Goal: Communication & Community: Answer question/provide support

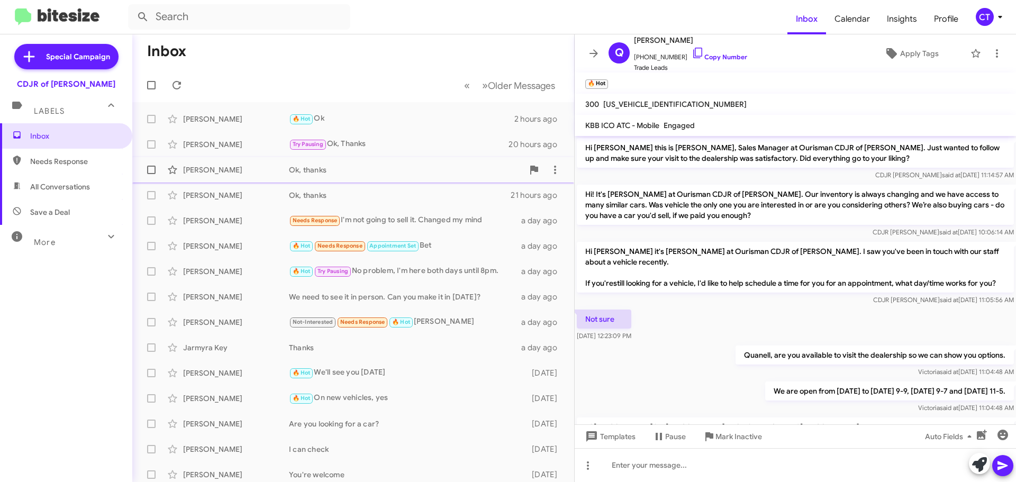
scroll to position [376, 0]
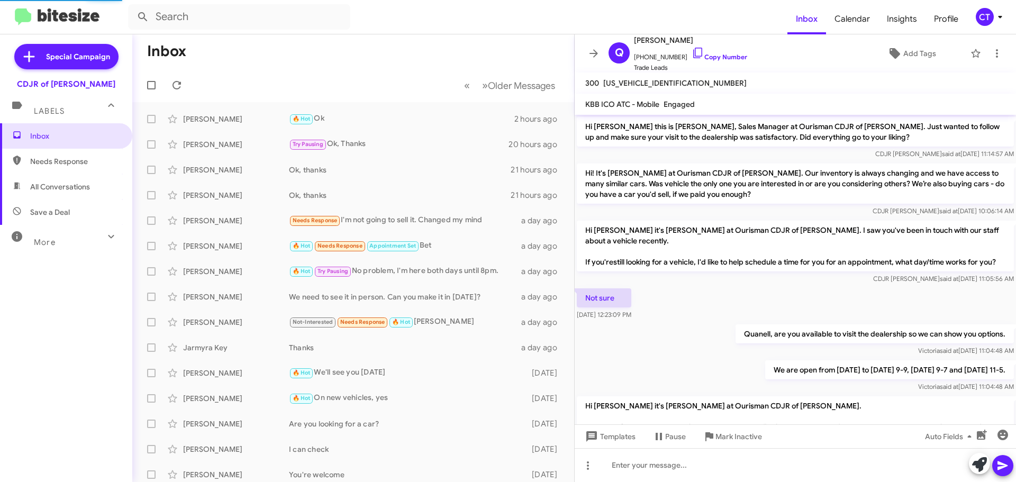
scroll to position [418, 0]
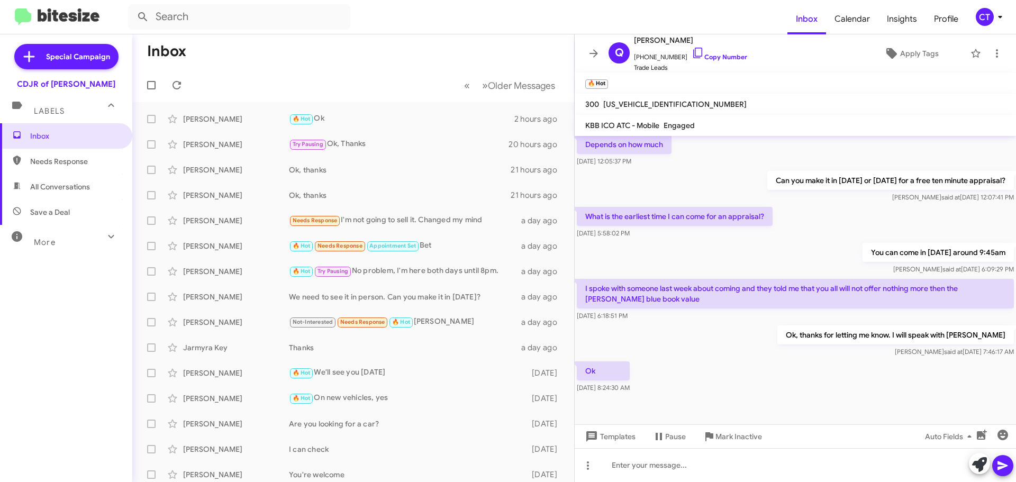
click at [1002, 20] on icon at bounding box center [1000, 17] width 13 height 13
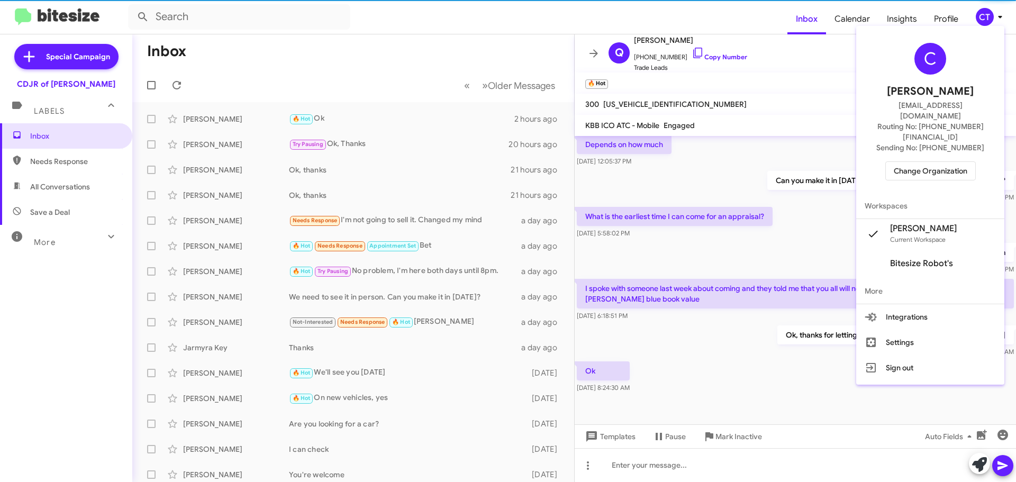
click at [930, 162] on span "Change Organization" at bounding box center [931, 171] width 74 height 18
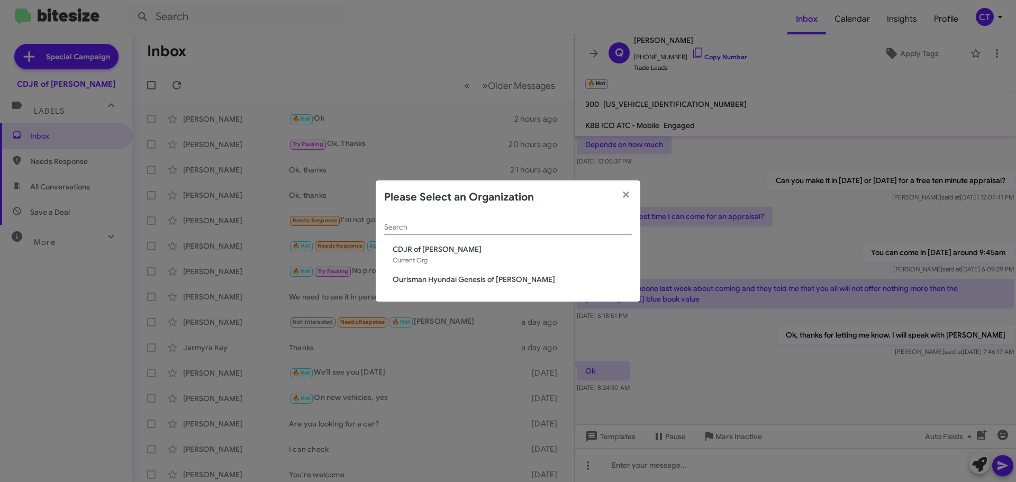
click at [428, 284] on span "Ourisman Hyundai Genesis of [PERSON_NAME]" at bounding box center [512, 279] width 239 height 11
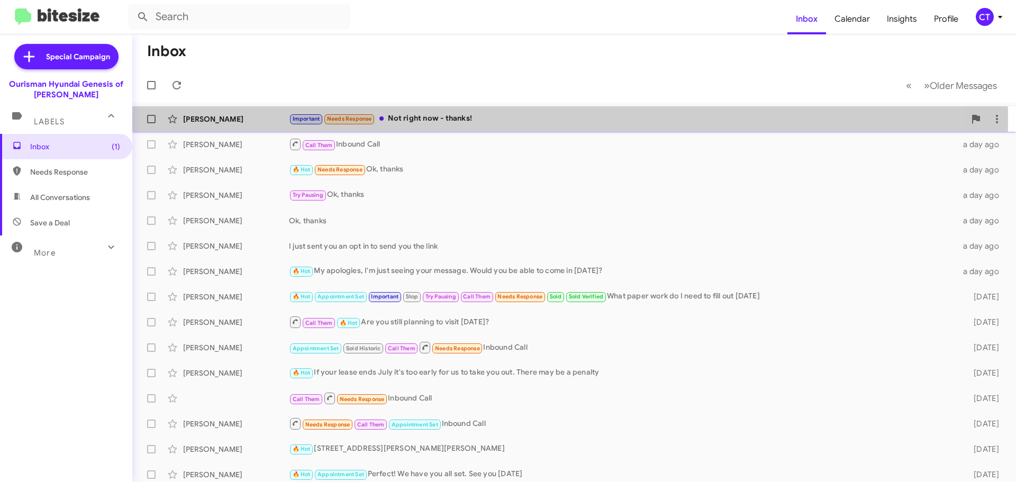
click at [449, 121] on div "Important Needs Response Not right now - thanks!" at bounding box center [627, 119] width 676 height 12
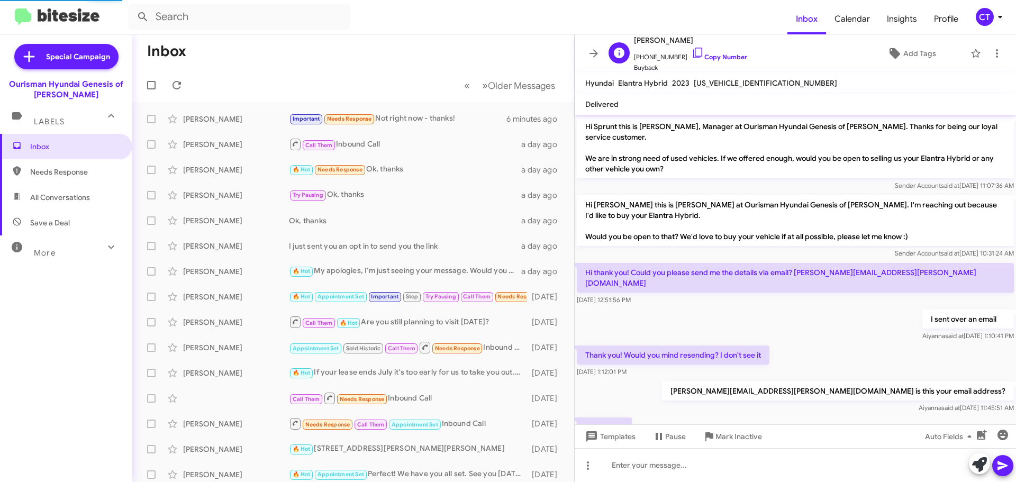
scroll to position [270, 0]
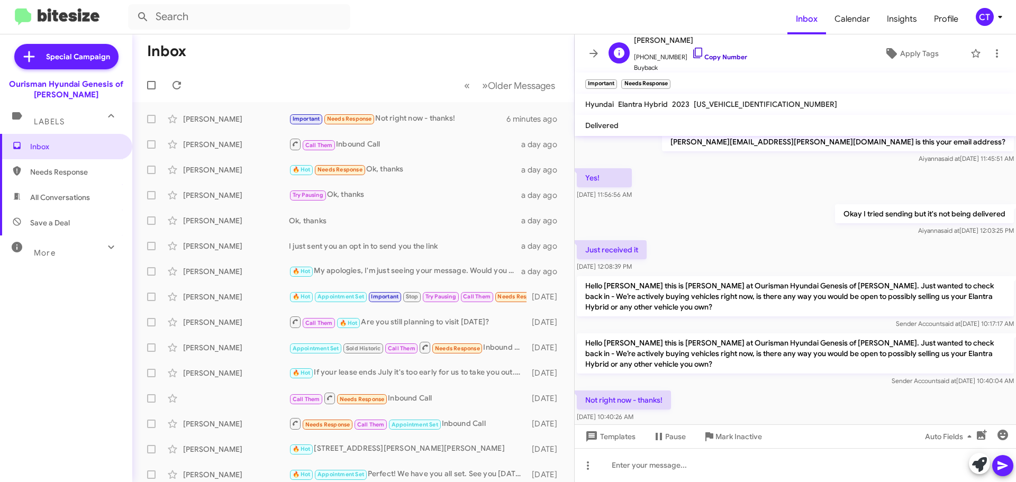
click at [692, 51] on icon at bounding box center [698, 53] width 13 height 13
click at [991, 53] on icon at bounding box center [997, 53] width 13 height 13
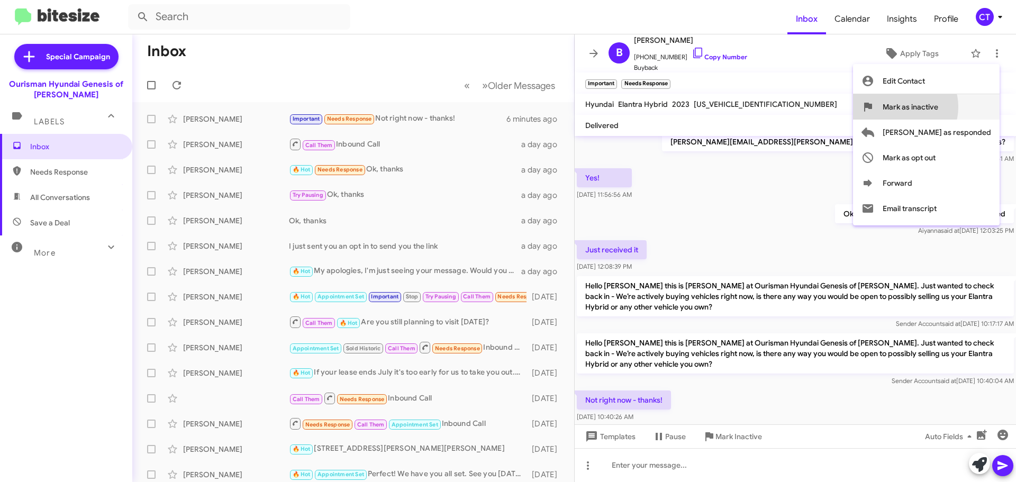
click at [938, 107] on span "Mark as inactive" at bounding box center [911, 106] width 56 height 25
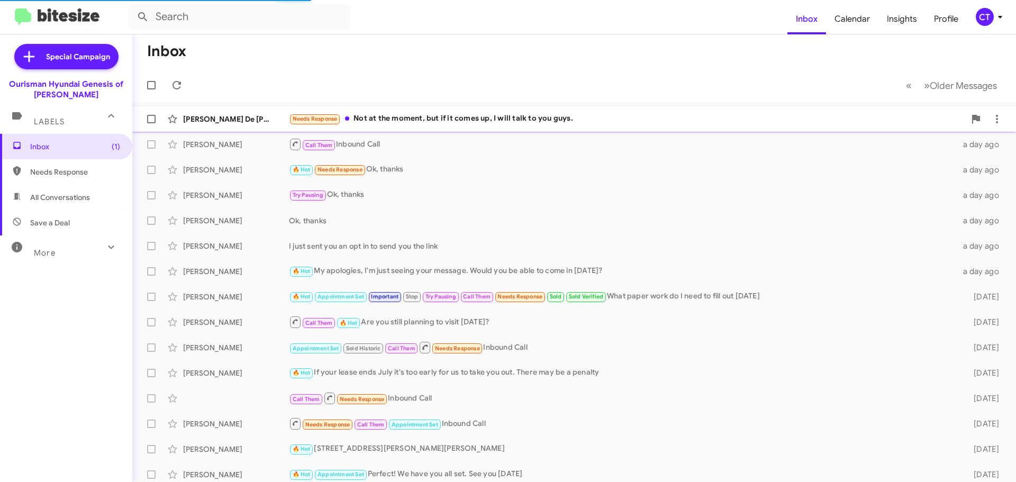
drag, startPoint x: 499, startPoint y: 116, endPoint x: 474, endPoint y: 133, distance: 30.4
click at [498, 116] on div "Needs Response Not at the moment, but if it comes up, I will talk to you guys." at bounding box center [627, 119] width 676 height 12
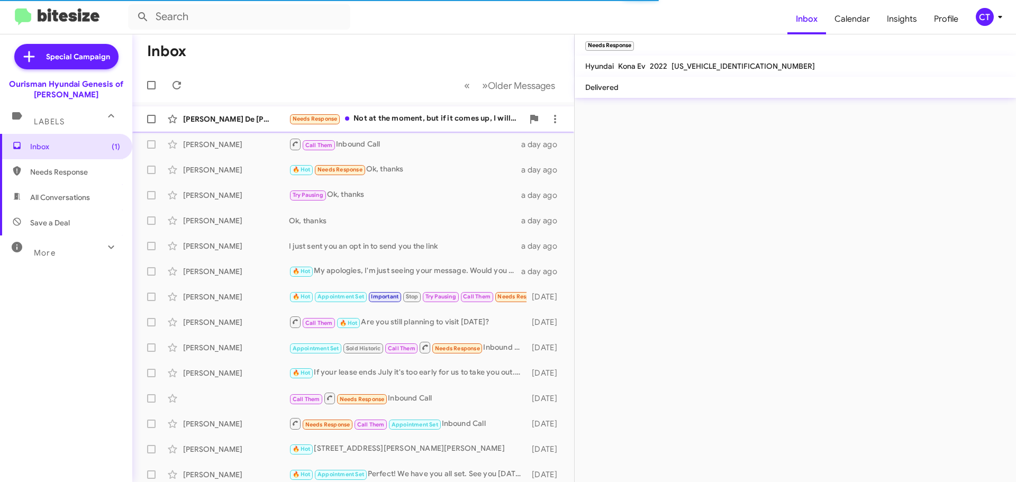
click at [427, 125] on div "Needs Response Not at the moment, but if it comes up, I will talk to you guys." at bounding box center [406, 119] width 234 height 12
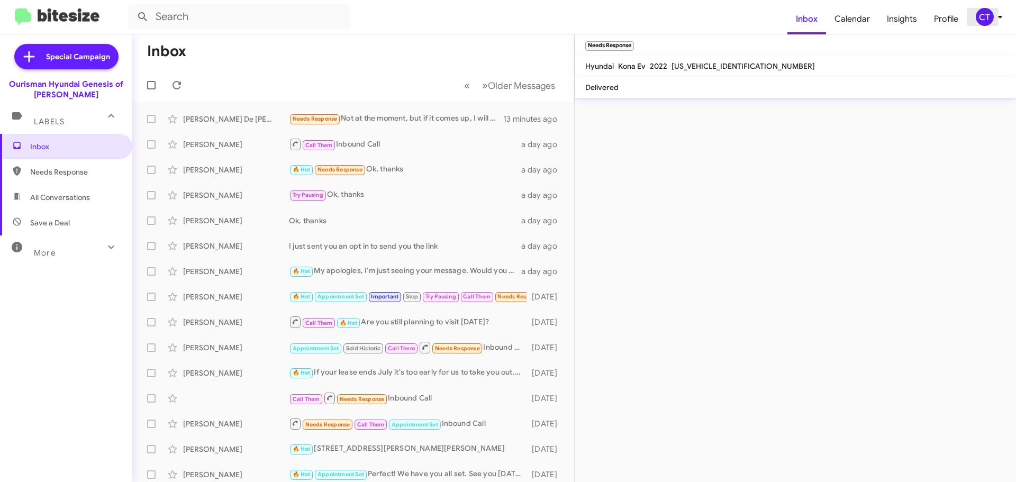
drag, startPoint x: 998, startPoint y: 17, endPoint x: 991, endPoint y: 21, distance: 7.4
click at [997, 16] on icon at bounding box center [1000, 17] width 13 height 13
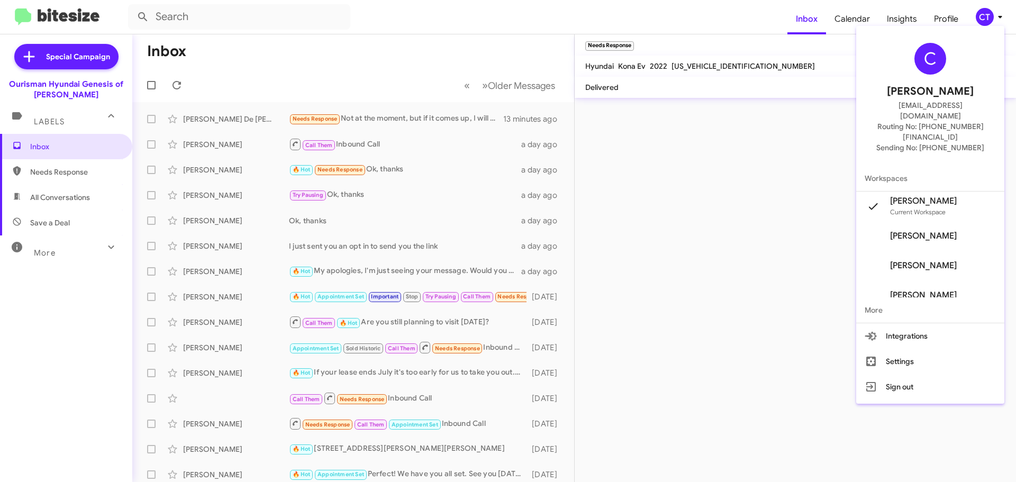
click at [1000, 11] on div at bounding box center [508, 241] width 1016 height 482
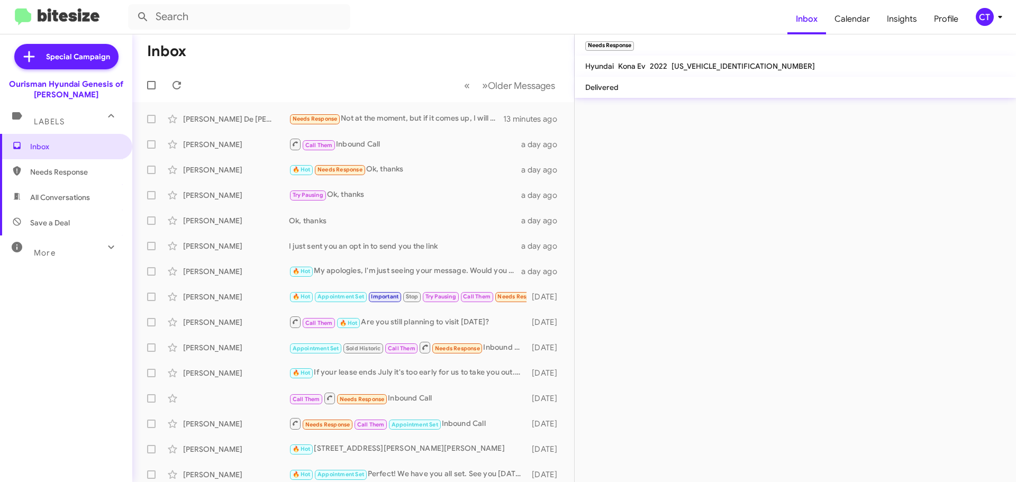
click at [996, 20] on icon at bounding box center [1000, 17] width 13 height 13
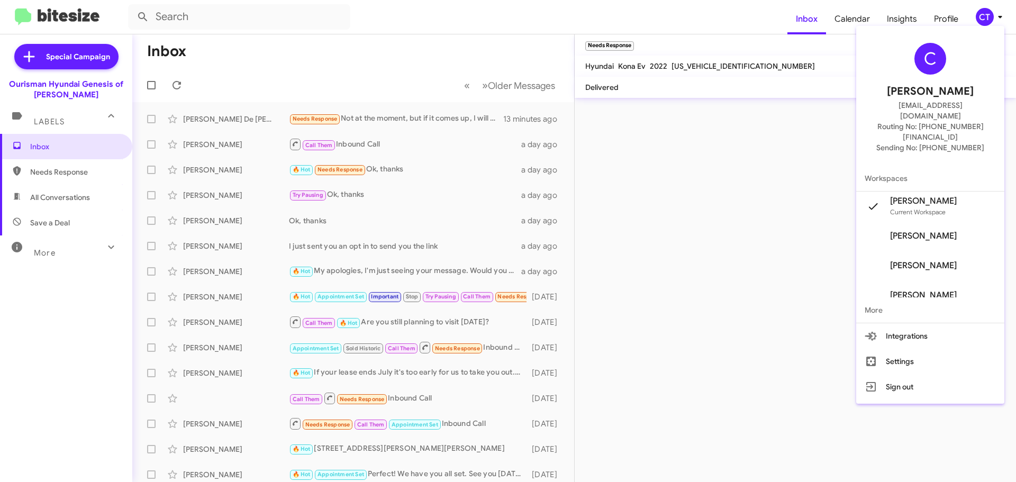
click at [993, 20] on div at bounding box center [508, 241] width 1016 height 482
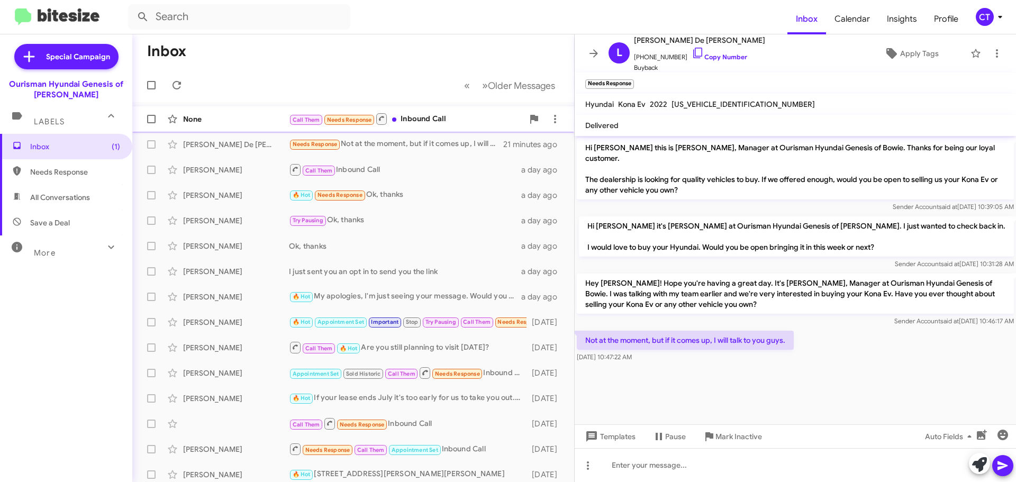
click at [406, 122] on div "Call Them Needs Response Inbound Call" at bounding box center [406, 118] width 234 height 13
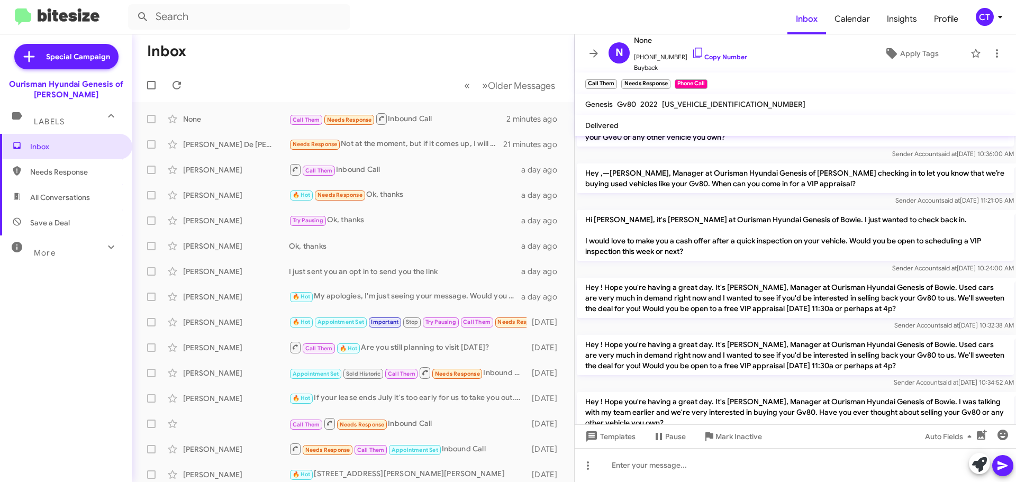
scroll to position [163, 0]
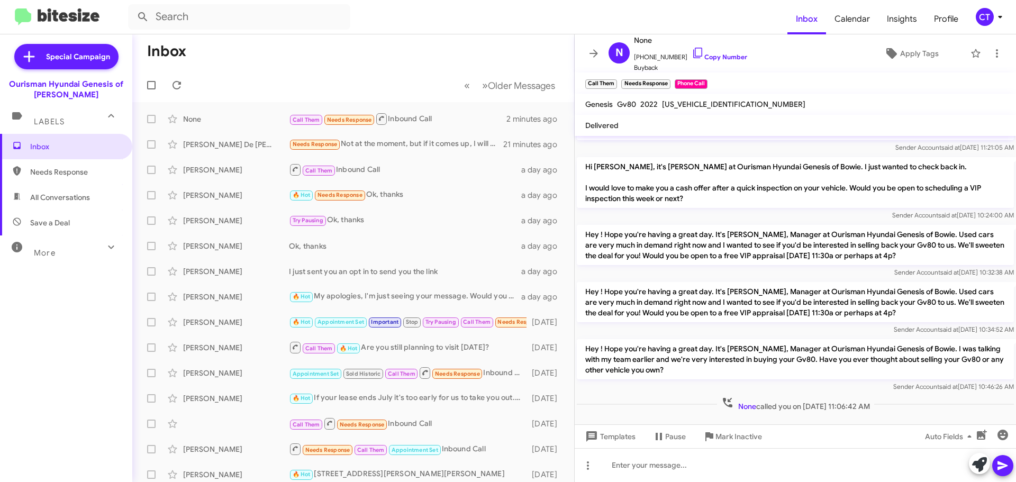
click at [993, 23] on span "CT" at bounding box center [991, 17] width 32 height 18
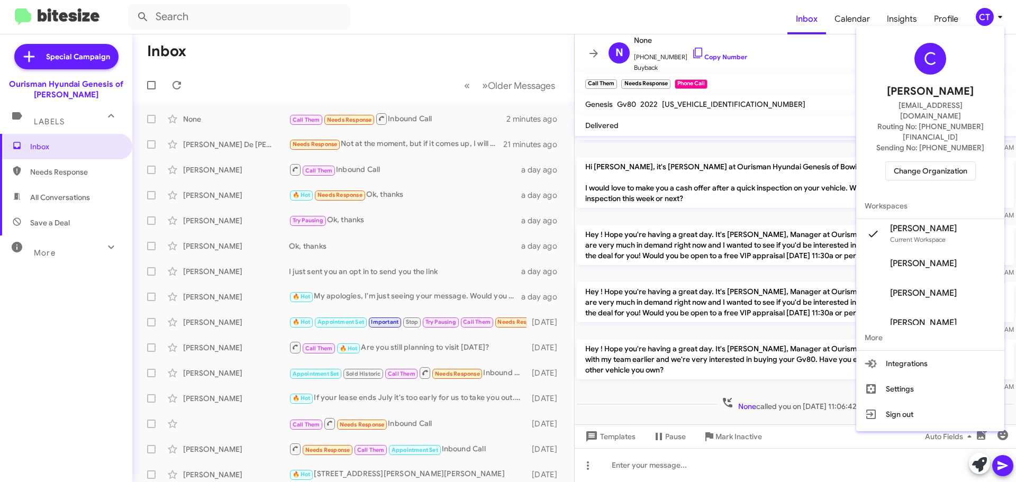
click at [949, 162] on span "Change Organization" at bounding box center [931, 171] width 74 height 18
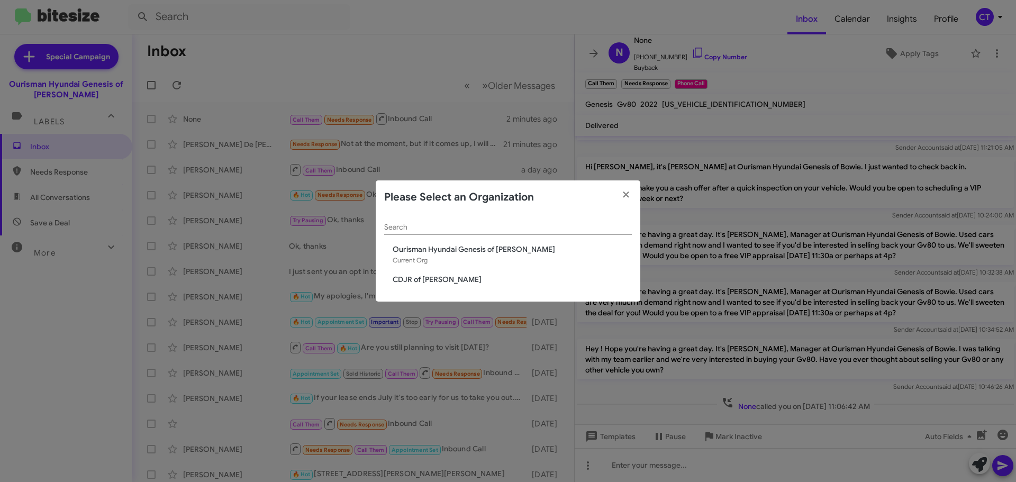
click at [421, 281] on span "CDJR of [PERSON_NAME]" at bounding box center [512, 279] width 239 height 11
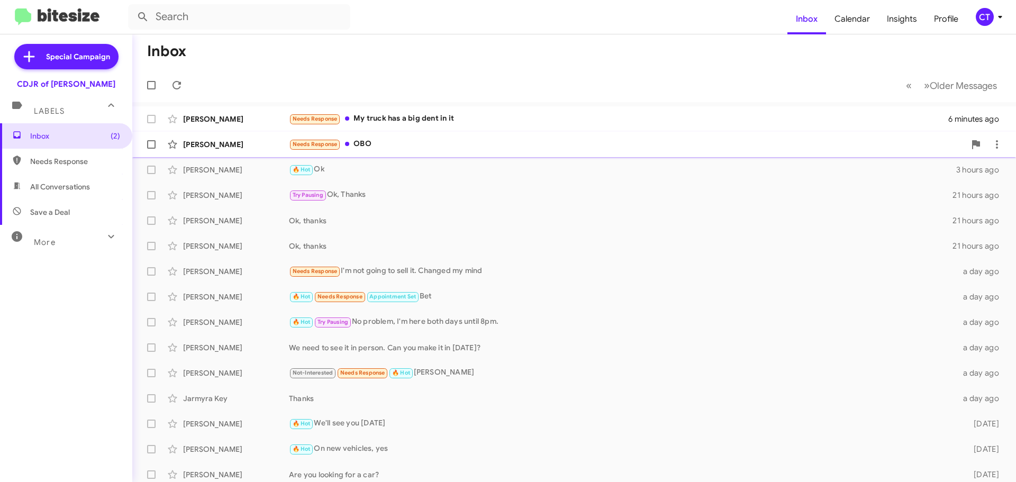
click at [417, 143] on div "Needs Response OBO" at bounding box center [627, 144] width 676 height 12
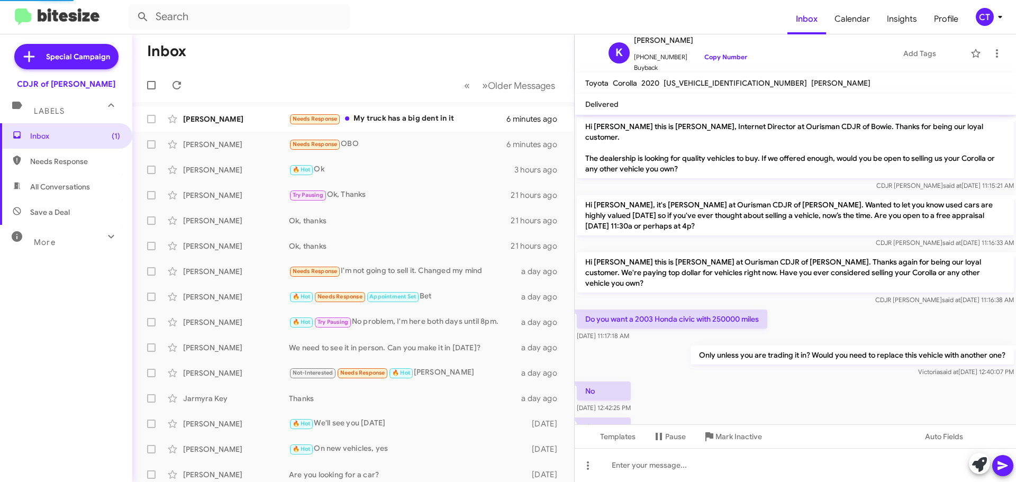
scroll to position [359, 0]
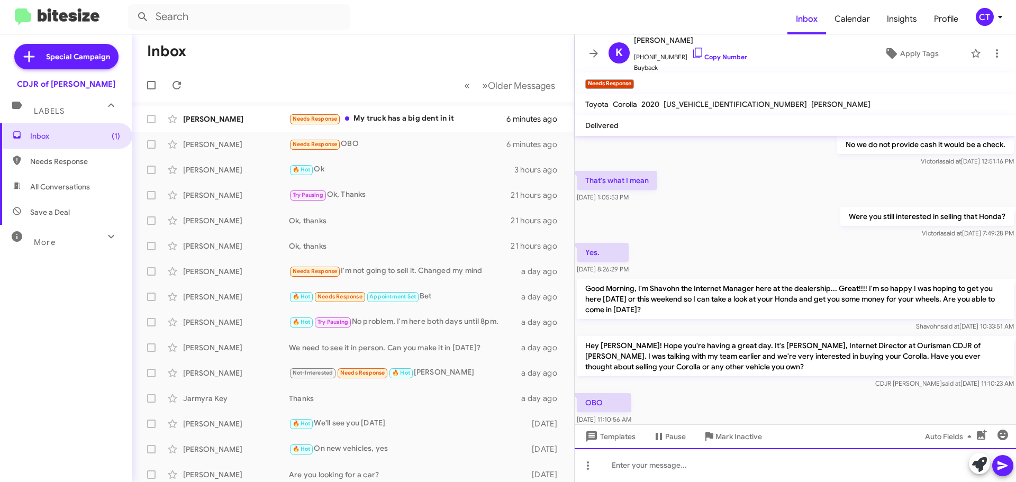
click at [627, 471] on div at bounding box center [795, 465] width 441 height 34
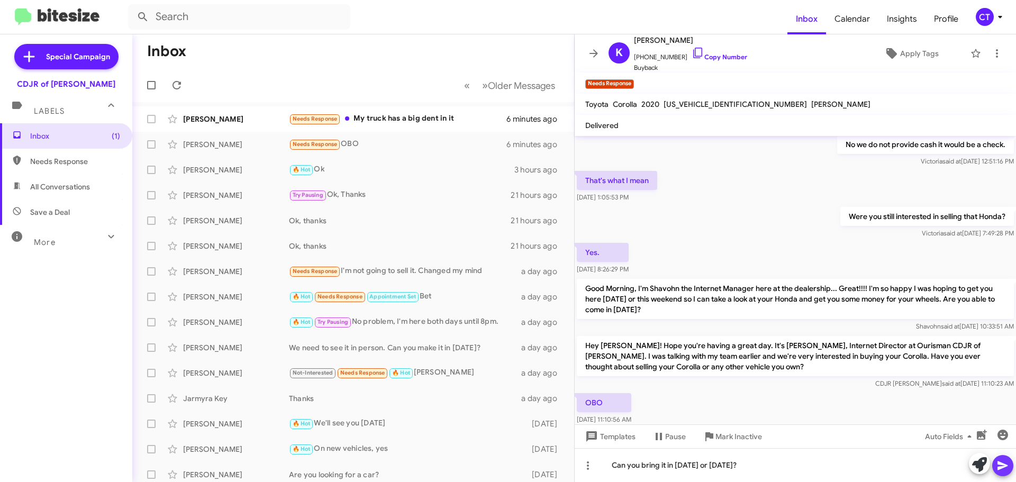
click at [999, 472] on icon at bounding box center [1002, 465] width 13 height 13
click at [416, 117] on div "Needs Response My truck has a big dent in it" at bounding box center [406, 119] width 234 height 12
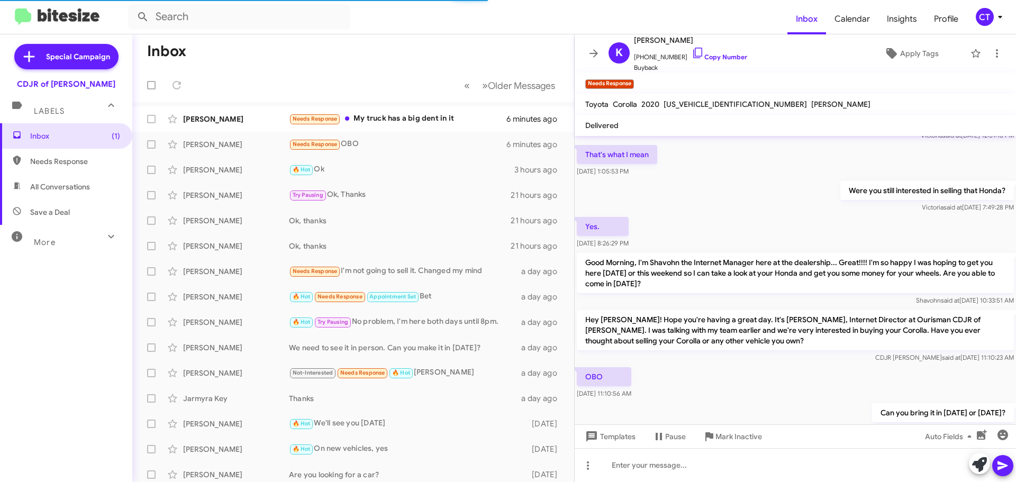
scroll to position [419, 0]
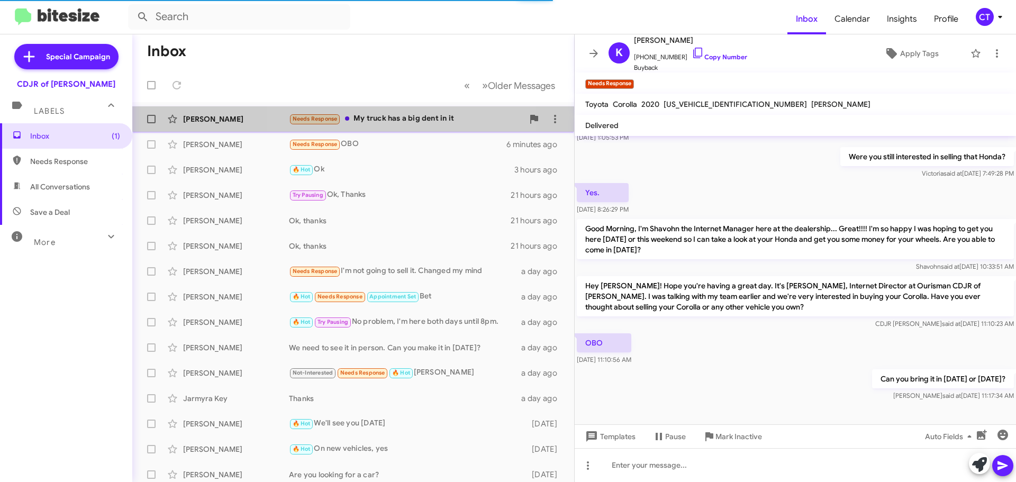
click at [375, 115] on div "Needs Response My truck has a big dent in it" at bounding box center [406, 119] width 234 height 12
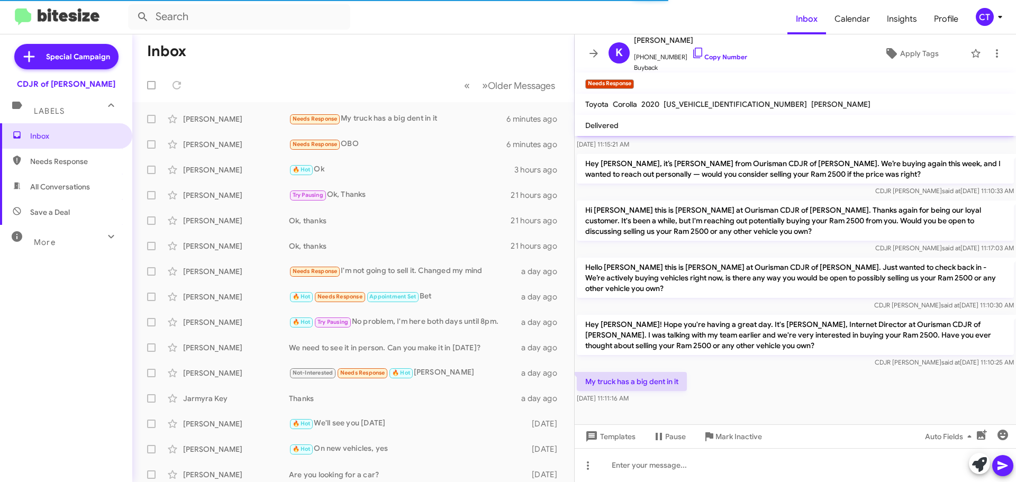
scroll to position [109, 0]
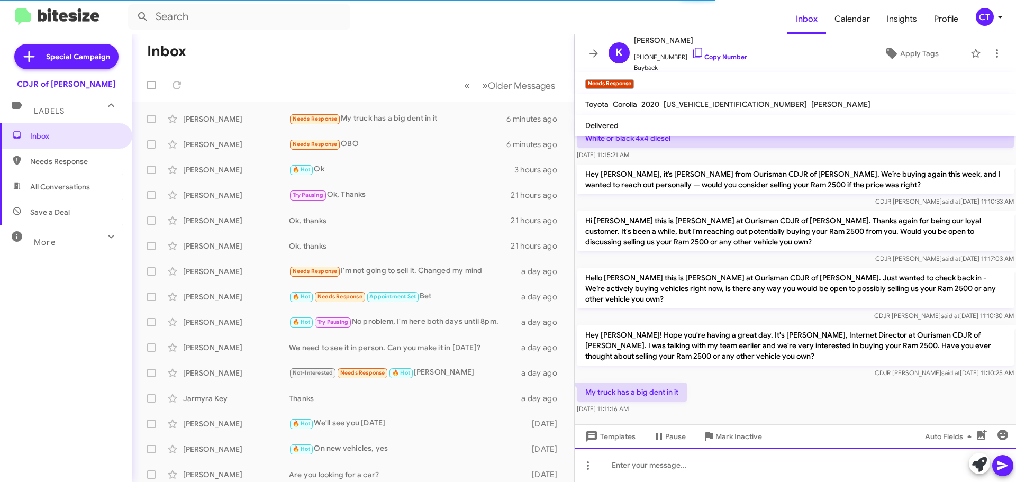
click at [665, 475] on div at bounding box center [795, 465] width 441 height 34
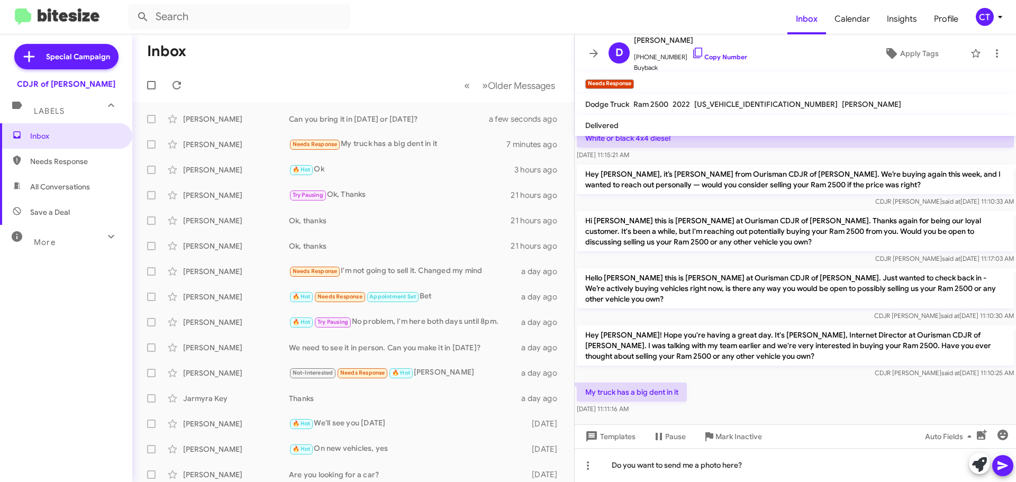
click at [999, 464] on icon at bounding box center [1003, 465] width 10 height 9
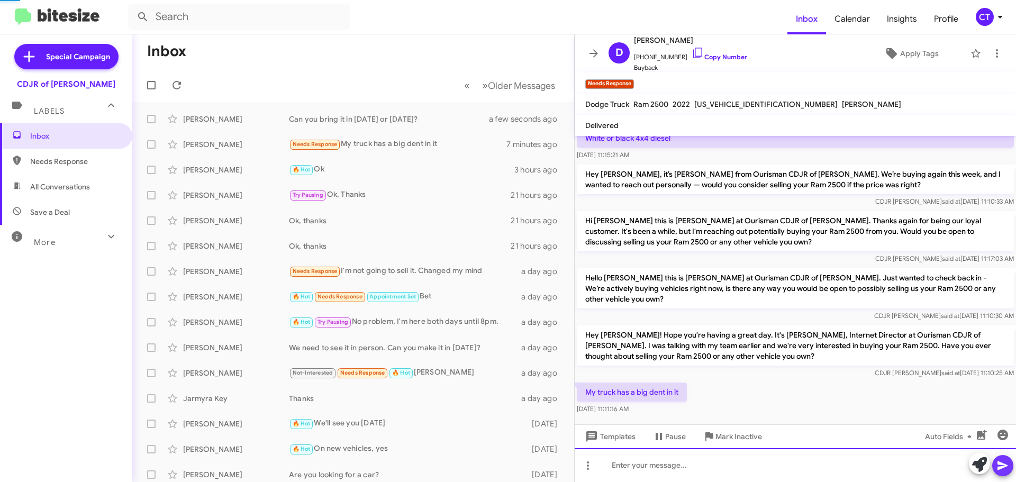
scroll to position [0, 0]
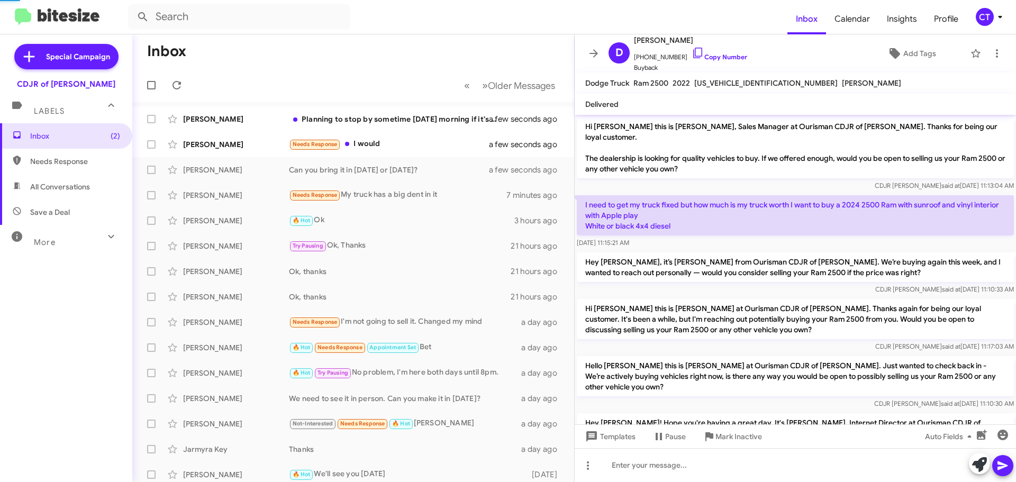
click at [1001, 26] on mat-toolbar "Inbox Calendar Insights Profile CT" at bounding box center [508, 17] width 1016 height 34
click at [419, 146] on div "Needs Response I would" at bounding box center [406, 144] width 234 height 12
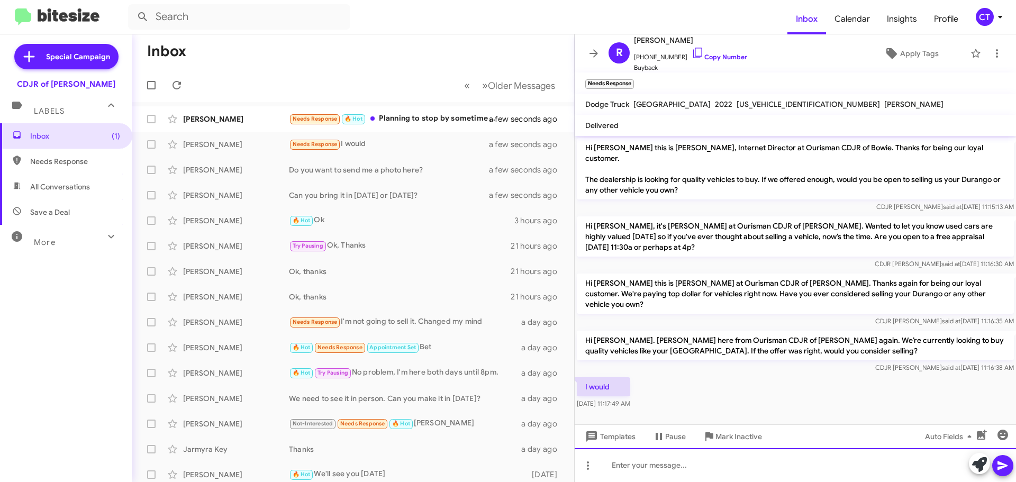
drag, startPoint x: 721, startPoint y: 467, endPoint x: 728, endPoint y: 456, distance: 13.5
click at [721, 469] on div at bounding box center [795, 465] width 441 height 34
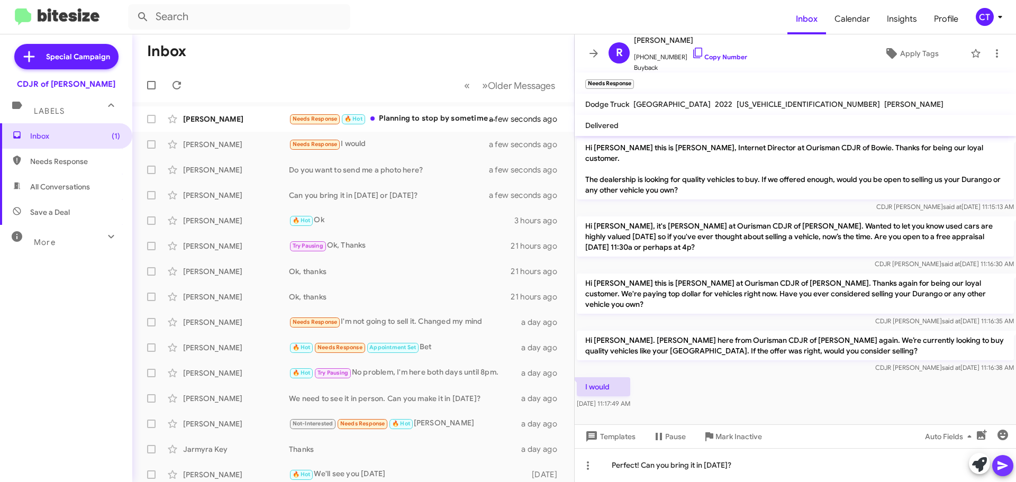
click at [999, 466] on icon at bounding box center [1002, 465] width 13 height 13
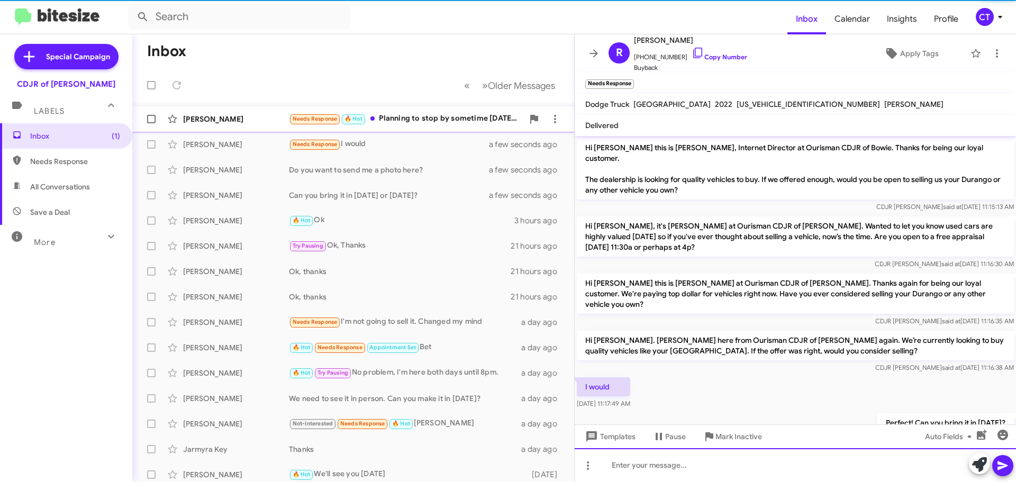
scroll to position [17, 0]
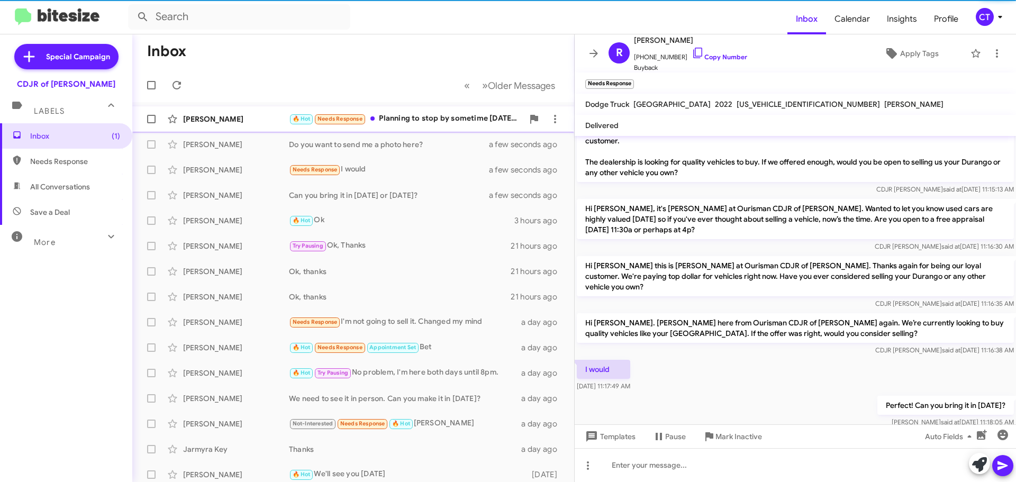
click at [428, 123] on div "🔥 Hot Needs Response Planning to stop by sometime Saturday morning if it's stil…" at bounding box center [406, 119] width 234 height 12
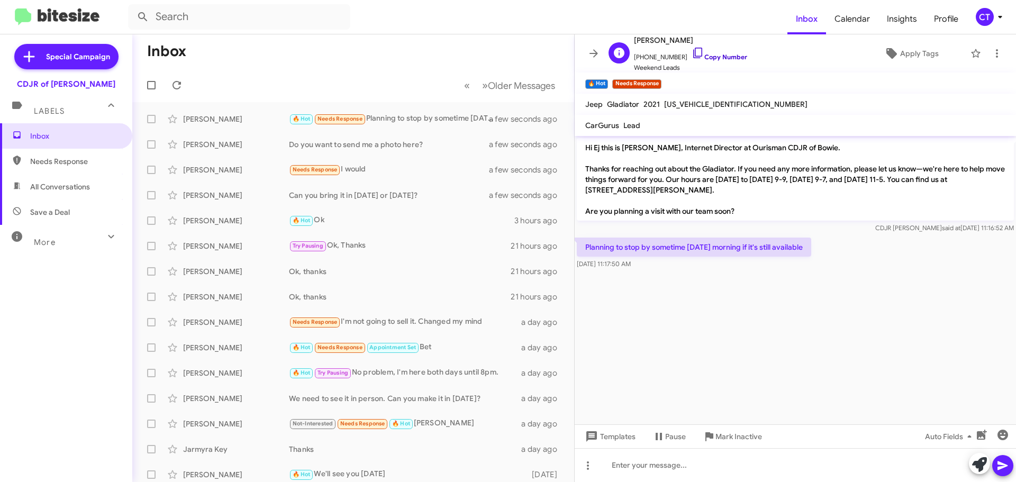
click at [692, 52] on icon at bounding box center [698, 53] width 13 height 13
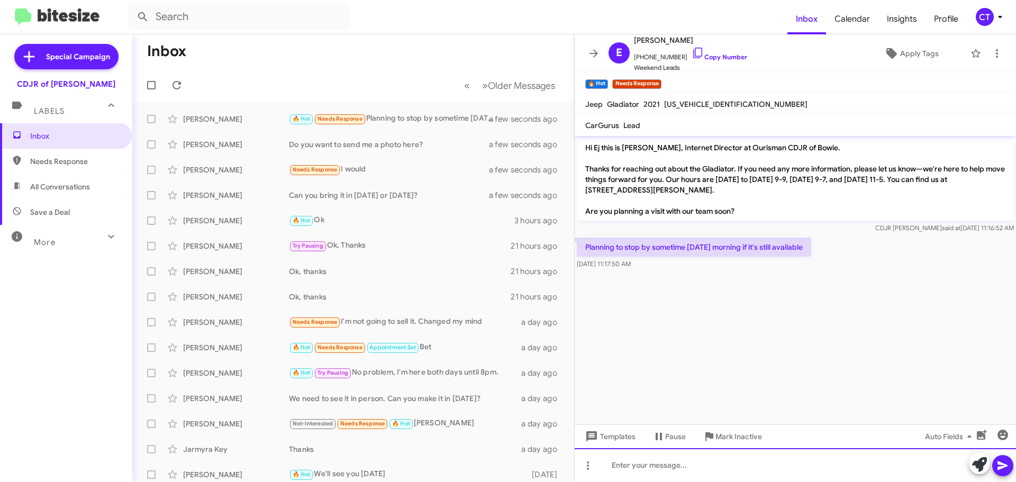
click at [693, 456] on div at bounding box center [795, 465] width 441 height 34
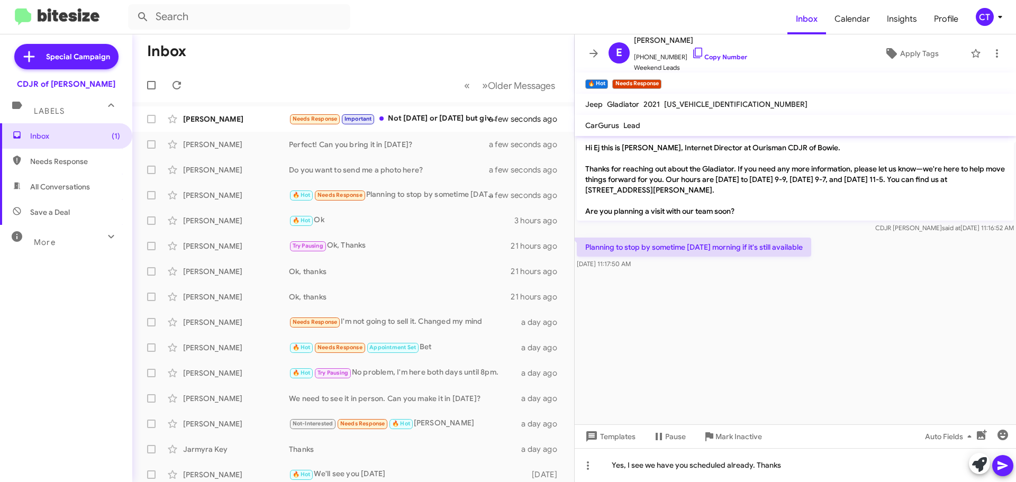
click at [1000, 463] on icon at bounding box center [1003, 465] width 10 height 9
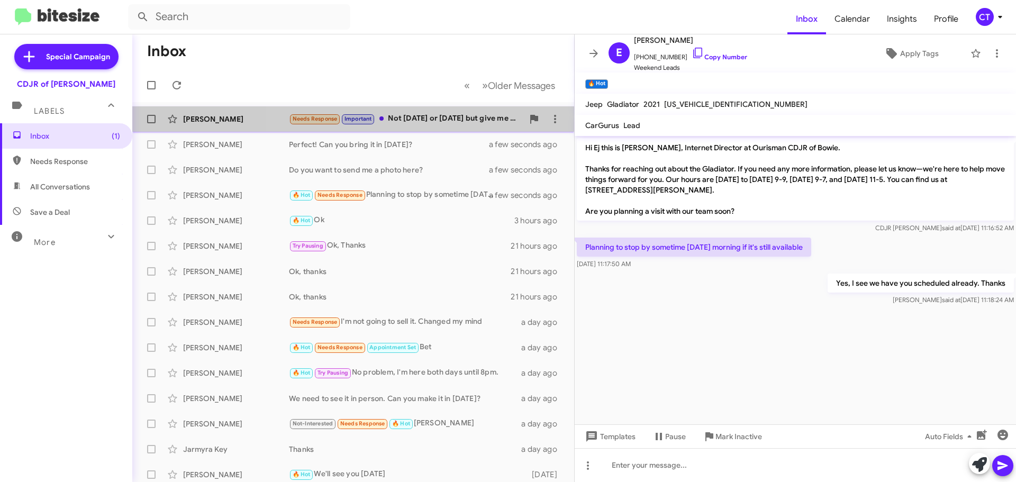
click at [448, 111] on div "Kashka Bateman Needs Response Important Not today or tomorrow but give me a ran…" at bounding box center [353, 118] width 425 height 21
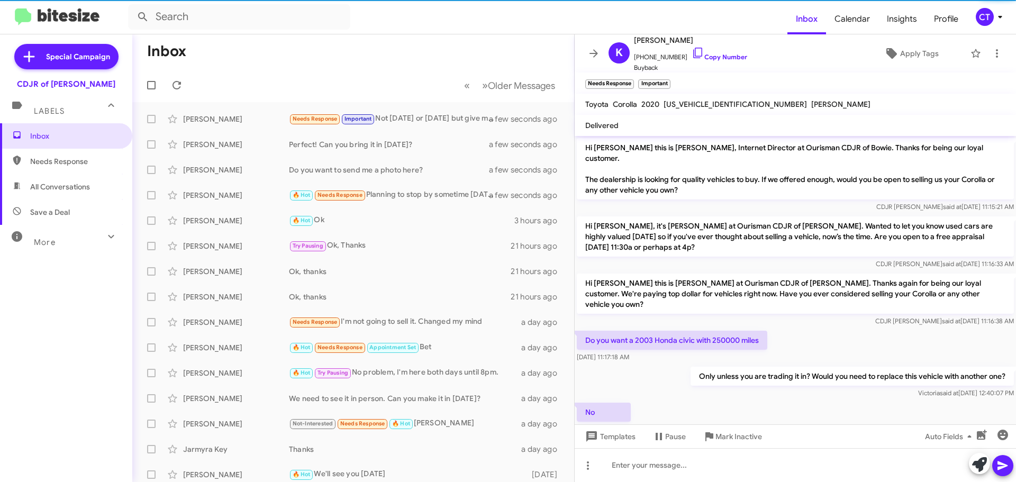
scroll to position [458, 0]
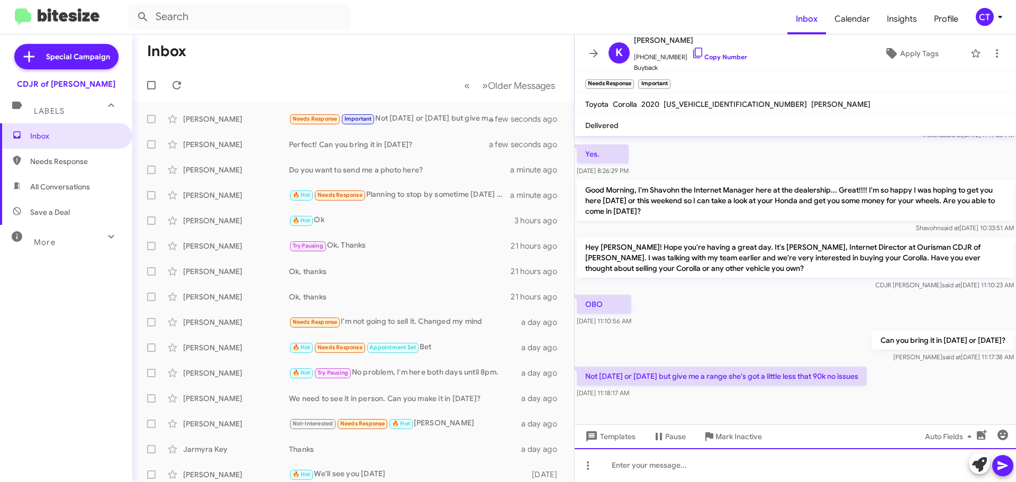
click at [621, 464] on div at bounding box center [795, 465] width 441 height 34
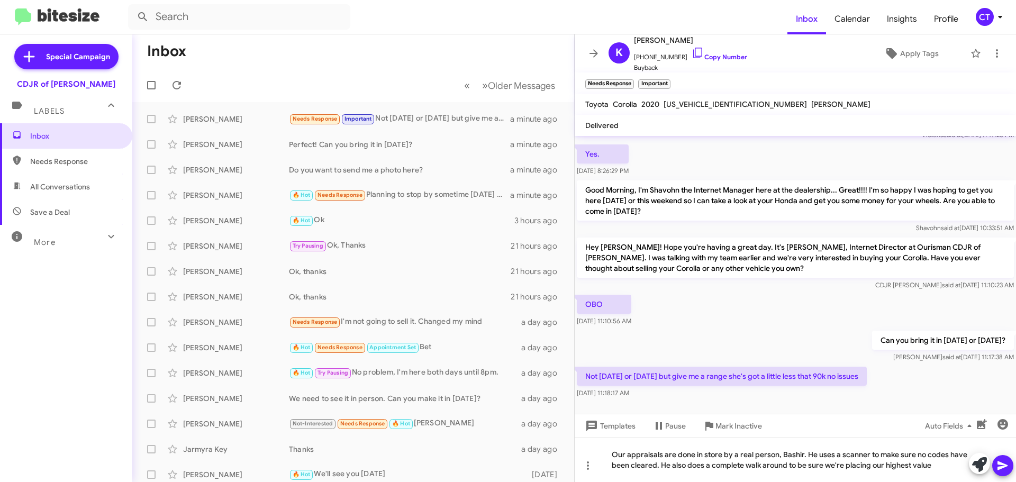
click at [1004, 465] on icon at bounding box center [1003, 465] width 10 height 9
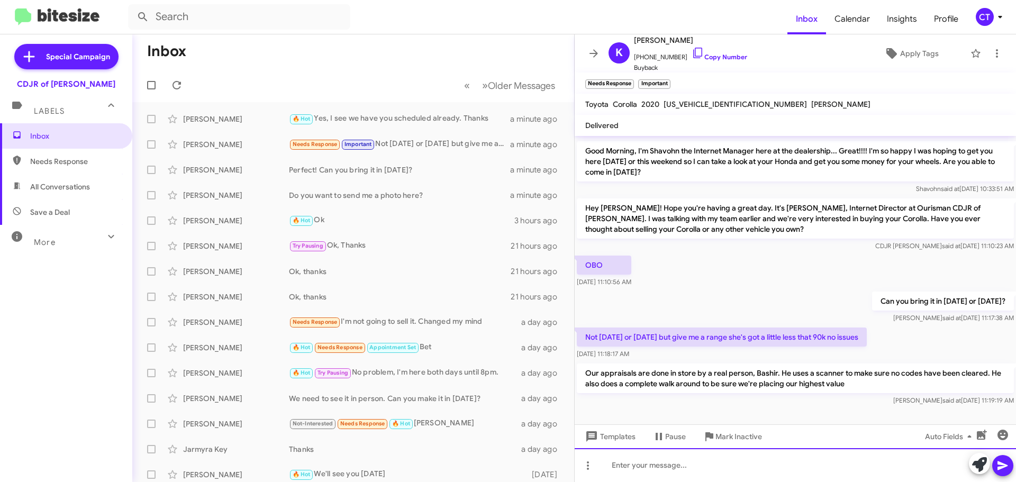
scroll to position [507, 0]
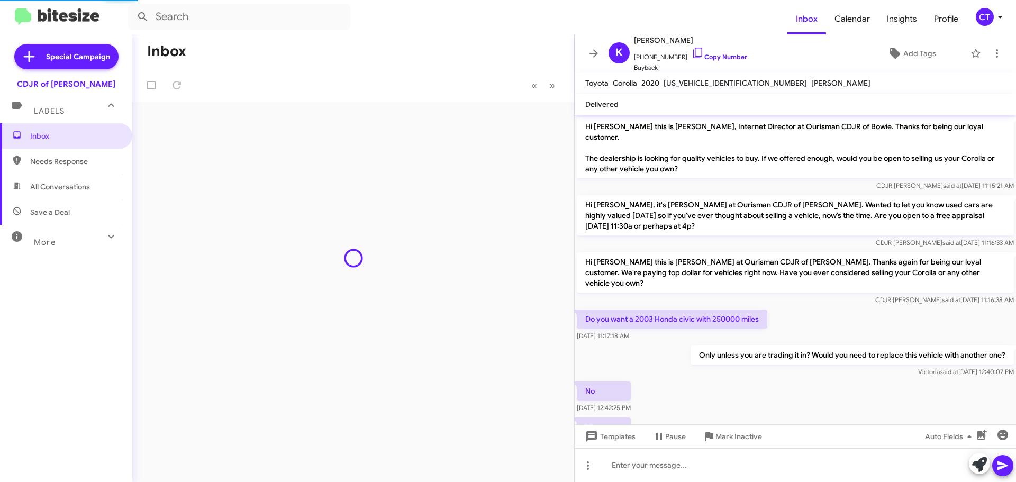
scroll to position [486, 0]
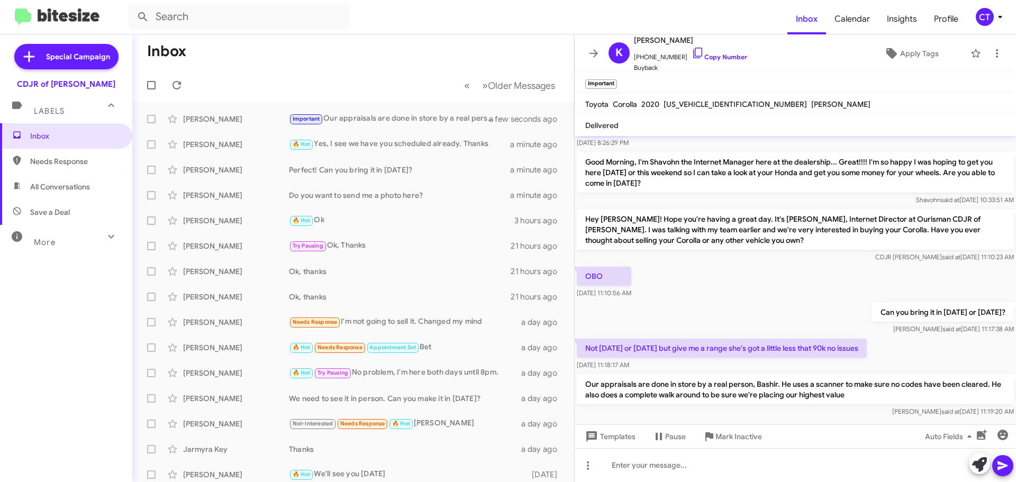
click at [1004, 19] on icon at bounding box center [1000, 17] width 13 height 13
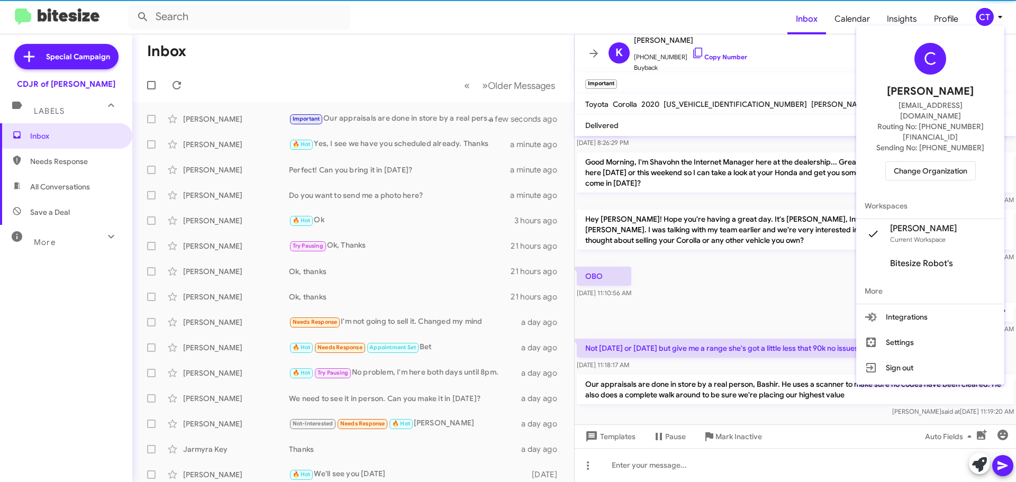
click at [915, 162] on div "C Ciara Taylor ctaylor@ourismancars.com Routing No: +1 (240) 533-1200 Sending N…" at bounding box center [930, 111] width 148 height 163
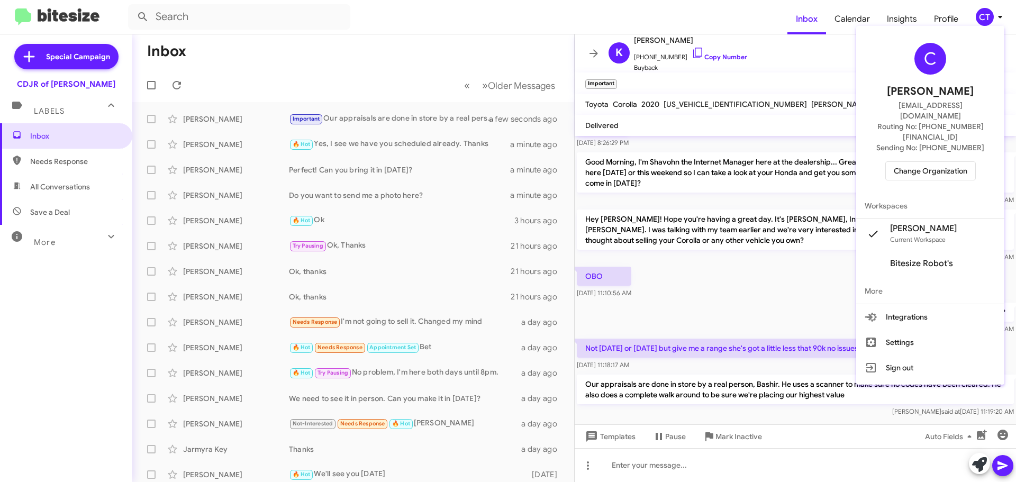
click at [913, 162] on span "Change Organization" at bounding box center [931, 171] width 74 height 18
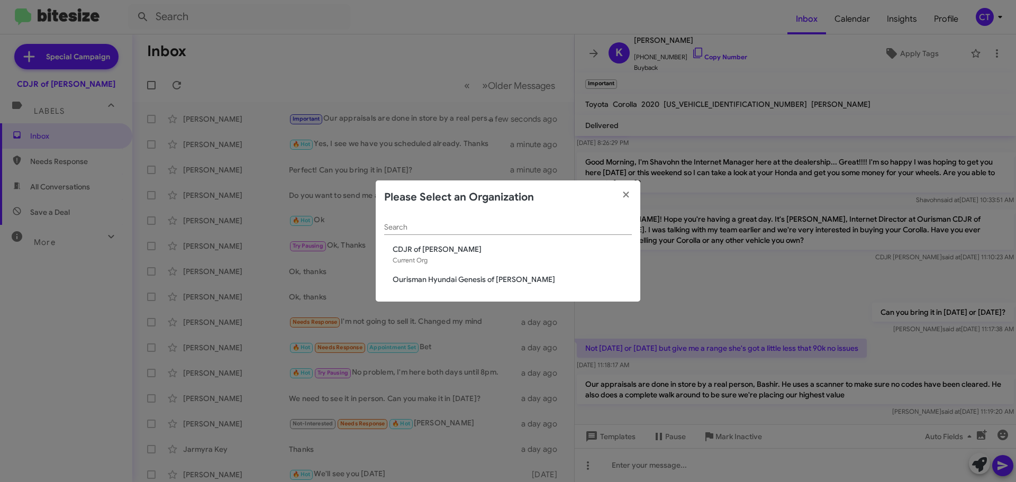
click at [492, 276] on span "Ourisman Hyundai Genesis of Bowie" at bounding box center [512, 279] width 239 height 11
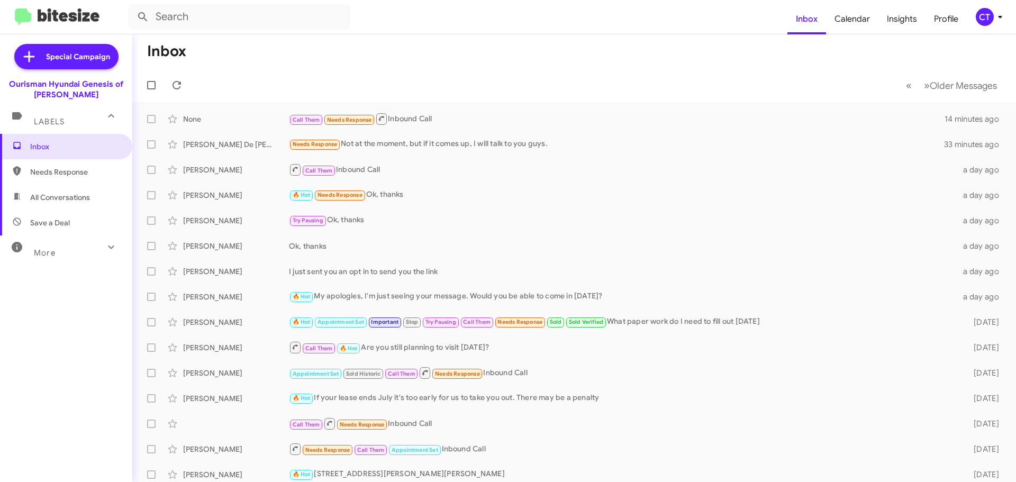
click at [994, 19] on icon at bounding box center [1000, 17] width 13 height 13
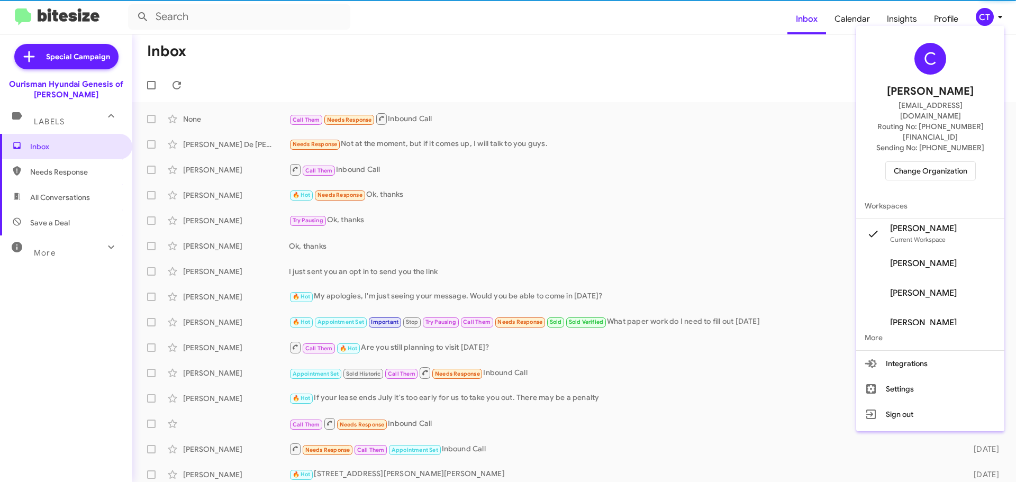
click at [957, 162] on span "Change Organization" at bounding box center [931, 171] width 74 height 18
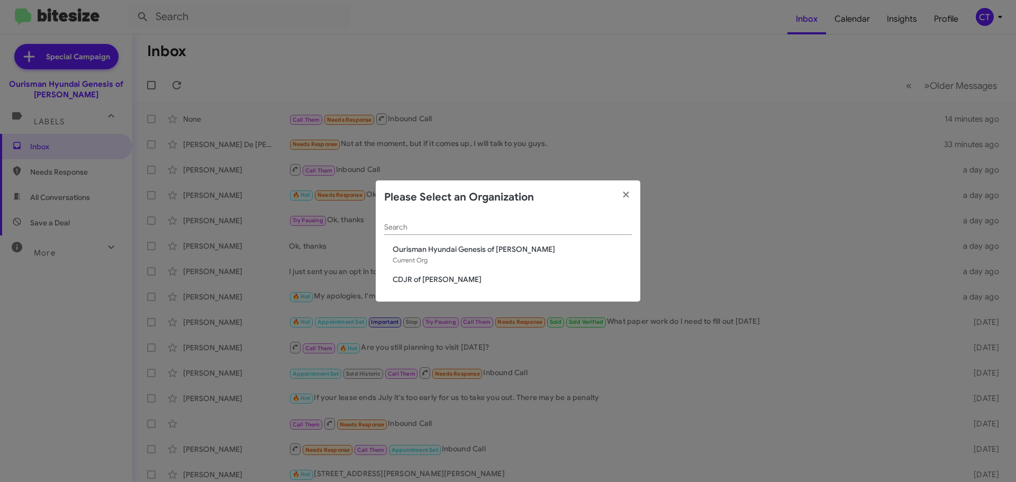
click at [416, 278] on span "CDJR of [PERSON_NAME]" at bounding box center [512, 279] width 239 height 11
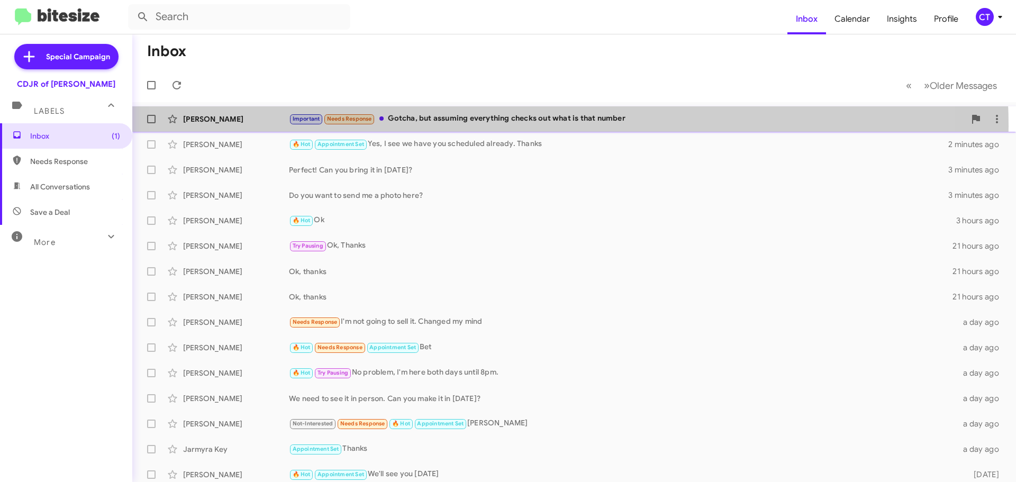
click at [511, 126] on div "[PERSON_NAME] Important Needs Response Gotcha, but assuming everything checks o…" at bounding box center [574, 118] width 867 height 21
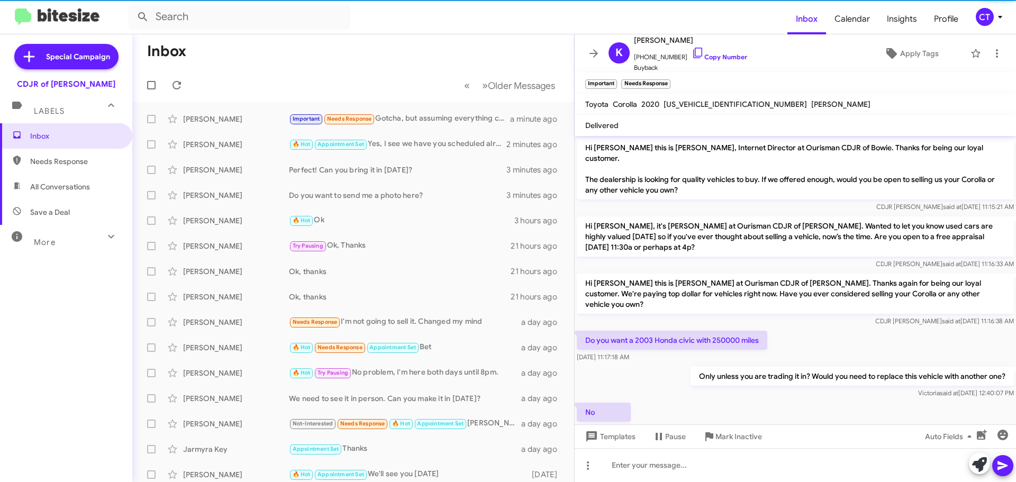
scroll to position [524, 0]
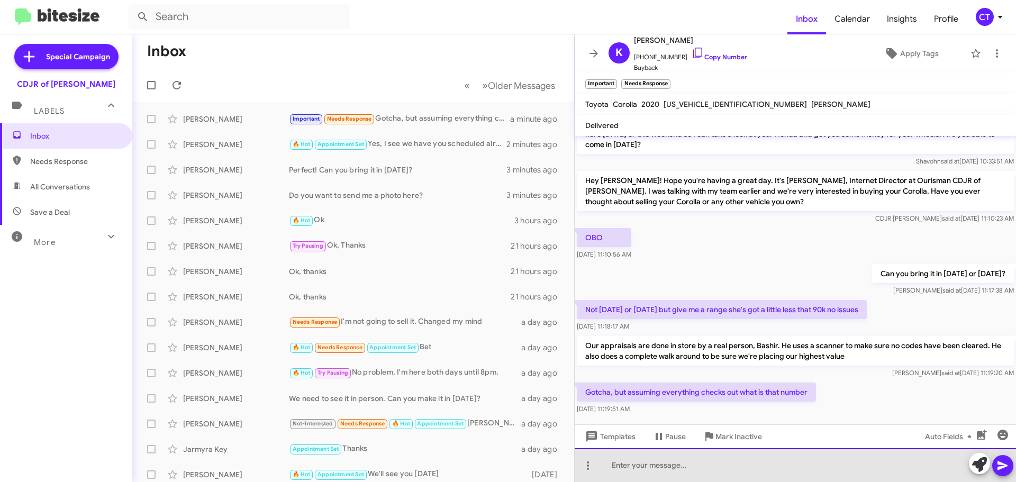
click at [658, 471] on div at bounding box center [795, 465] width 441 height 34
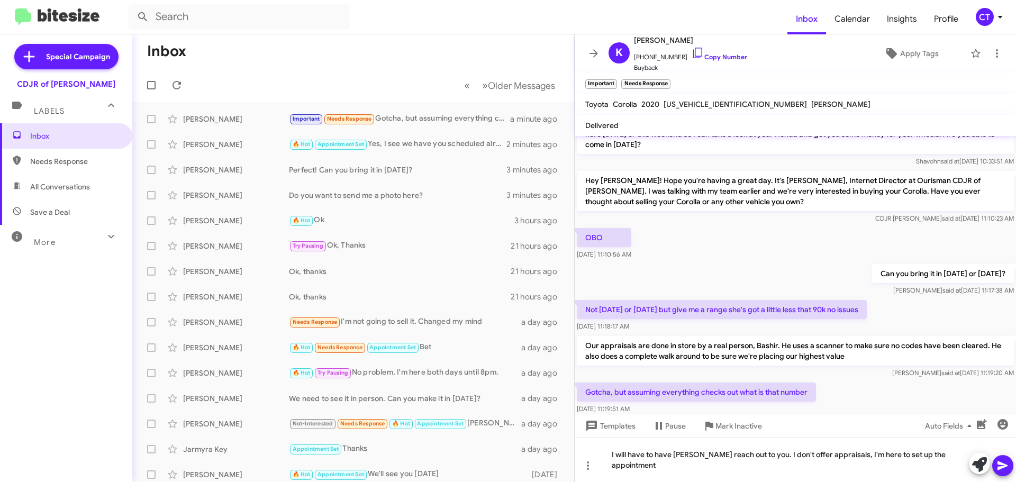
click at [1009, 462] on button at bounding box center [1002, 465] width 21 height 21
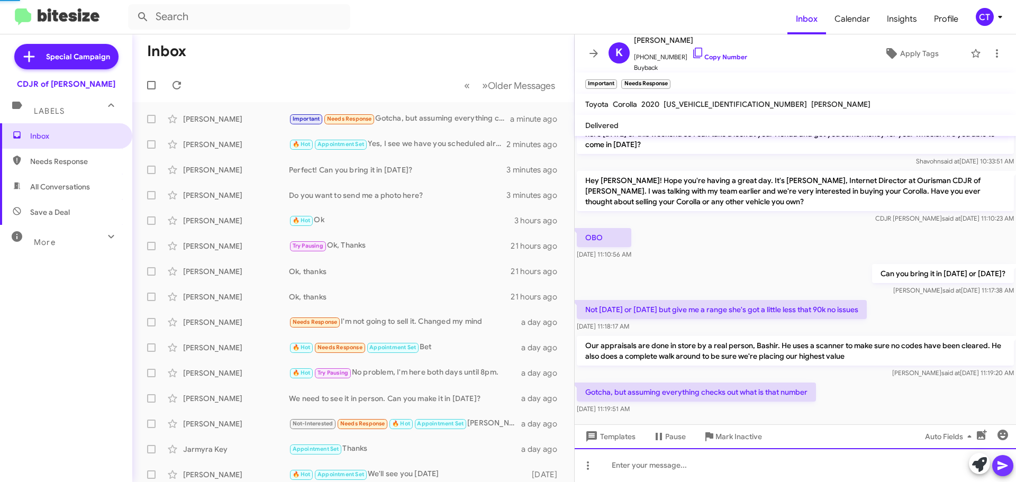
scroll to position [0, 0]
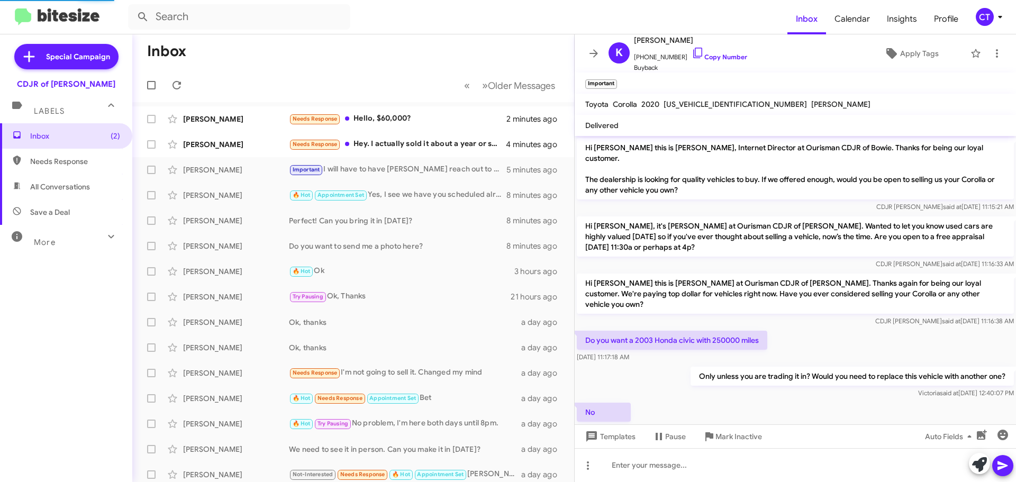
scroll to position [563, 0]
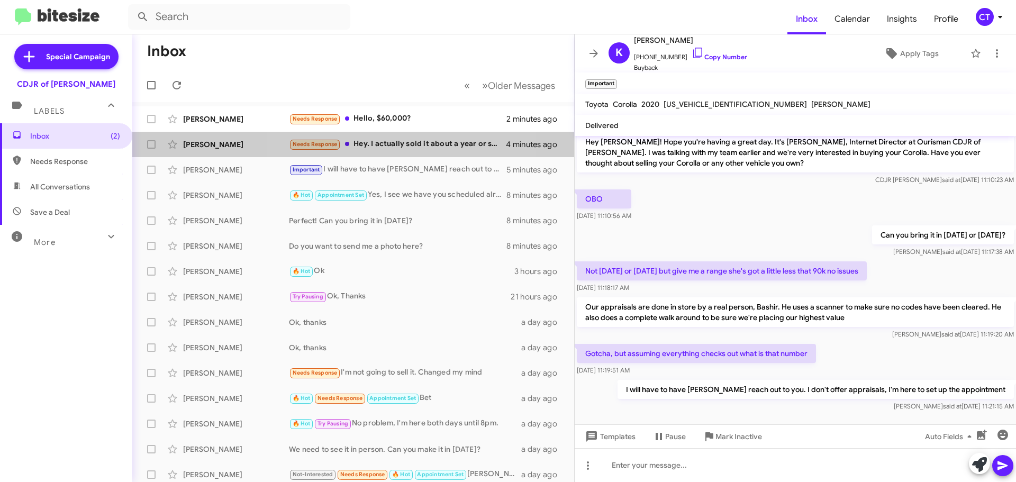
drag, startPoint x: 401, startPoint y: 148, endPoint x: 83, endPoint y: 198, distance: 322.5
click at [400, 147] on div "Needs Response Hey. I actually sold it about a year or so ago." at bounding box center [397, 144] width 217 height 12
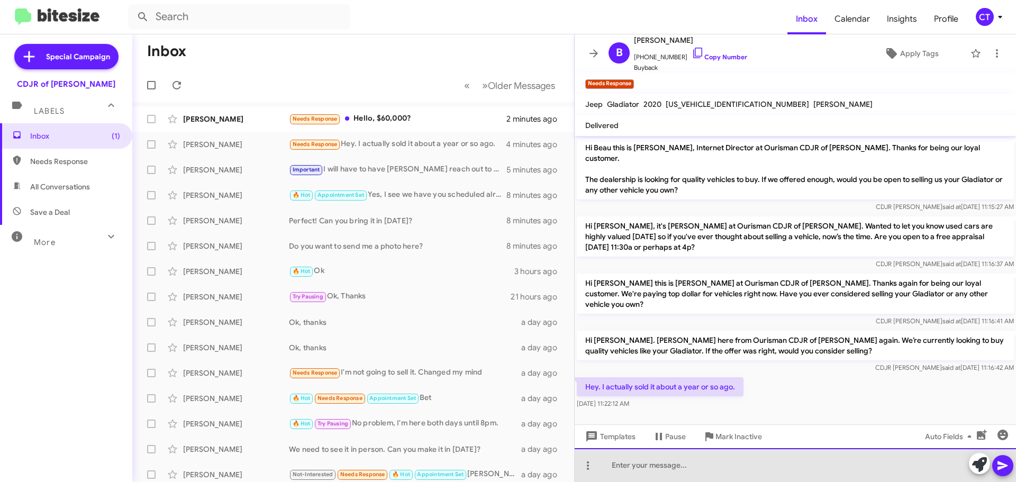
drag, startPoint x: 692, startPoint y: 480, endPoint x: 686, endPoint y: 478, distance: 6.0
click at [692, 479] on div at bounding box center [795, 465] width 441 height 34
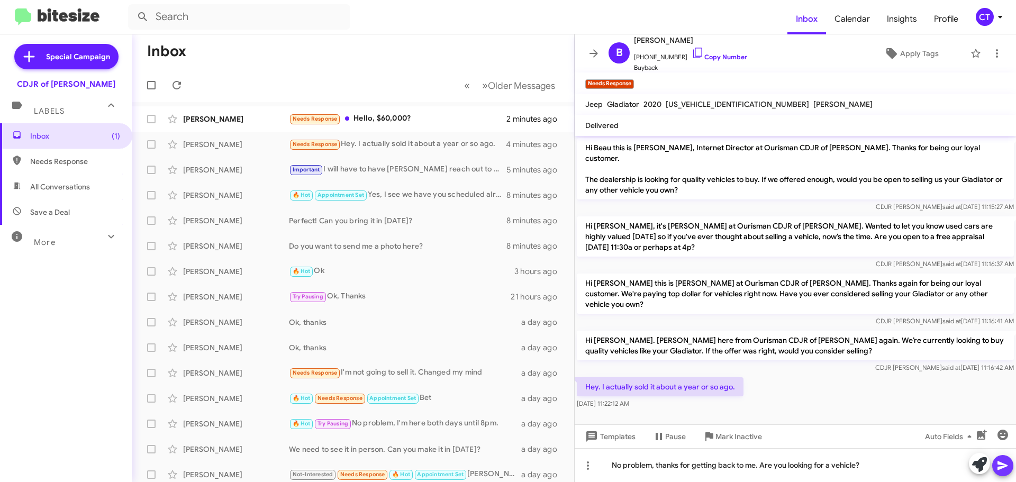
click at [1002, 468] on icon at bounding box center [1003, 465] width 10 height 9
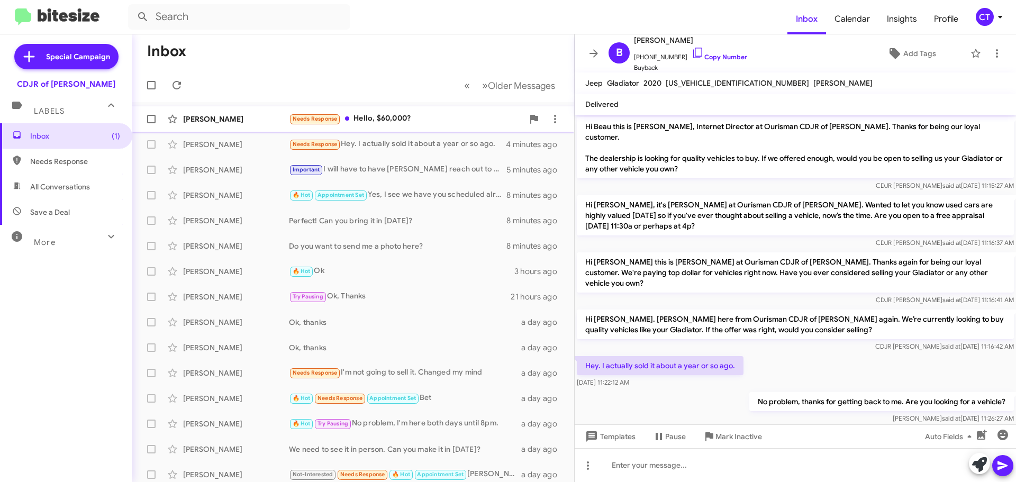
click at [378, 123] on div "Needs Response Hello, $60,000?" at bounding box center [406, 119] width 234 height 12
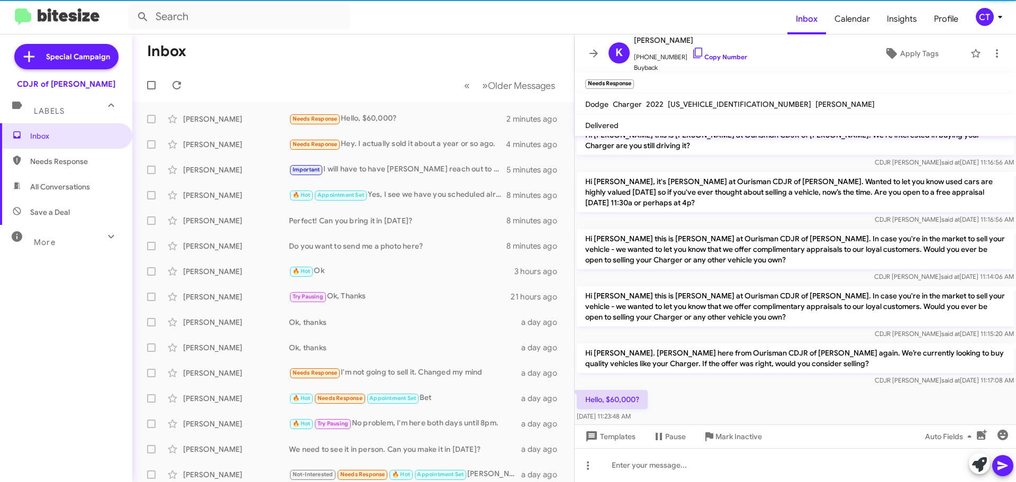
scroll to position [98, 0]
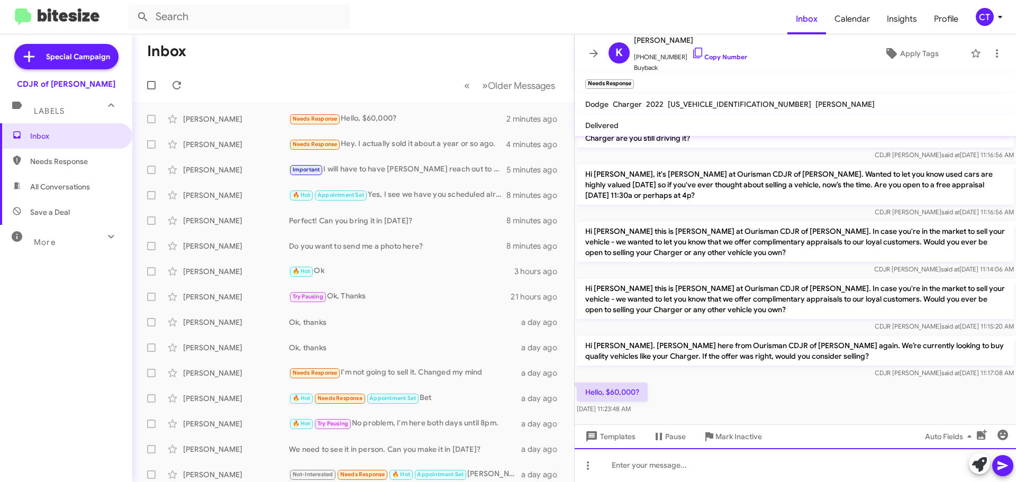
click at [637, 467] on div at bounding box center [795, 465] width 441 height 34
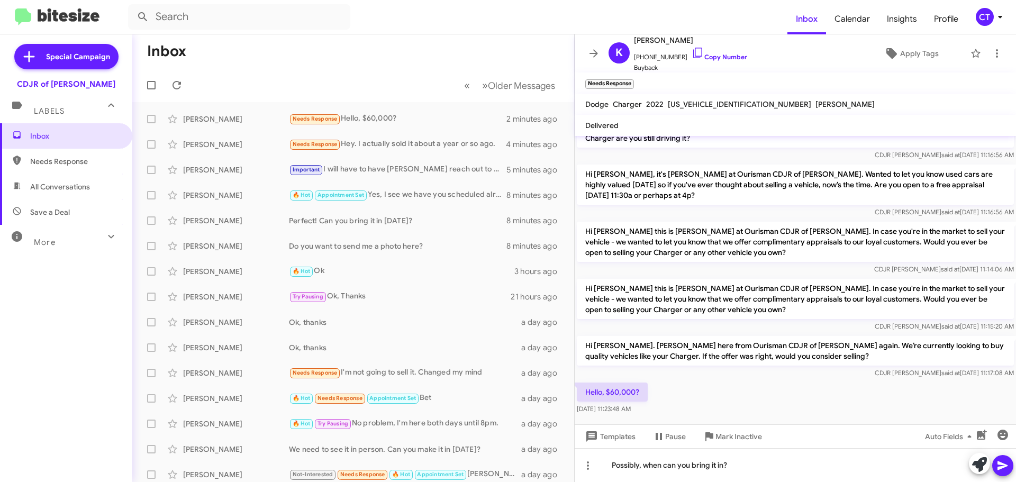
click at [1002, 474] on span at bounding box center [1002, 465] width 13 height 21
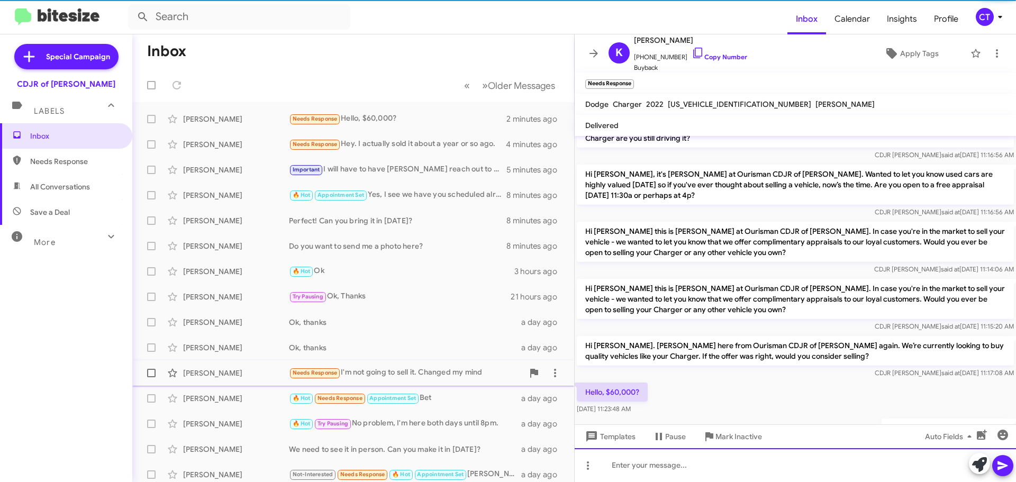
scroll to position [0, 0]
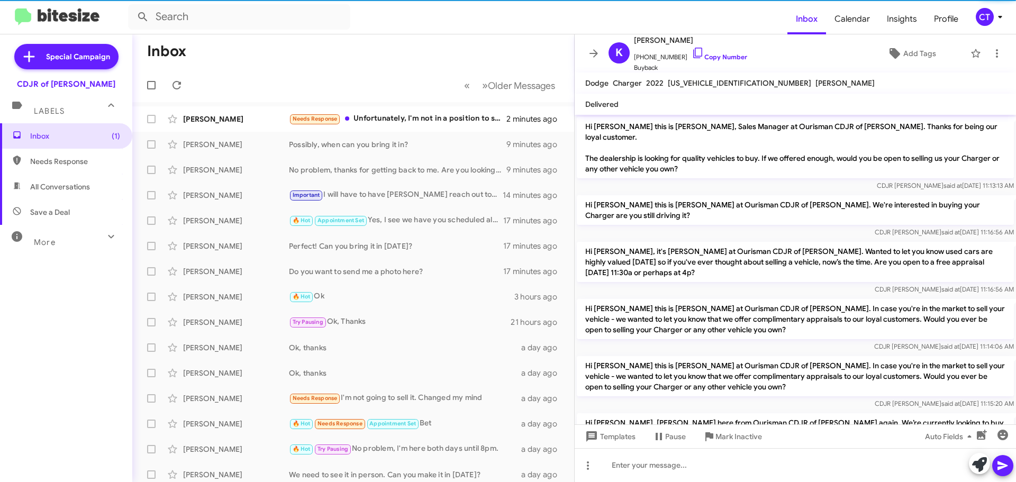
scroll to position [116, 0]
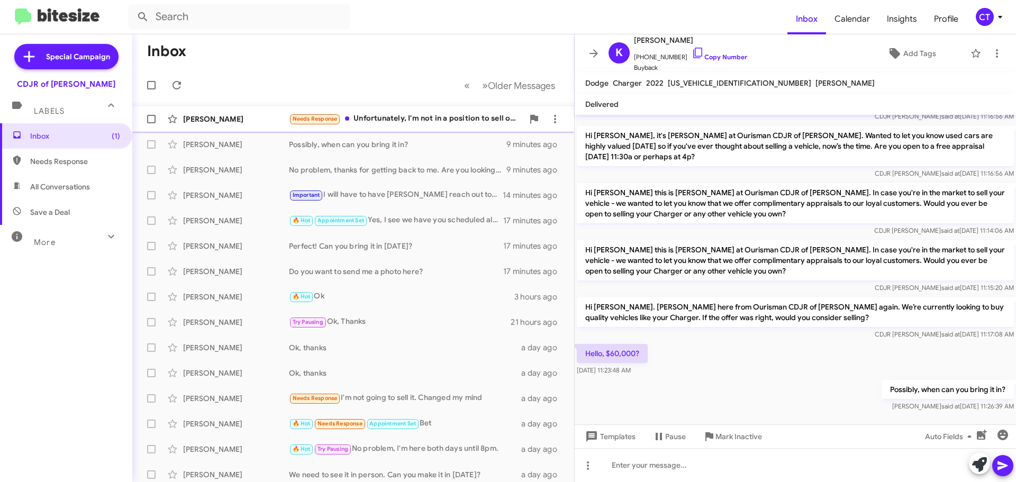
click at [416, 120] on div "Needs Response Unfortunately, I'm not in a position to sell or trade at this ti…" at bounding box center [406, 119] width 234 height 12
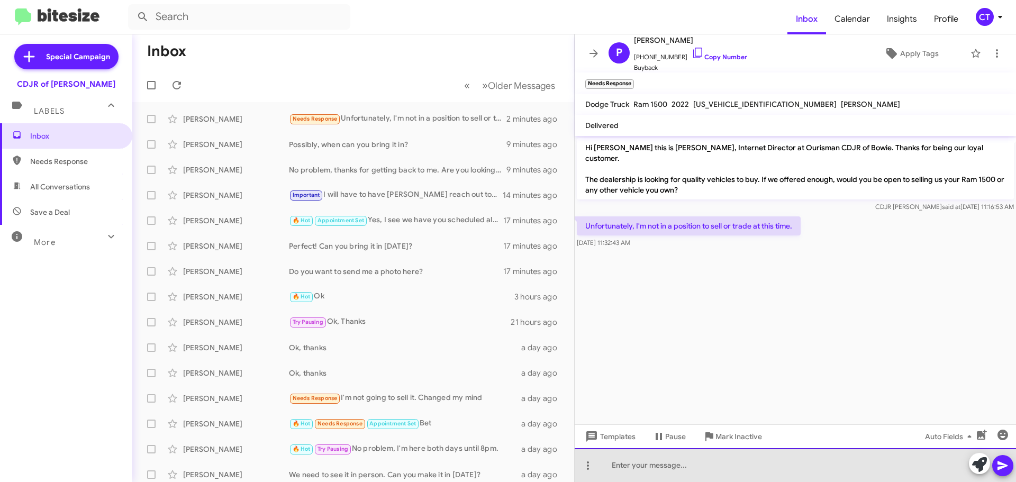
click at [724, 470] on div at bounding box center [795, 465] width 441 height 34
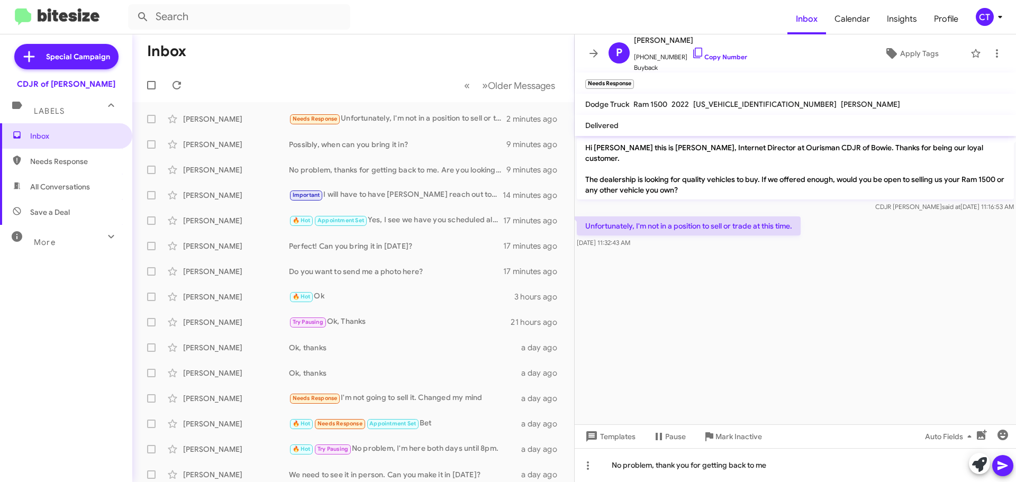
drag, startPoint x: 999, startPoint y: 463, endPoint x: 995, endPoint y: 423, distance: 39.9
click at [999, 463] on icon at bounding box center [1003, 465] width 10 height 9
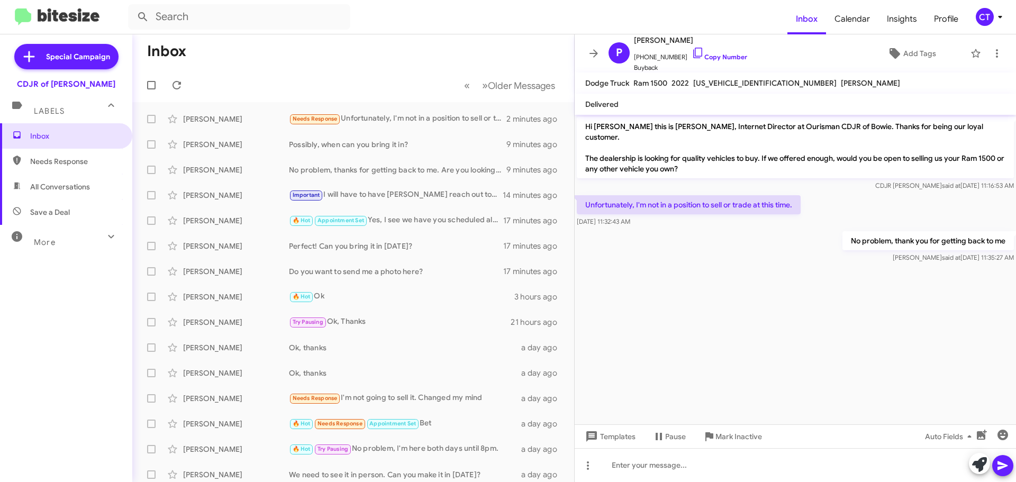
click at [997, 16] on icon at bounding box center [1000, 17] width 13 height 13
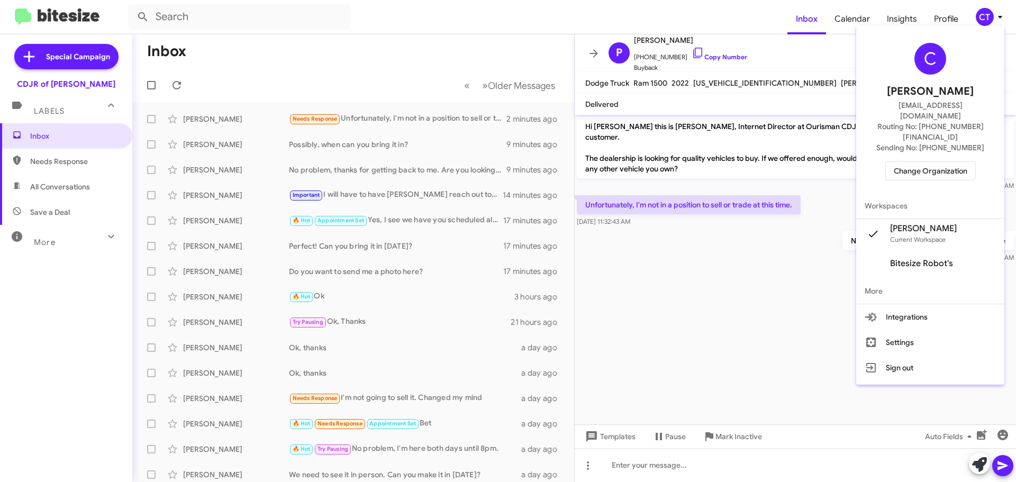
click at [828, 41] on div at bounding box center [508, 241] width 1016 height 482
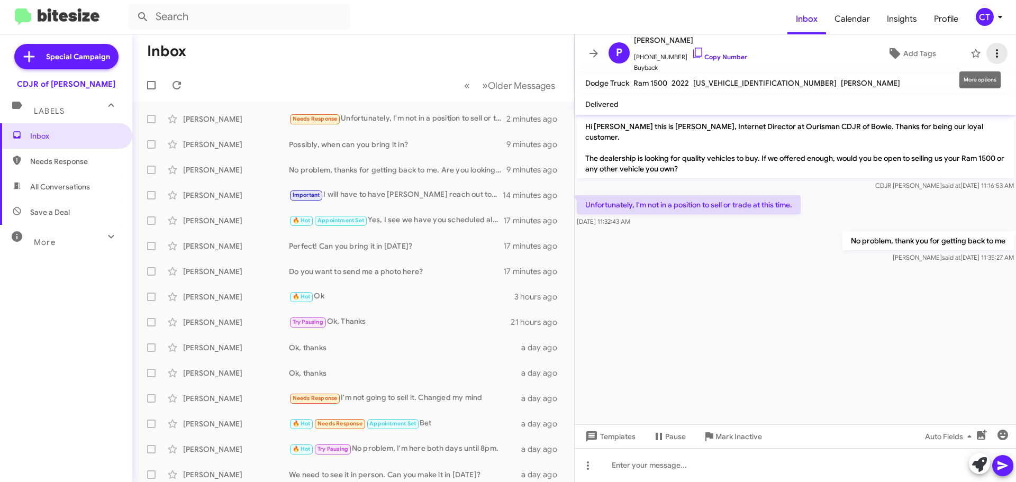
click at [998, 56] on span at bounding box center [996, 53] width 21 height 13
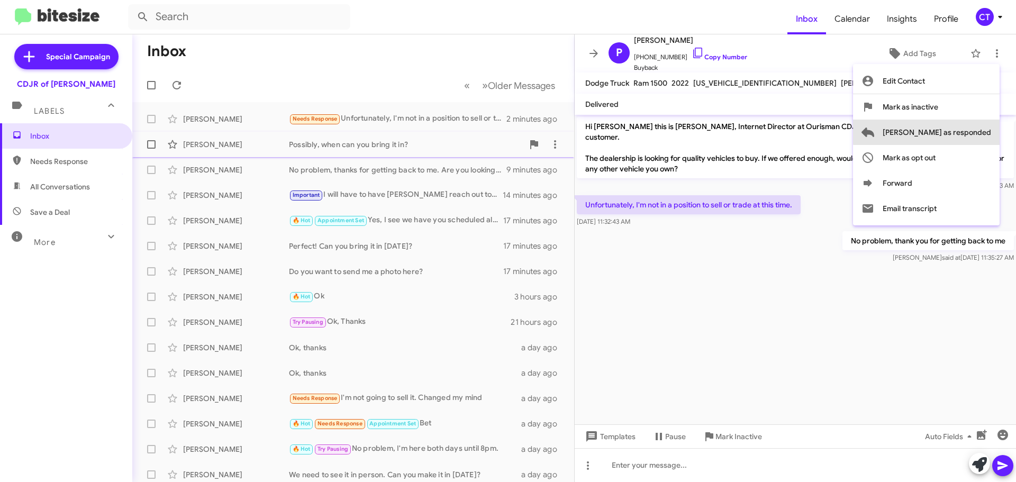
drag, startPoint x: 978, startPoint y: 131, endPoint x: 860, endPoint y: 152, distance: 120.4
click at [978, 130] on span "Mark as responded" at bounding box center [937, 132] width 108 height 25
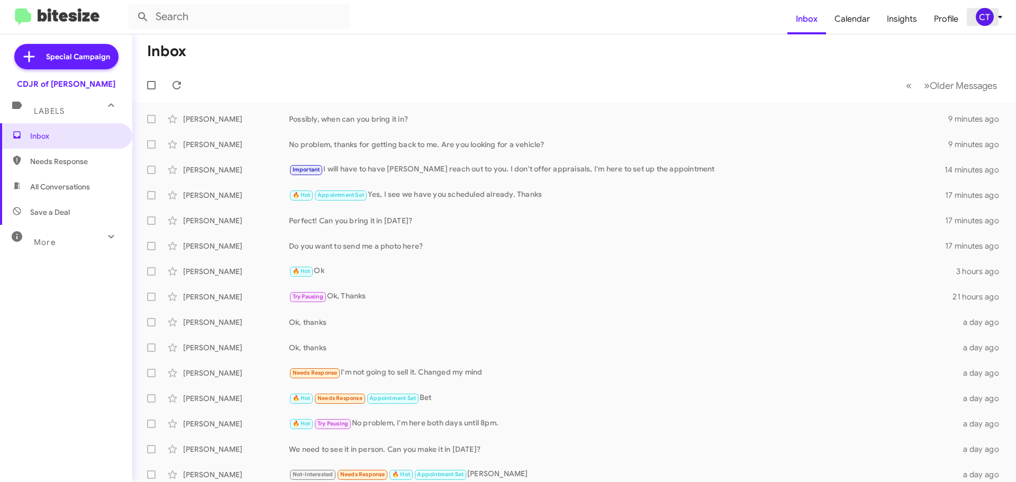
click at [995, 21] on icon at bounding box center [1000, 17] width 13 height 13
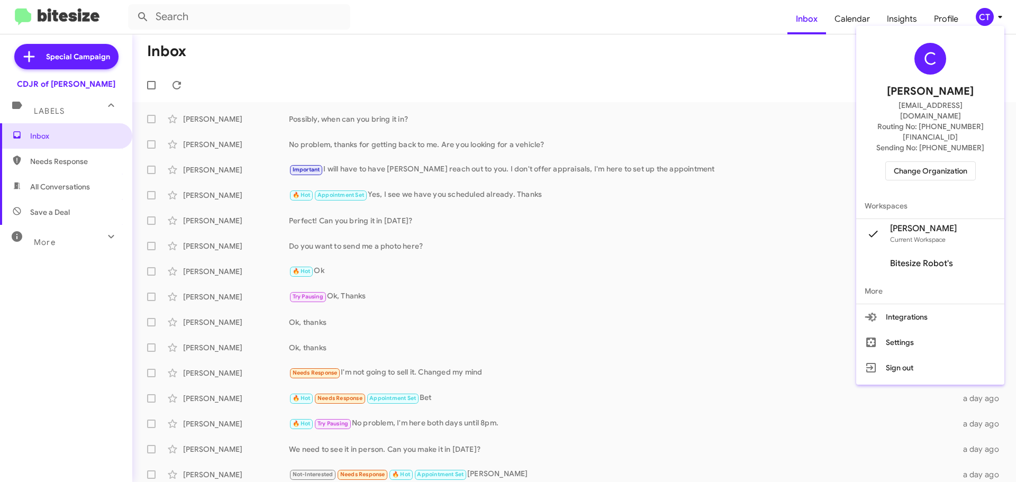
click at [942, 142] on span "Sending No: +1 (301) 433-7952" at bounding box center [930, 147] width 108 height 11
click at [943, 162] on span "Change Organization" at bounding box center [931, 171] width 74 height 18
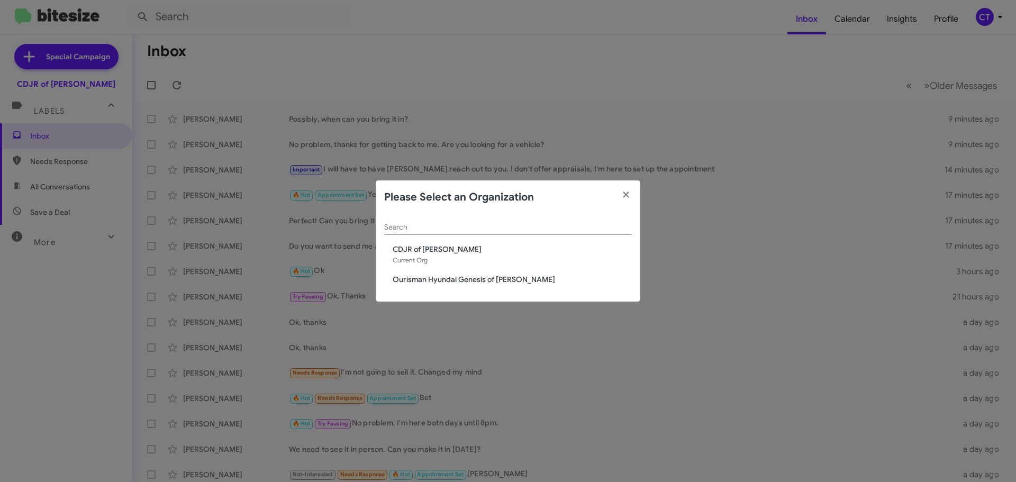
click at [421, 279] on span "Ourisman Hyundai Genesis of [PERSON_NAME]" at bounding box center [512, 279] width 239 height 11
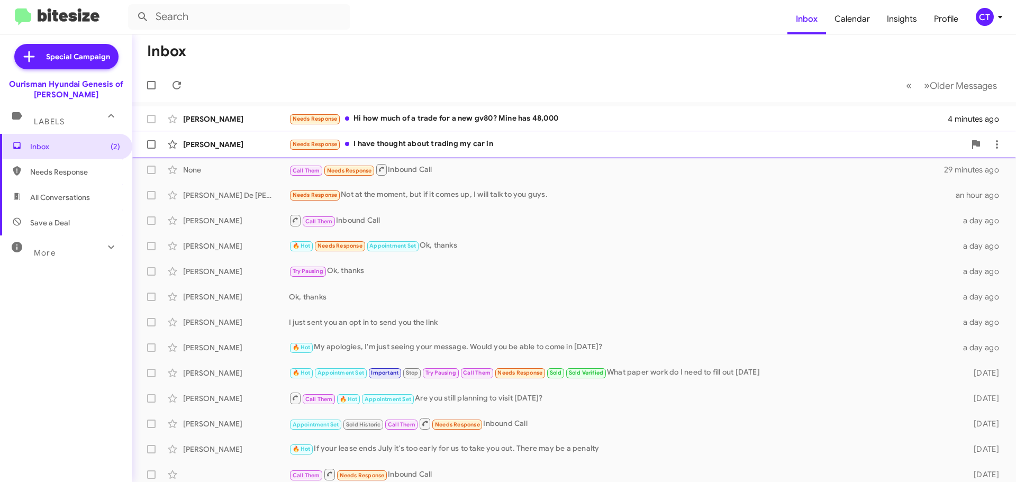
click at [466, 150] on div "Needs Response I have thought about trading my car in" at bounding box center [627, 144] width 676 height 12
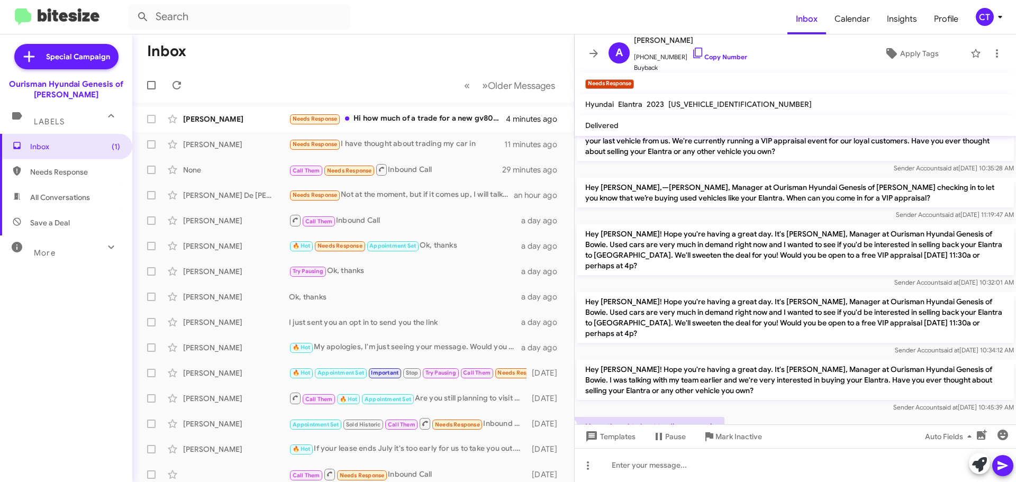
scroll to position [109, 0]
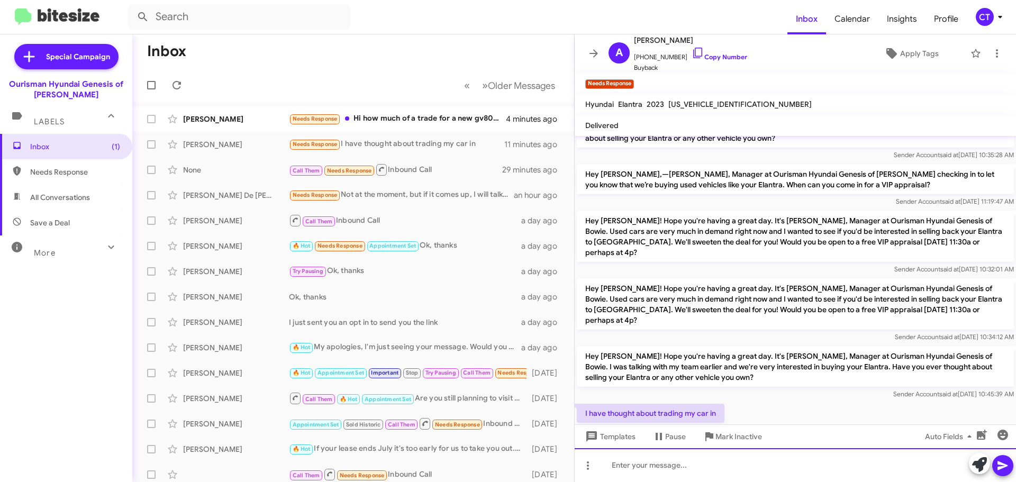
click at [653, 475] on div at bounding box center [795, 465] width 441 height 34
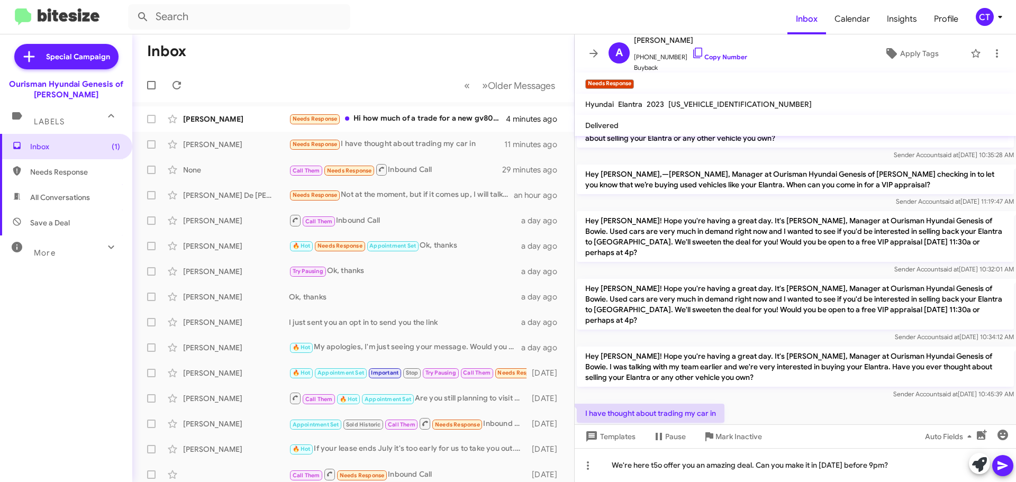
click at [1000, 464] on icon at bounding box center [1002, 465] width 13 height 13
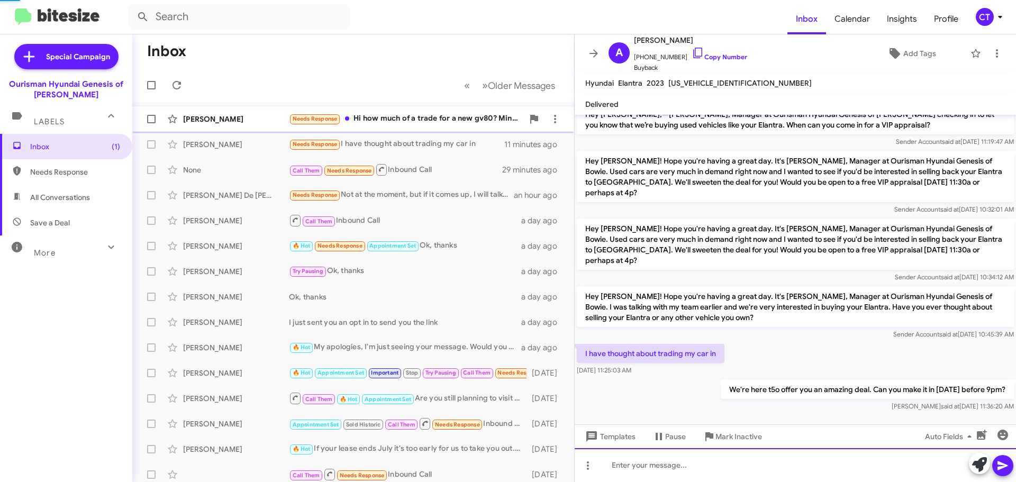
scroll to position [126, 0]
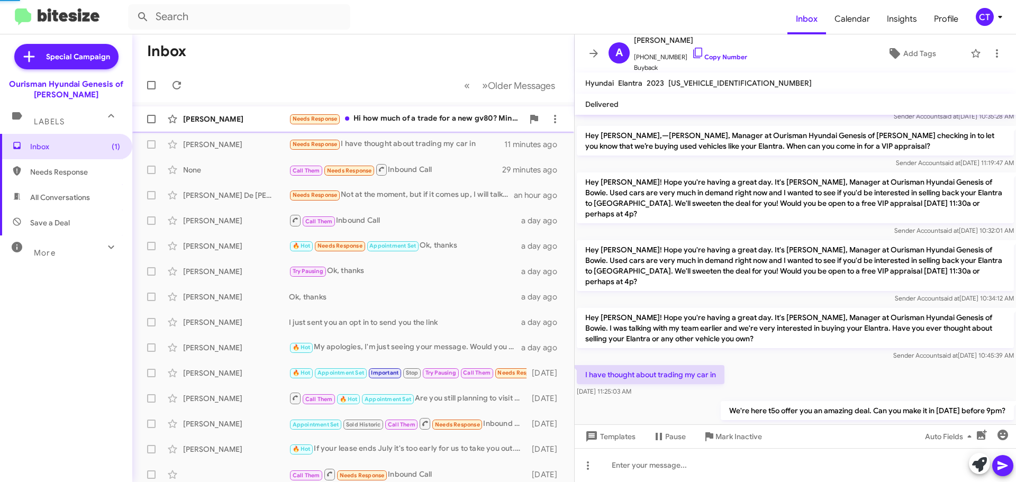
click at [446, 115] on div "Needs Response Hi how much of a trade for a new gv80? Mine has 48,000" at bounding box center [406, 119] width 234 height 12
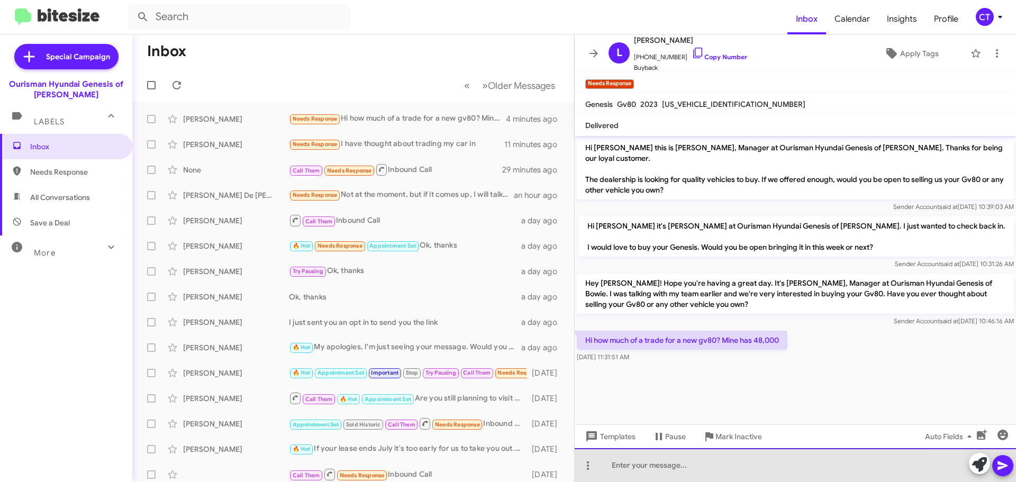
click at [635, 470] on div at bounding box center [795, 465] width 441 height 34
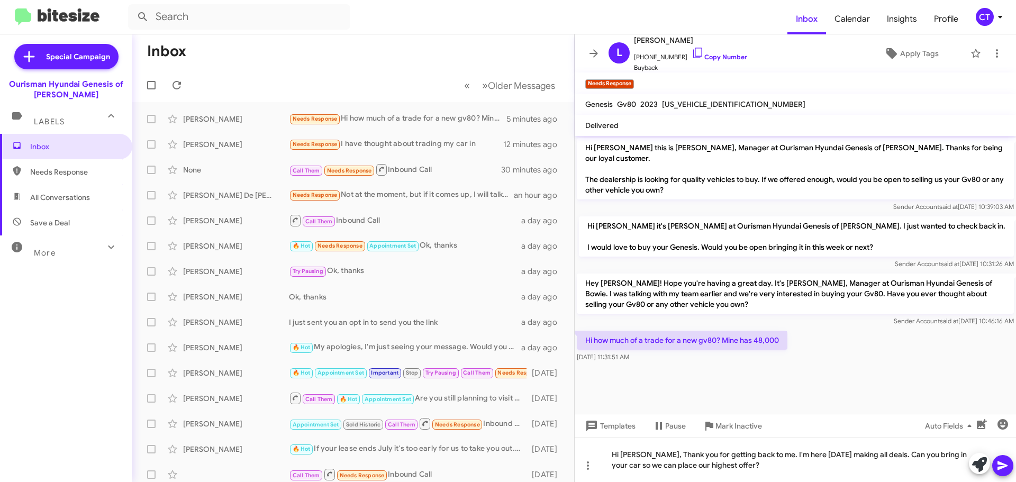
click at [1006, 464] on icon at bounding box center [1002, 465] width 13 height 13
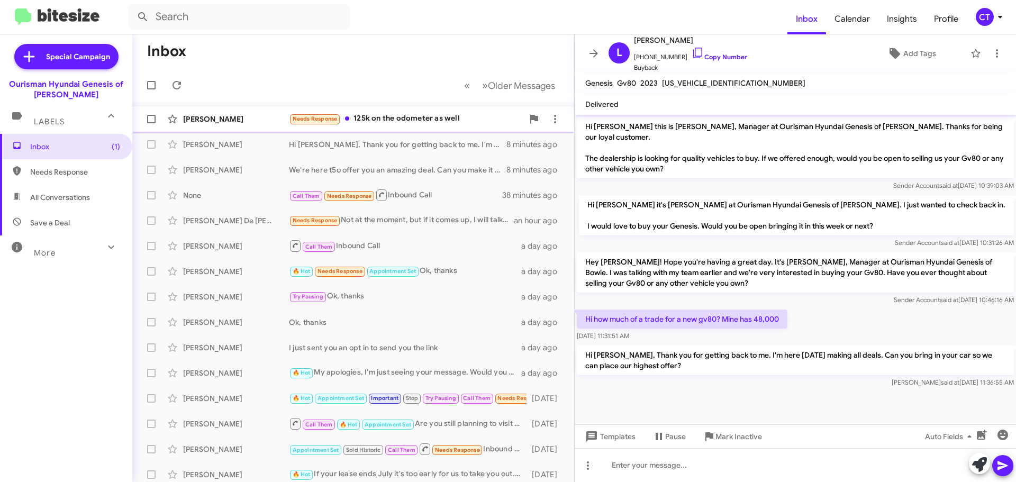
click at [423, 113] on div "Needs Response 125k on the odometer as well" at bounding box center [406, 119] width 234 height 12
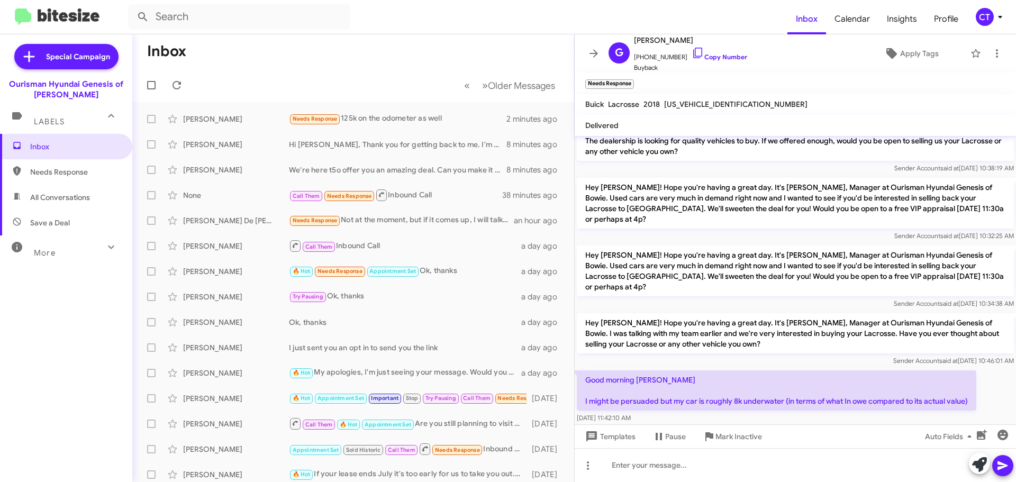
scroll to position [60, 0]
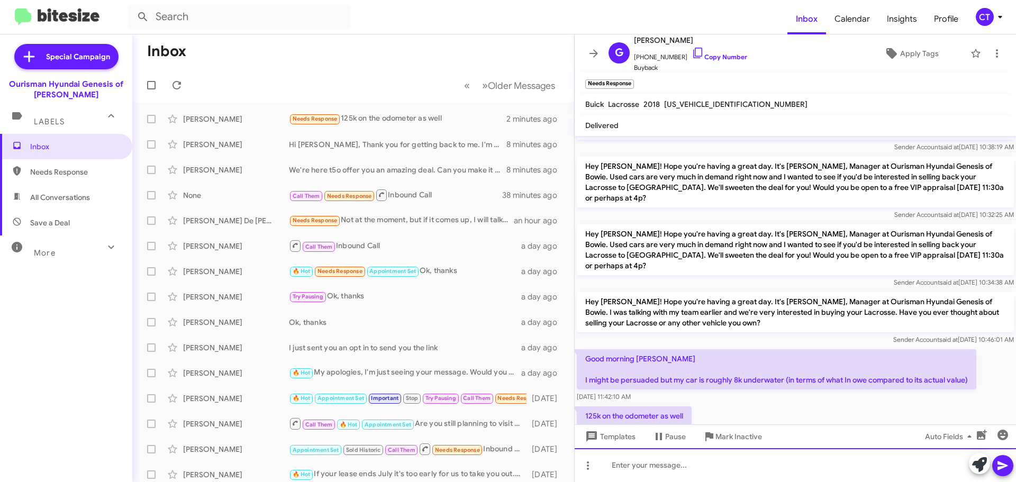
click at [705, 471] on div at bounding box center [795, 465] width 441 height 34
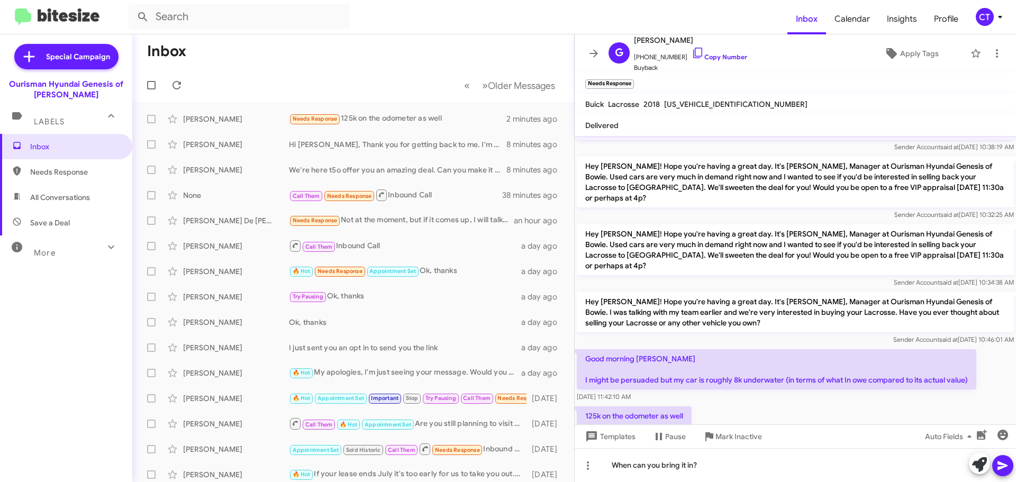
click at [1004, 469] on icon at bounding box center [1002, 465] width 13 height 13
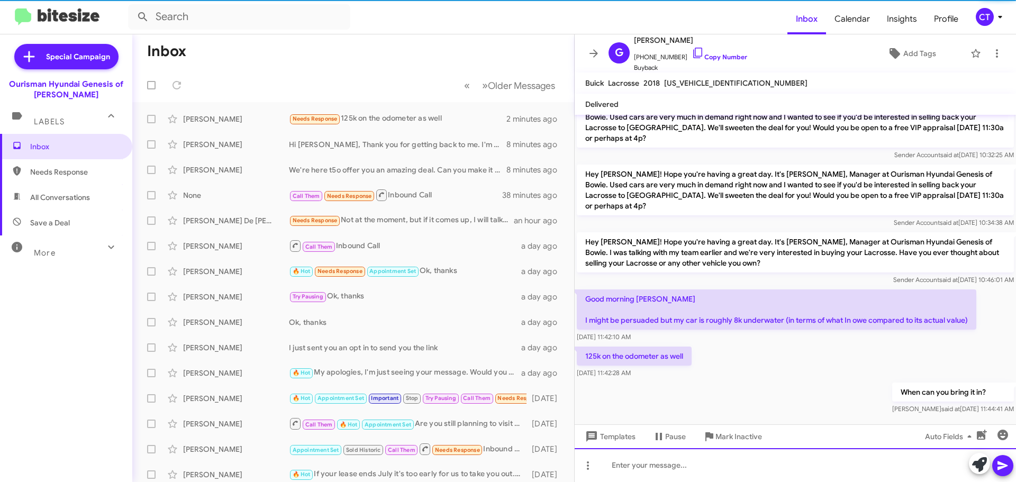
scroll to position [77, 0]
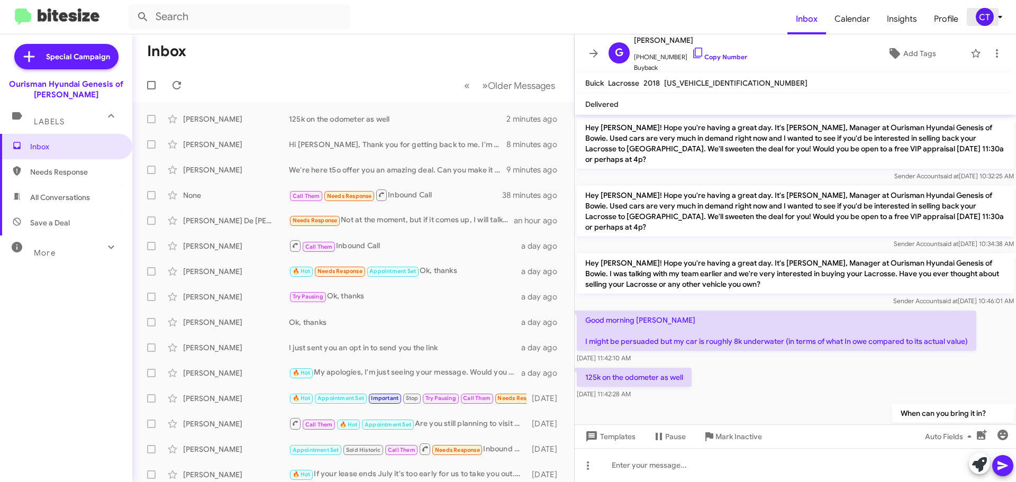
click at [1001, 16] on icon at bounding box center [1000, 17] width 4 height 3
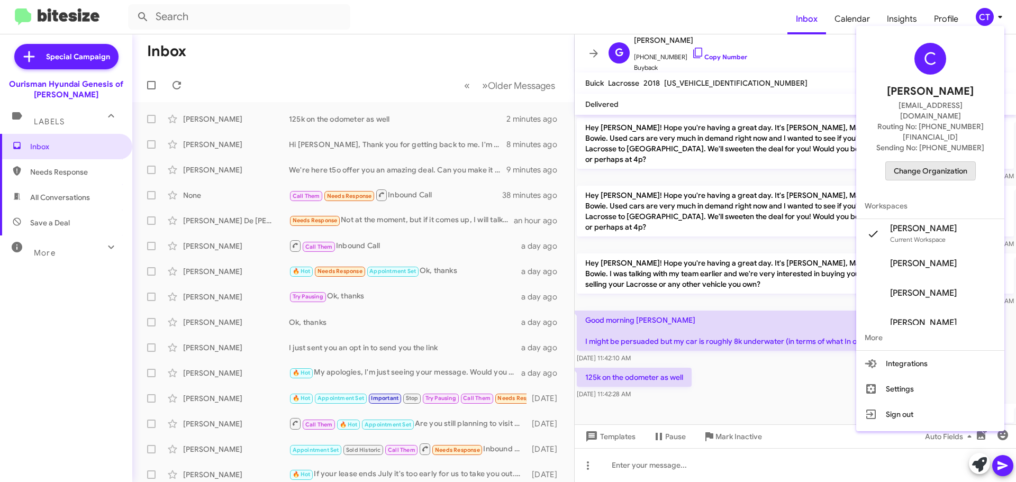
click at [929, 162] on span "Change Organization" at bounding box center [931, 171] width 74 height 18
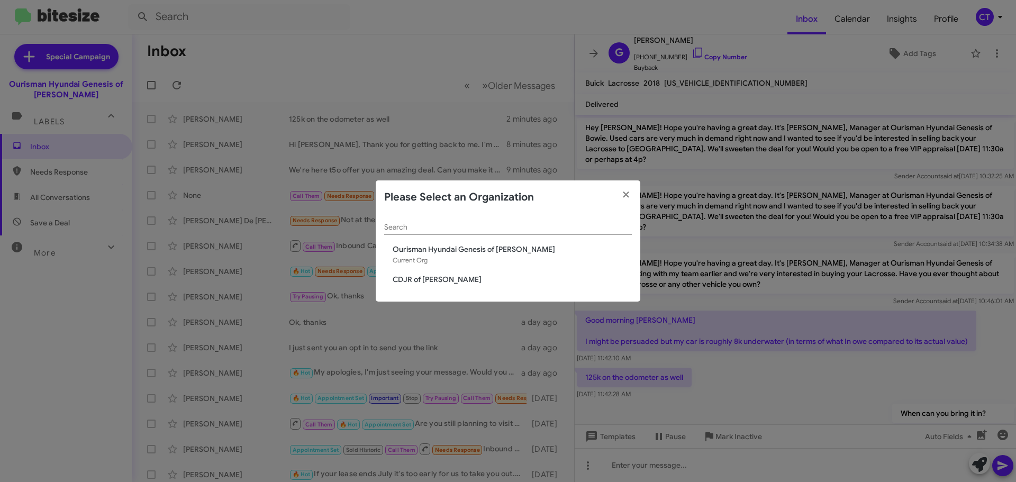
click at [418, 282] on span "CDJR of Bowie" at bounding box center [512, 279] width 239 height 11
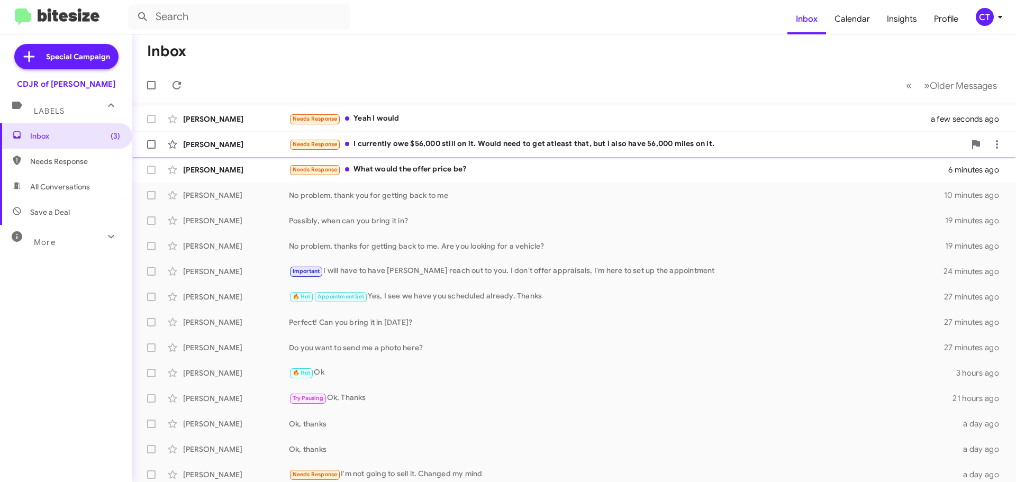
drag, startPoint x: 490, startPoint y: 112, endPoint x: 484, endPoint y: 152, distance: 40.6
click at [488, 112] on div "[PERSON_NAME] Needs Response Yeah I would a few seconds ago" at bounding box center [574, 118] width 867 height 21
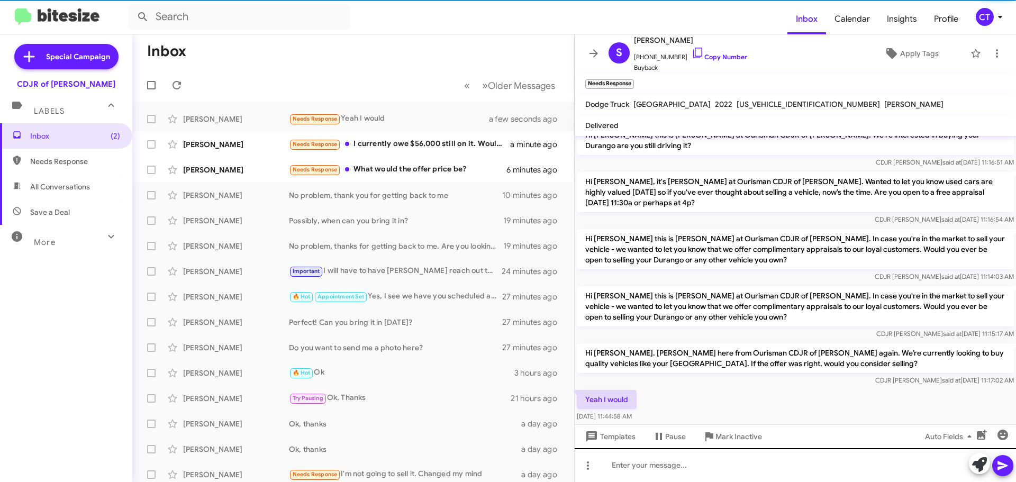
scroll to position [98, 0]
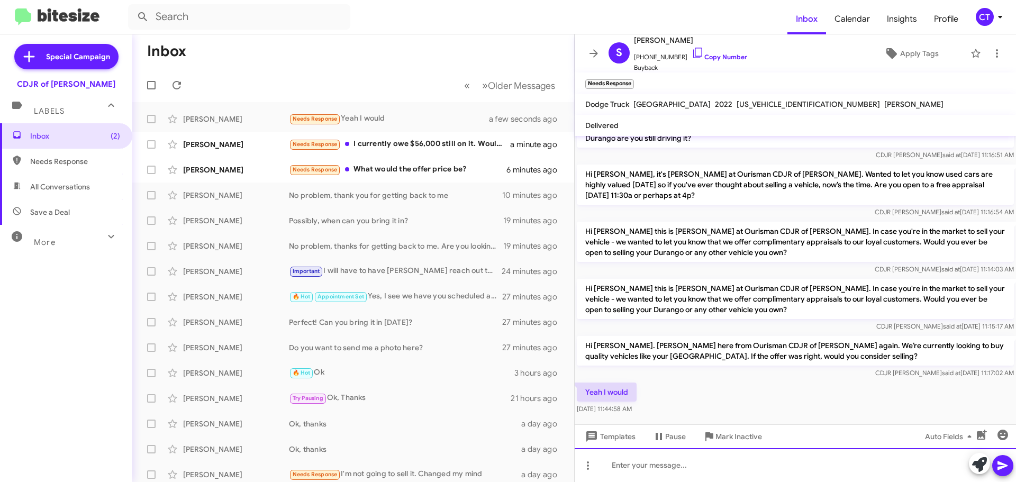
click at [655, 460] on div at bounding box center [795, 465] width 441 height 34
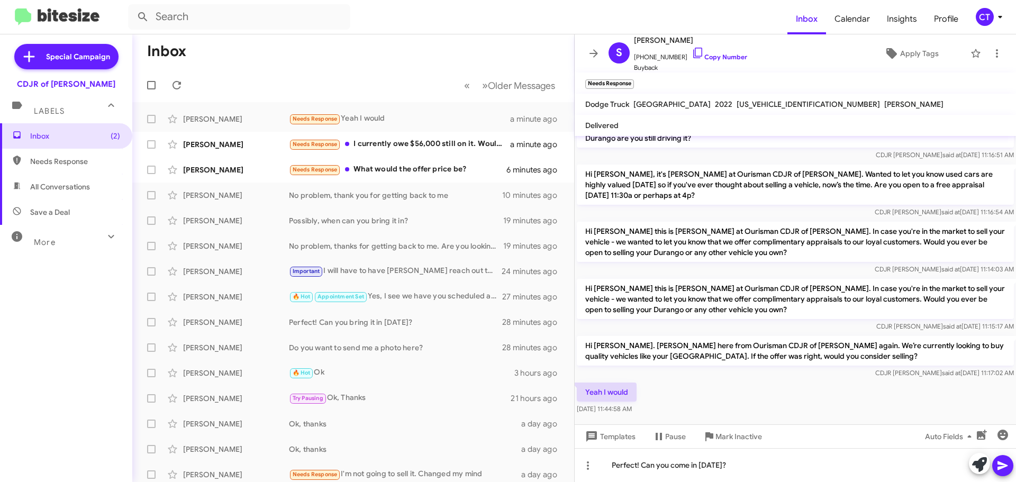
click at [1009, 463] on button at bounding box center [1002, 465] width 21 height 21
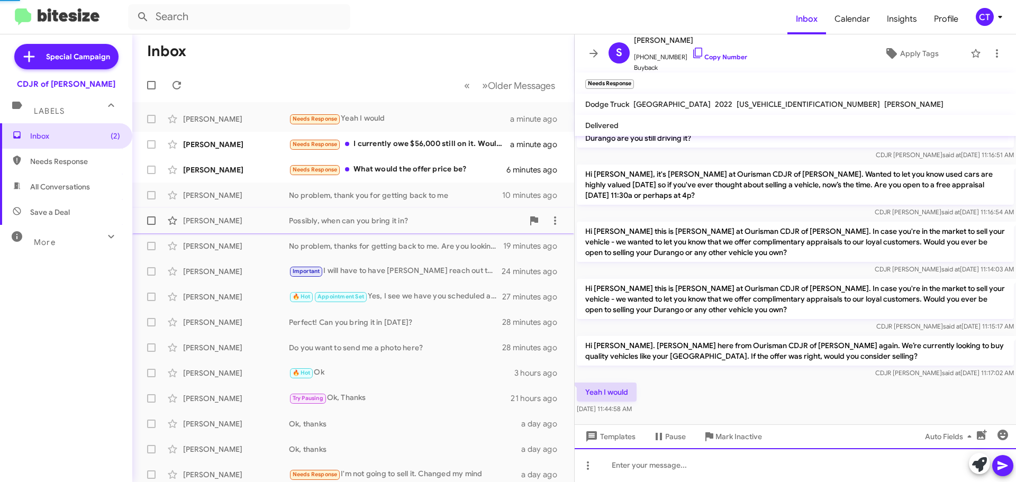
scroll to position [0, 0]
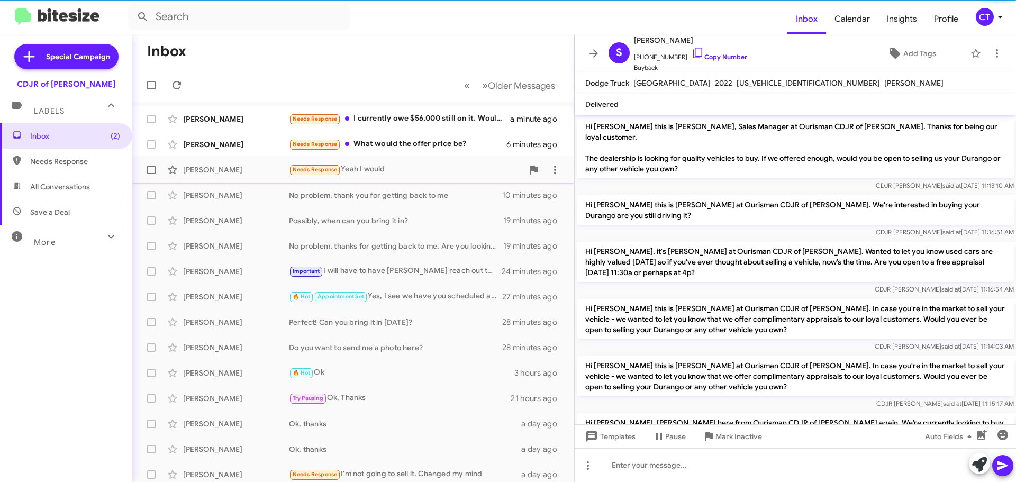
click at [423, 175] on div "Needs Response Yeah I would" at bounding box center [406, 170] width 234 height 12
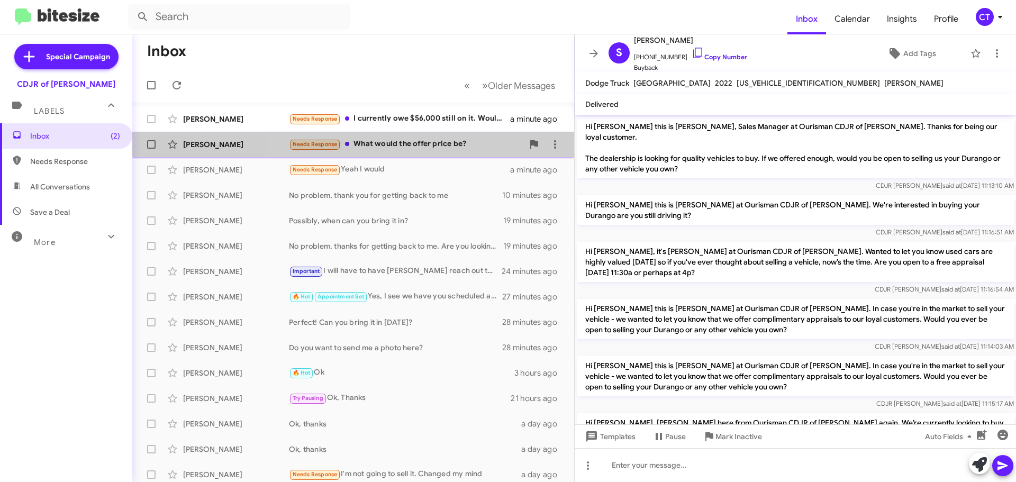
click at [424, 141] on div "Needs Response What would the offer price be?" at bounding box center [406, 144] width 234 height 12
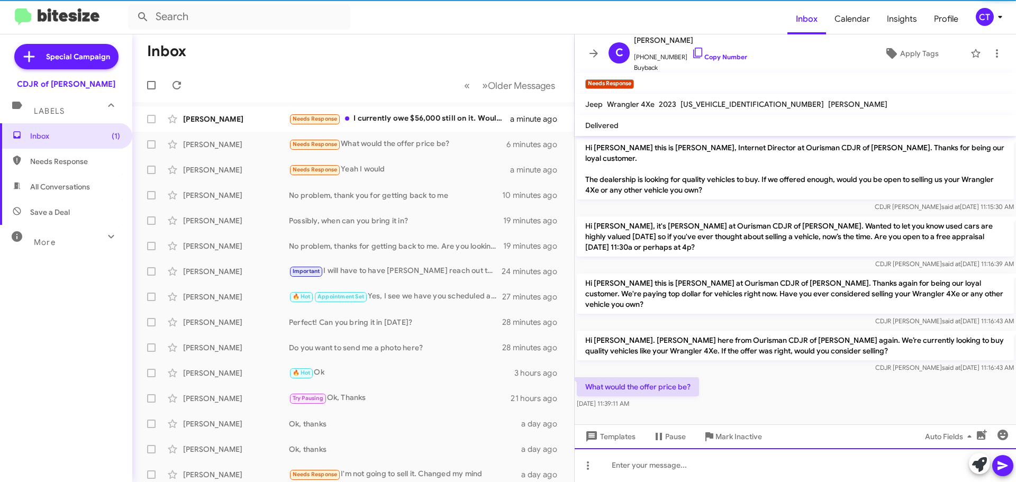
click at [640, 475] on div at bounding box center [795, 465] width 441 height 34
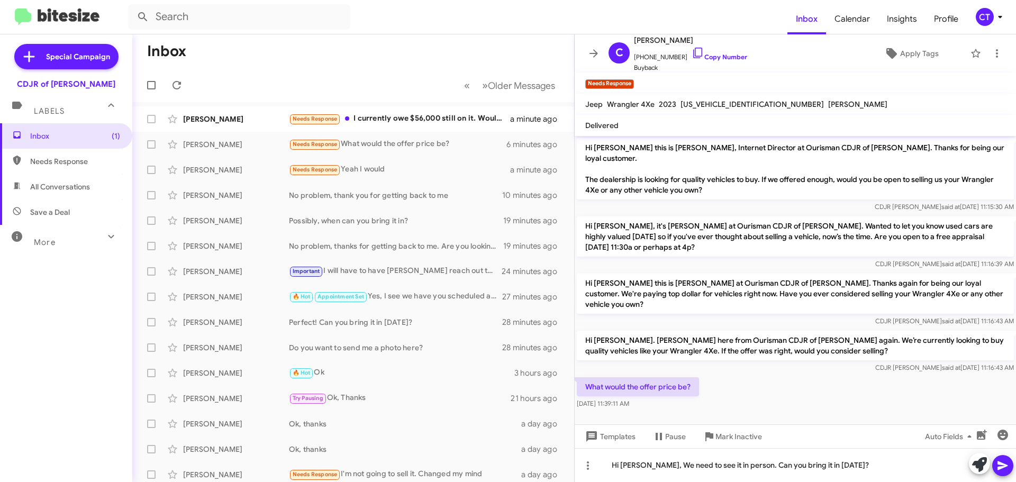
click at [1000, 463] on icon at bounding box center [1003, 465] width 10 height 9
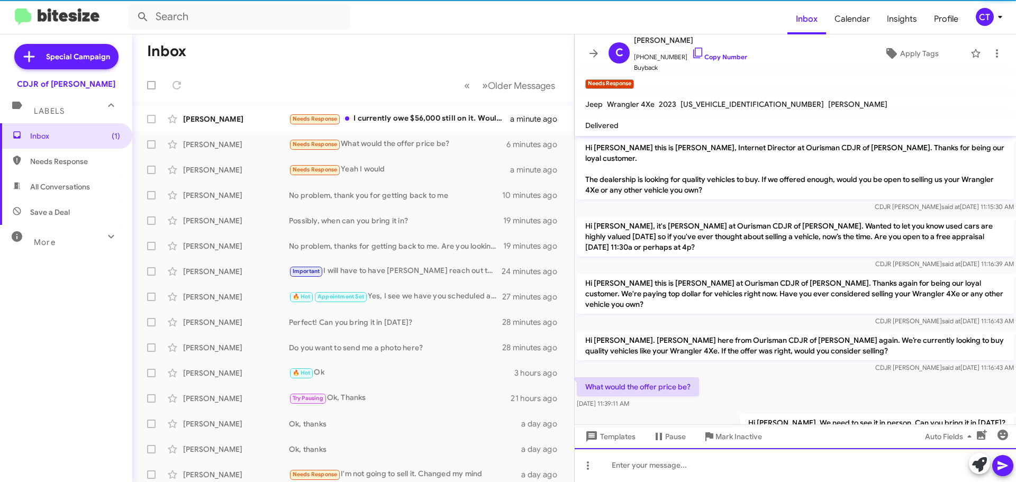
scroll to position [17, 0]
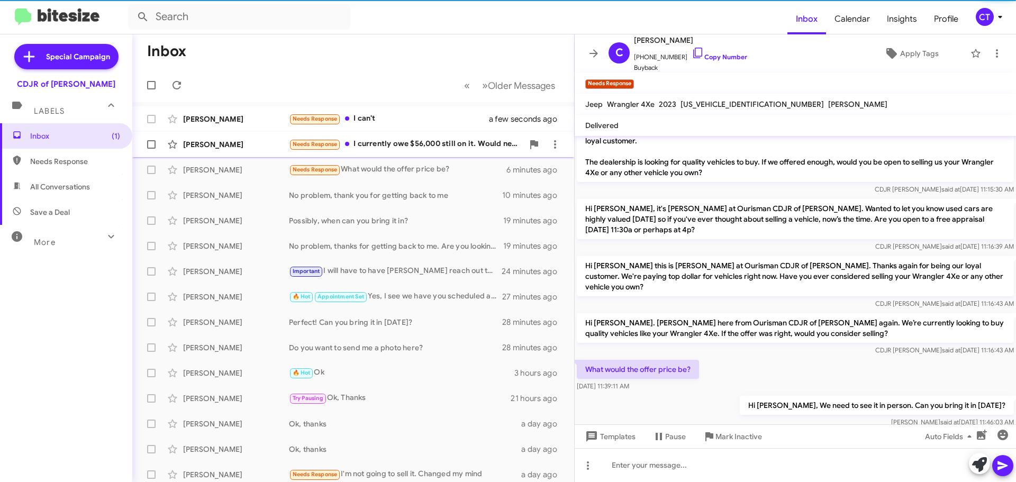
click at [402, 146] on div "Needs Response I currently owe $56,000 still on it. Would need to get atleast t…" at bounding box center [406, 144] width 234 height 12
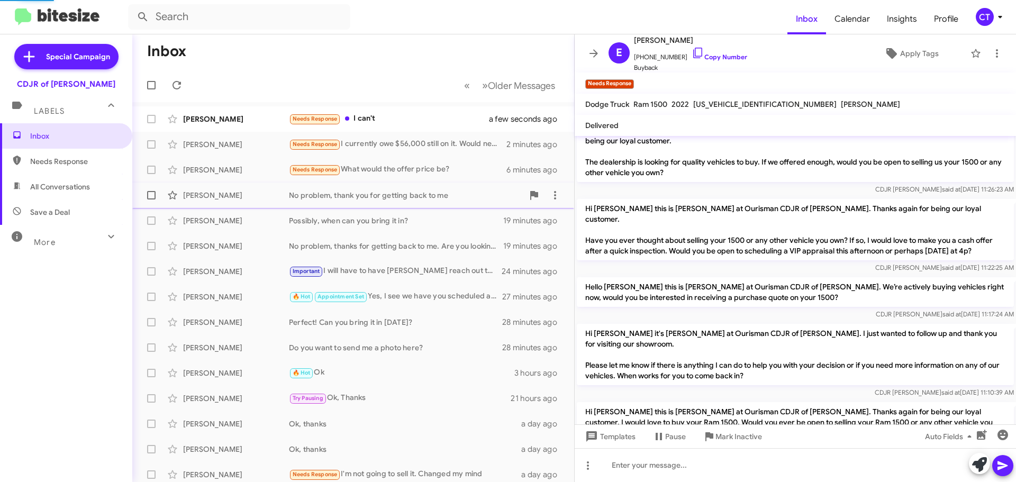
scroll to position [338, 0]
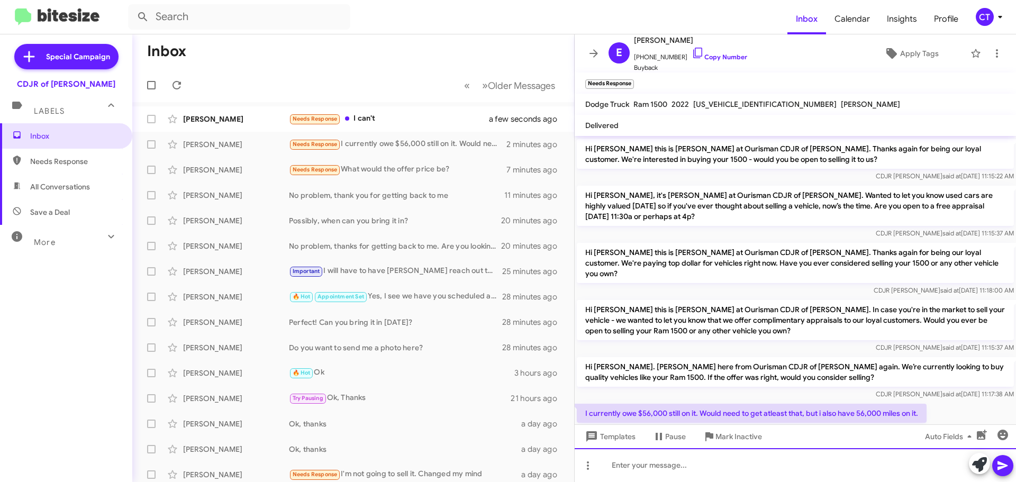
click at [725, 463] on div at bounding box center [795, 465] width 441 height 34
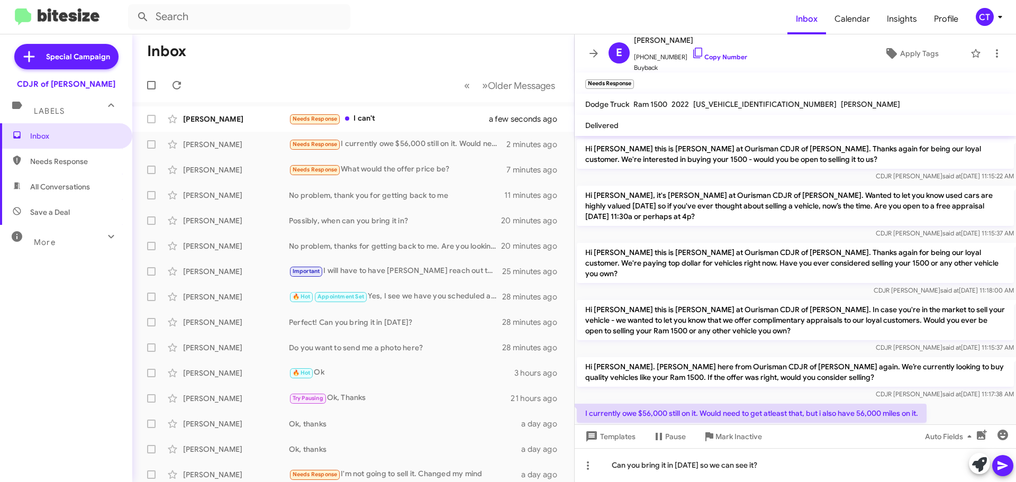
click at [1002, 468] on icon at bounding box center [1003, 465] width 10 height 9
click at [385, 118] on div "Needs Response I can't" at bounding box center [406, 119] width 234 height 12
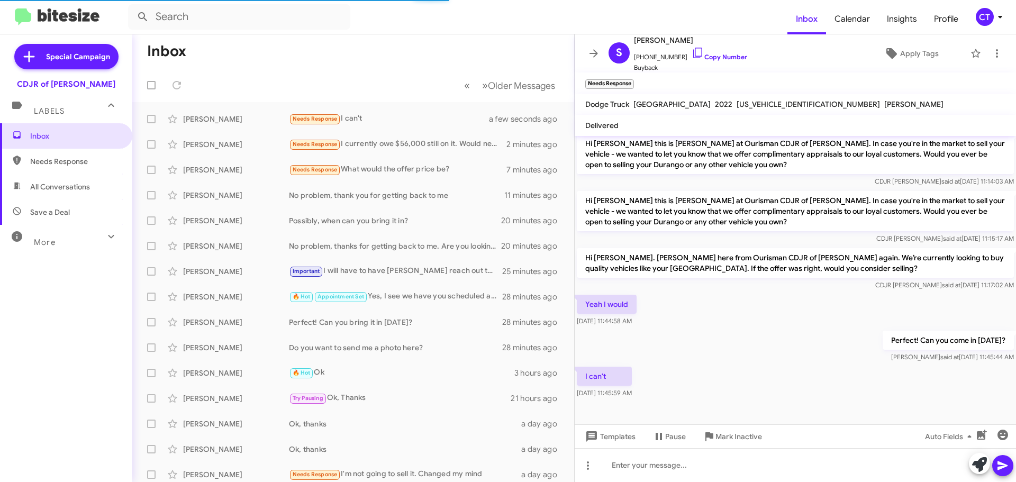
scroll to position [176, 0]
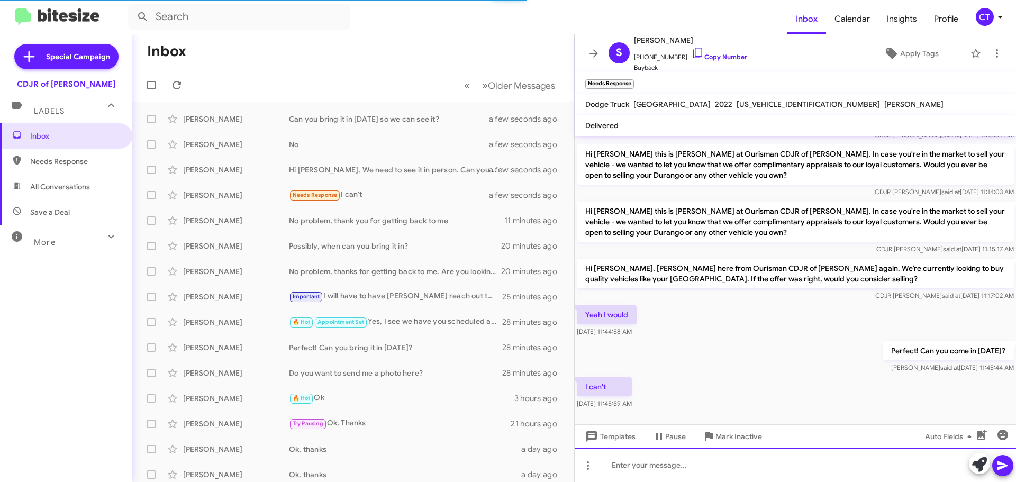
click at [656, 474] on div at bounding box center [795, 465] width 441 height 34
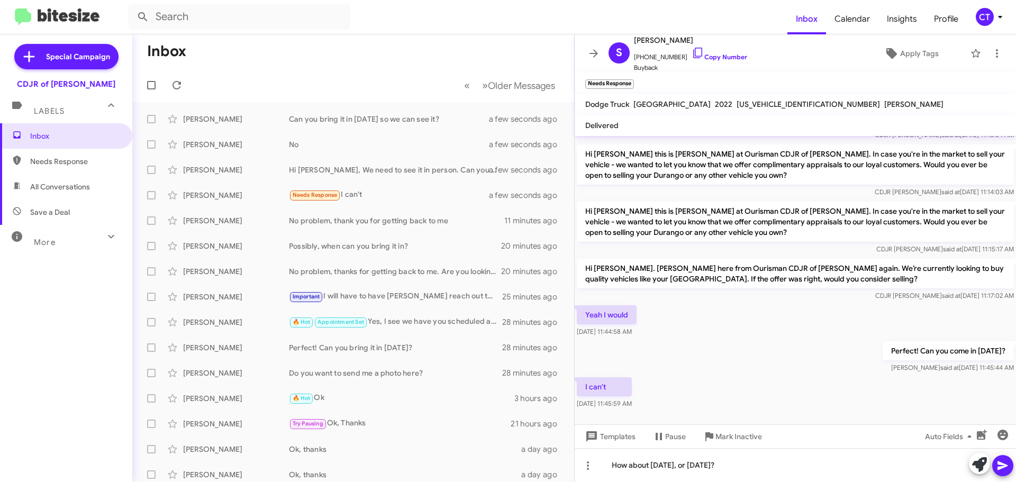
click at [1005, 469] on icon at bounding box center [1002, 465] width 13 height 13
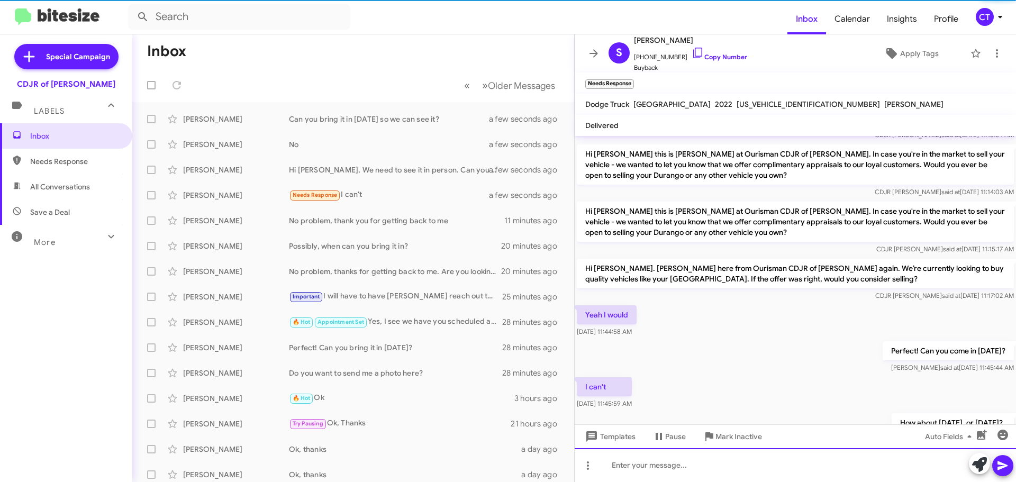
scroll to position [0, 0]
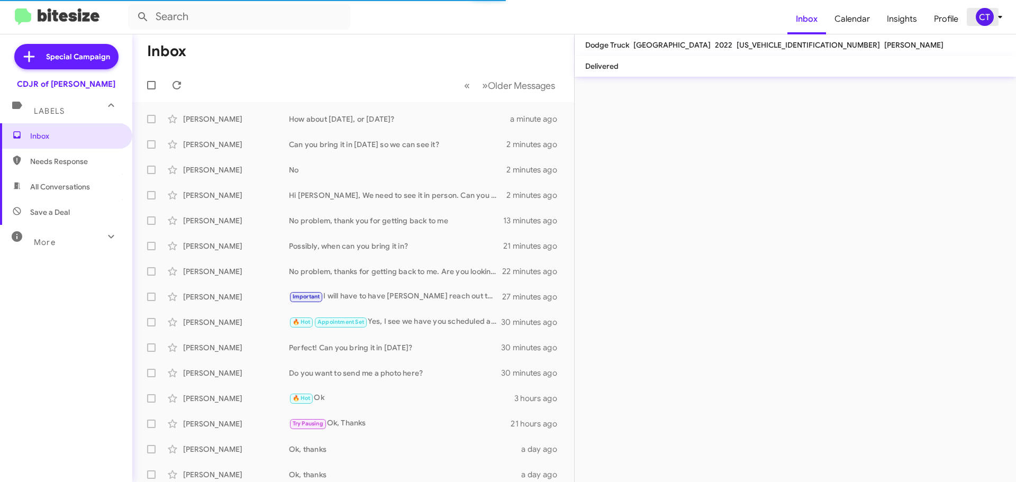
click at [999, 21] on icon at bounding box center [1000, 17] width 13 height 13
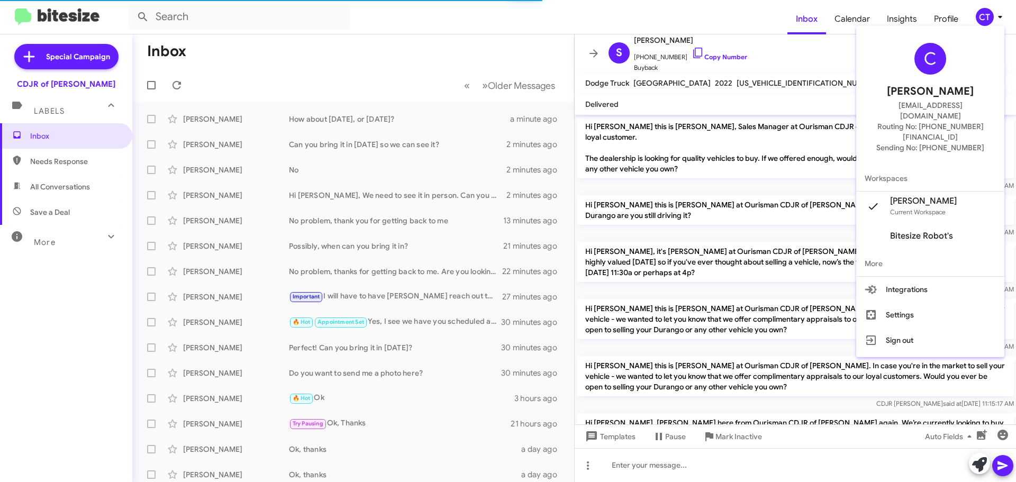
scroll to position [193, 0]
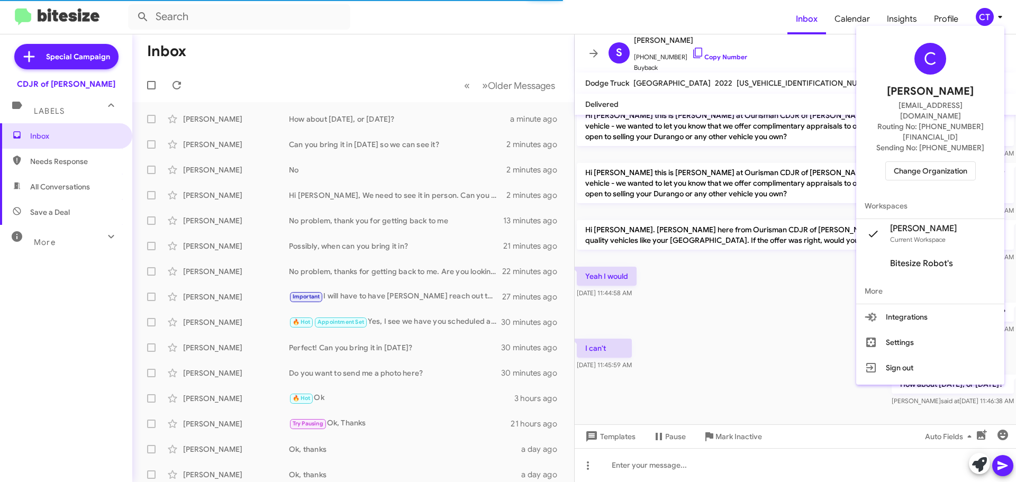
click at [732, 21] on div at bounding box center [508, 241] width 1016 height 482
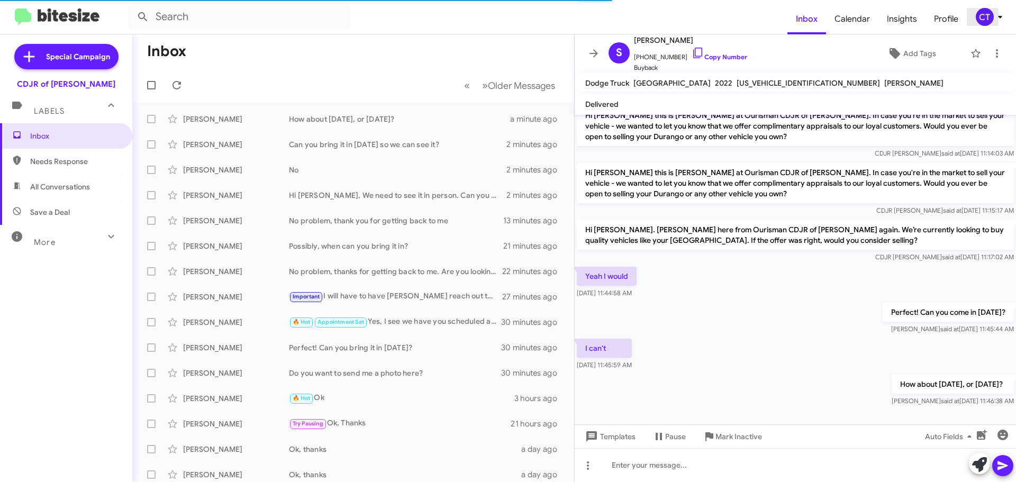
click at [991, 11] on span "CT" at bounding box center [991, 17] width 32 height 18
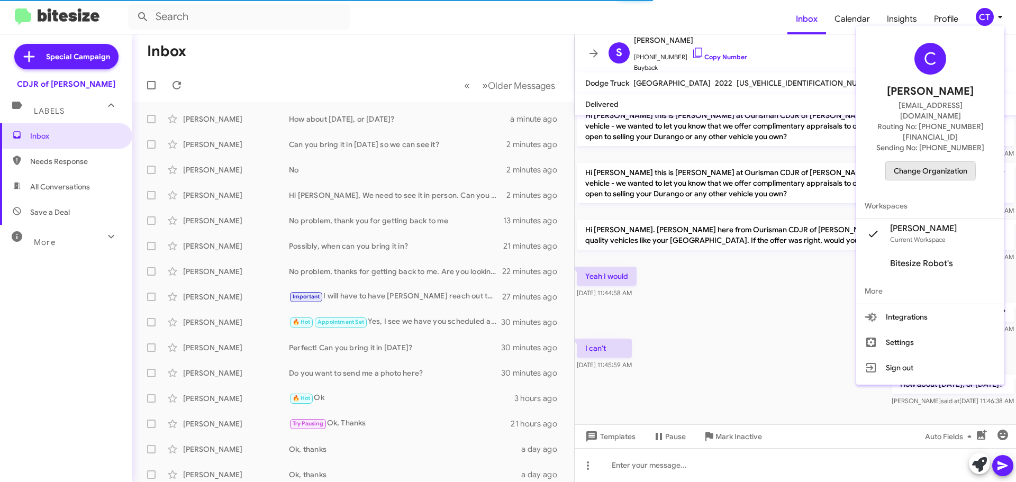
click at [940, 162] on span "Change Organization" at bounding box center [931, 171] width 74 height 18
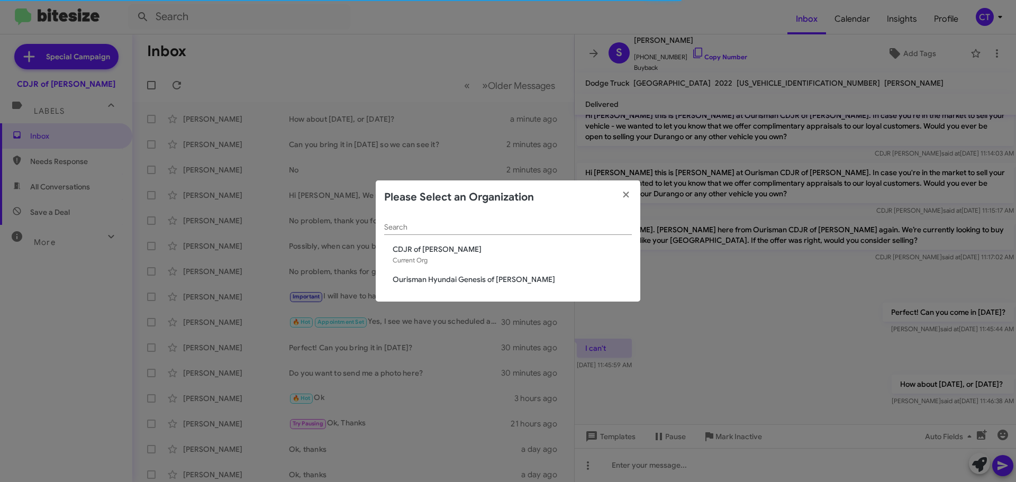
click at [437, 280] on span "Ourisman Hyundai Genesis of [PERSON_NAME]" at bounding box center [512, 279] width 239 height 11
click at [479, 266] on div "Search CDJR of Bowie Current Org Ourisman Hyundai Genesis of [PERSON_NAME]" at bounding box center [508, 258] width 265 height 88
click at [478, 276] on span "Ourisman Hyundai Genesis of [PERSON_NAME]" at bounding box center [512, 279] width 239 height 11
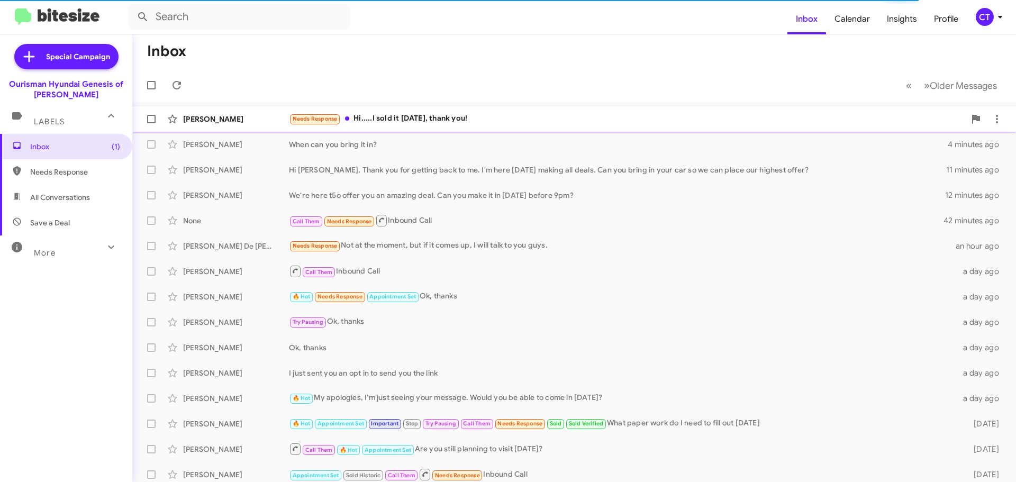
click at [458, 123] on div "Needs Response Hi.....I sold it [DATE], thank you!" at bounding box center [627, 119] width 676 height 12
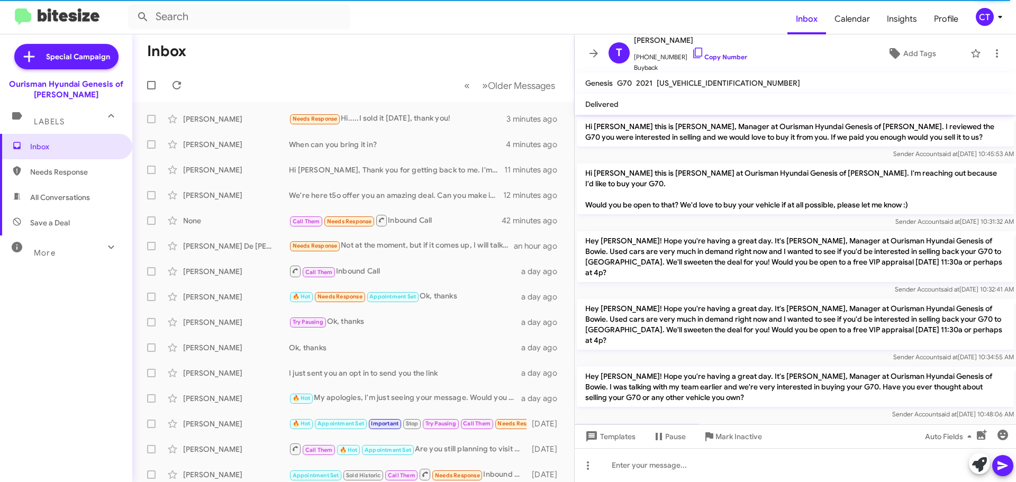
scroll to position [28, 0]
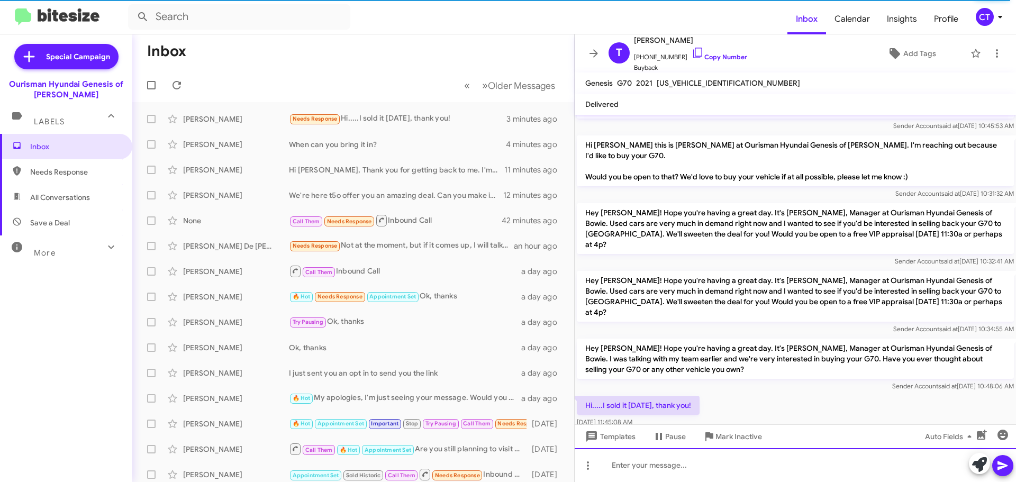
click at [641, 467] on div at bounding box center [795, 465] width 441 height 34
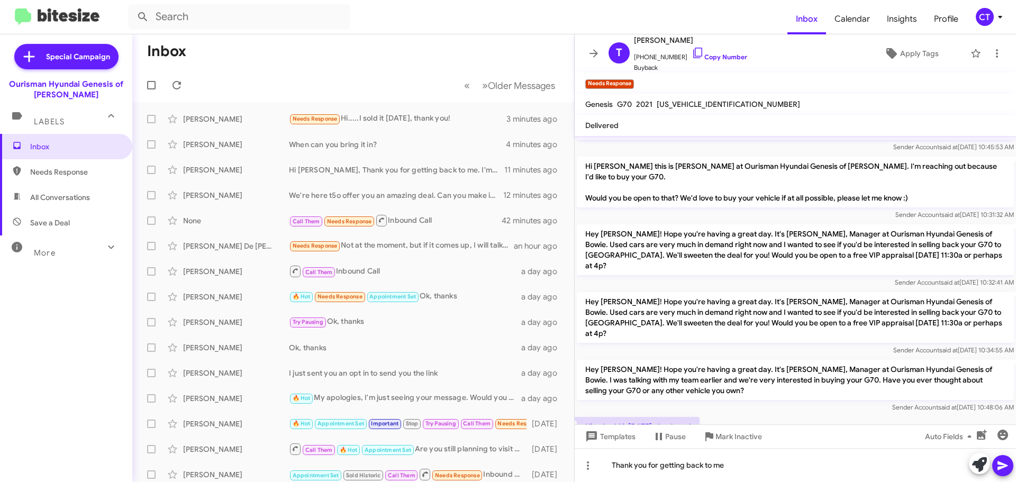
click at [1006, 474] on span at bounding box center [1002, 465] width 13 height 21
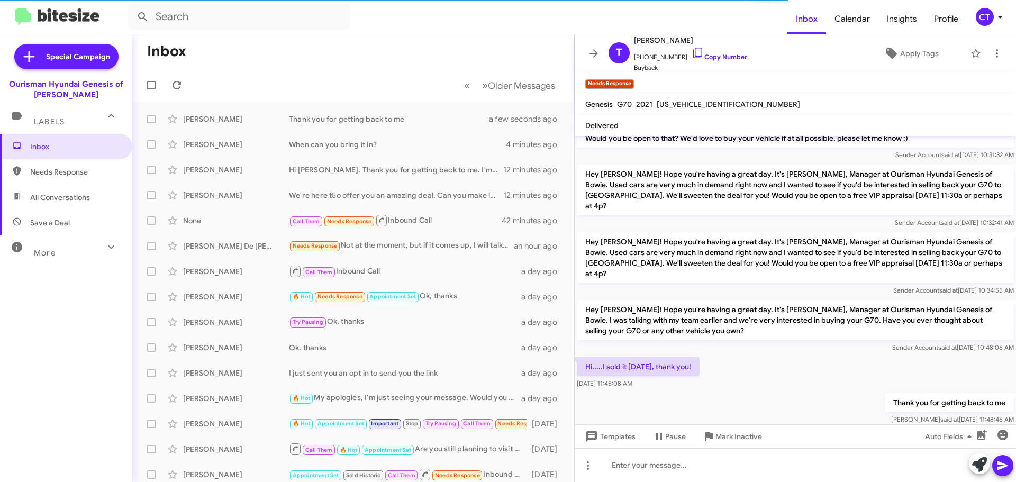
scroll to position [67, 0]
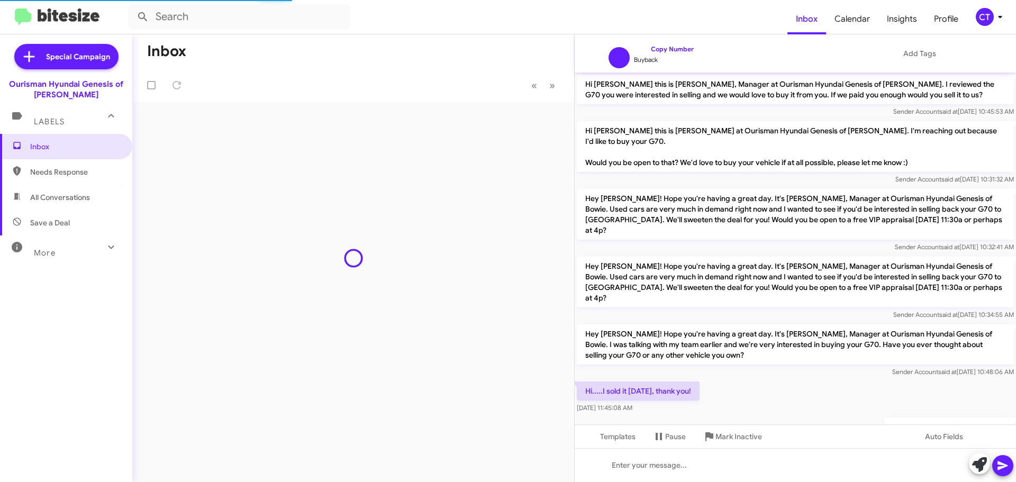
scroll to position [24, 0]
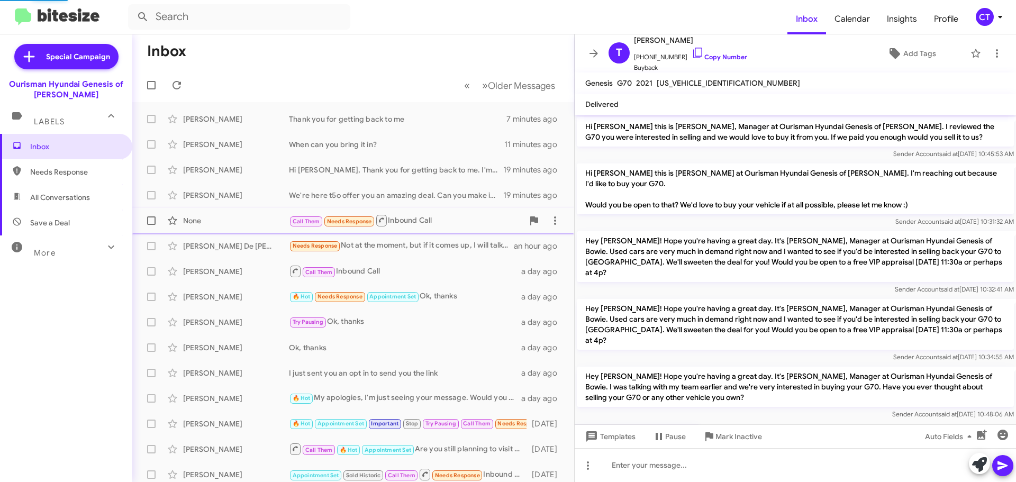
scroll to position [67, 0]
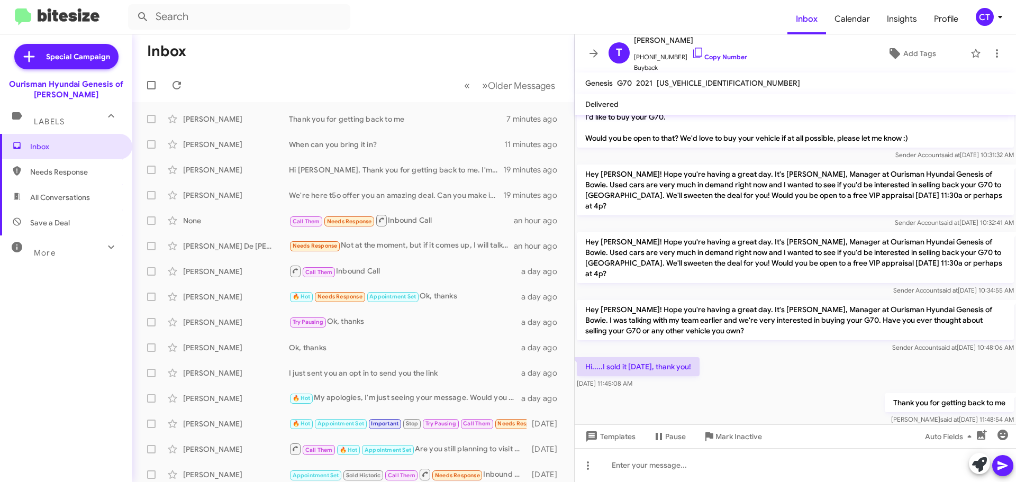
click at [998, 16] on icon at bounding box center [1000, 17] width 13 height 13
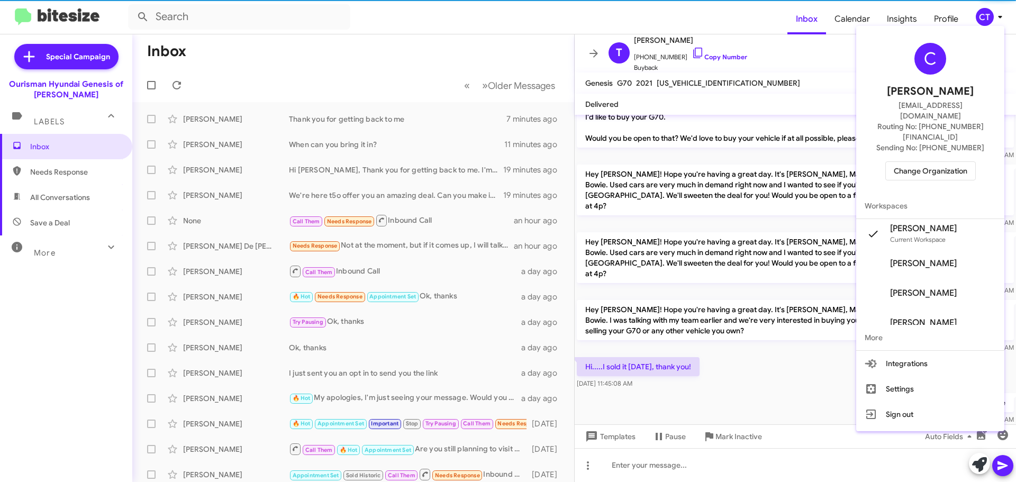
click at [932, 162] on span "Change Organization" at bounding box center [931, 171] width 74 height 18
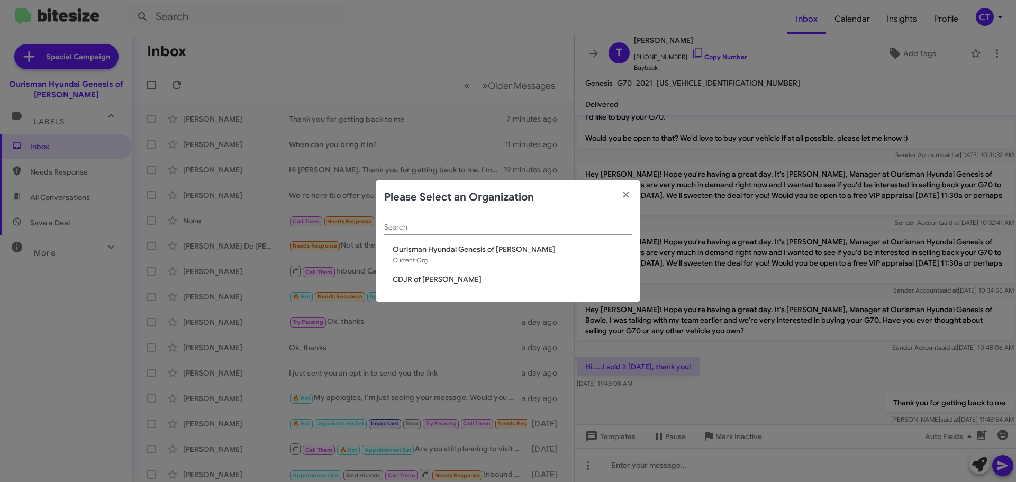
click at [424, 276] on span "CDJR of [PERSON_NAME]" at bounding box center [512, 279] width 239 height 11
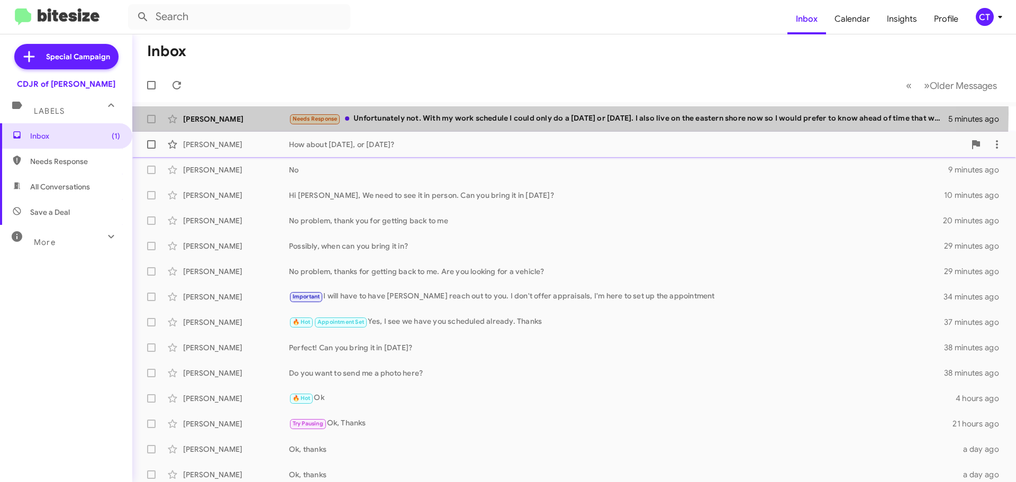
drag, startPoint x: 512, startPoint y: 114, endPoint x: 478, endPoint y: 140, distance: 42.2
click at [507, 114] on div "Needs Response Unfortunately not. With my work schedule I could only do a Frida…" at bounding box center [618, 119] width 659 height 12
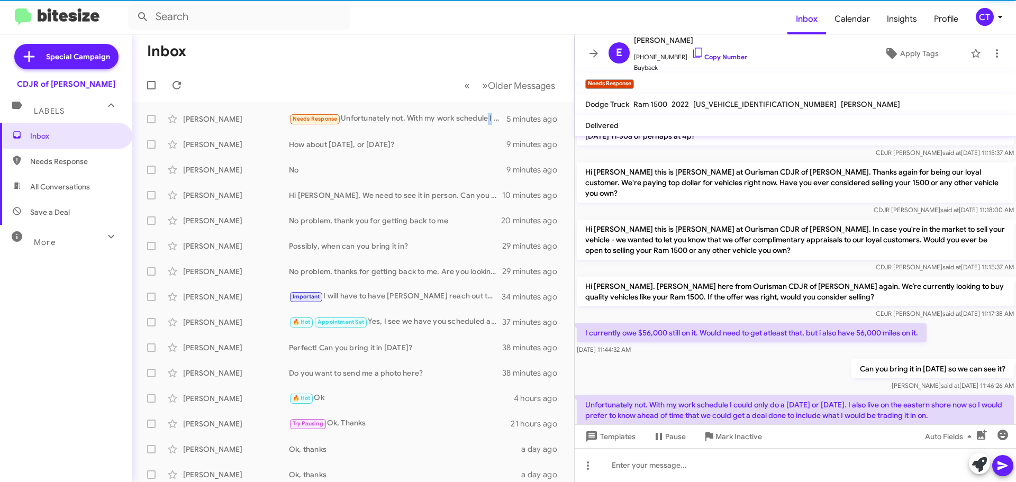
scroll to position [425, 0]
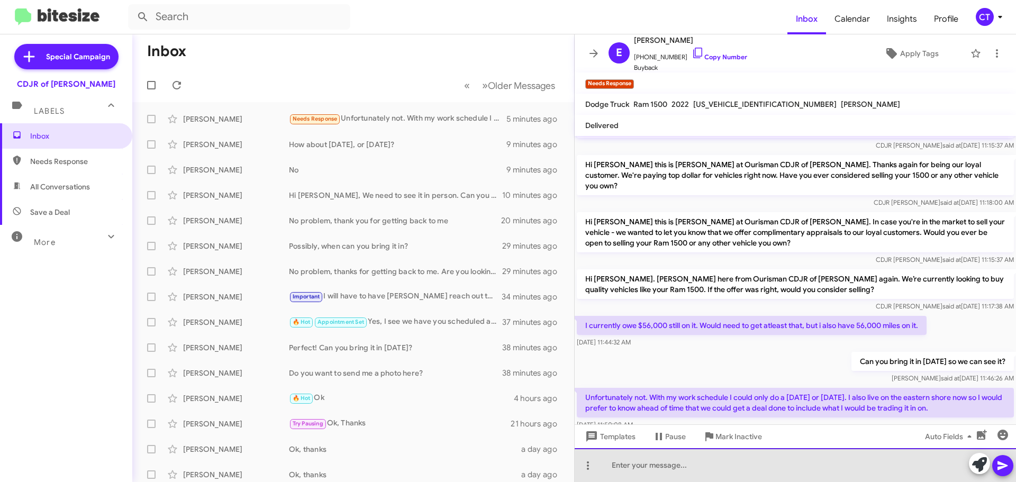
click at [642, 471] on div at bounding box center [795, 465] width 441 height 34
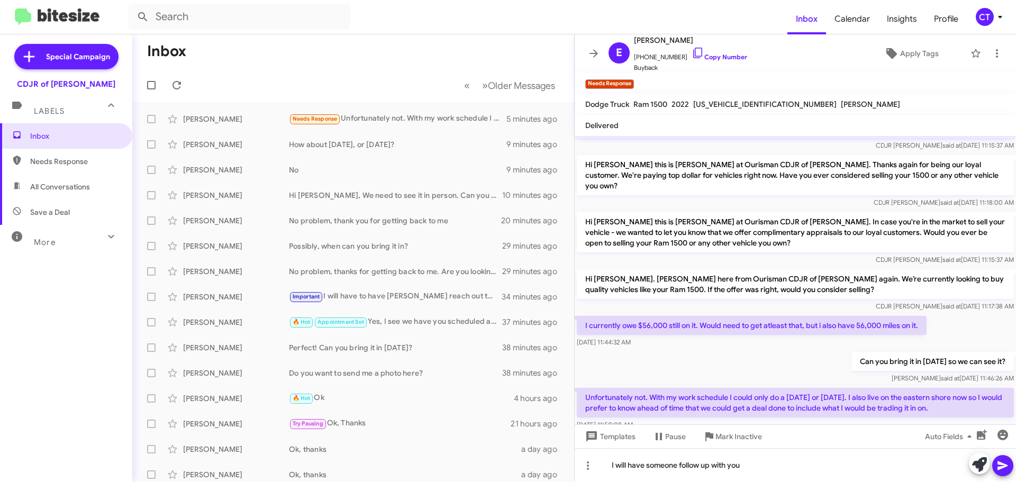
click at [993, 467] on button at bounding box center [1002, 465] width 21 height 21
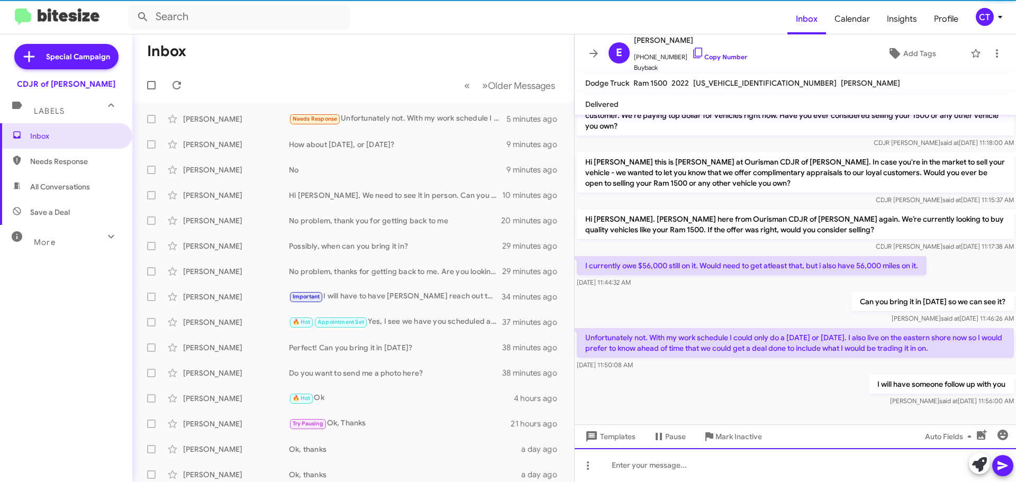
scroll to position [443, 0]
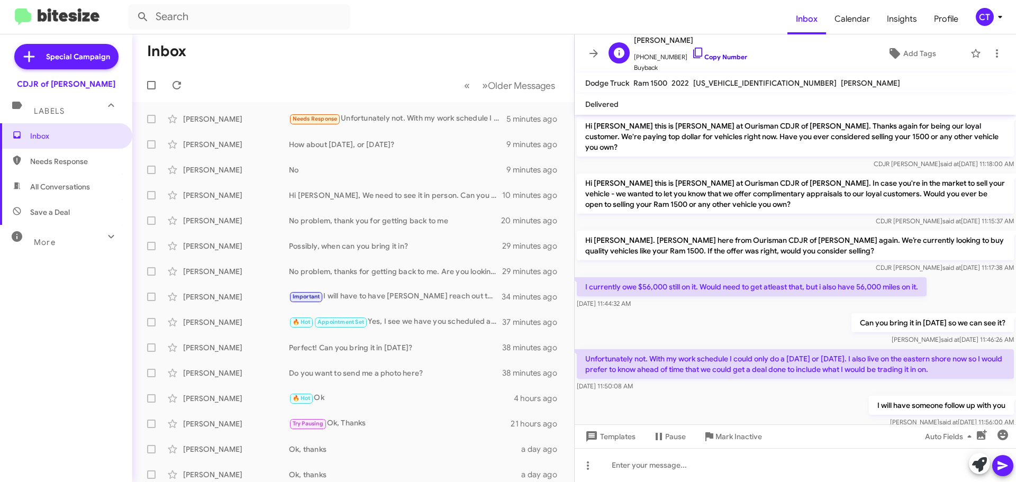
click at [692, 53] on icon at bounding box center [698, 53] width 13 height 13
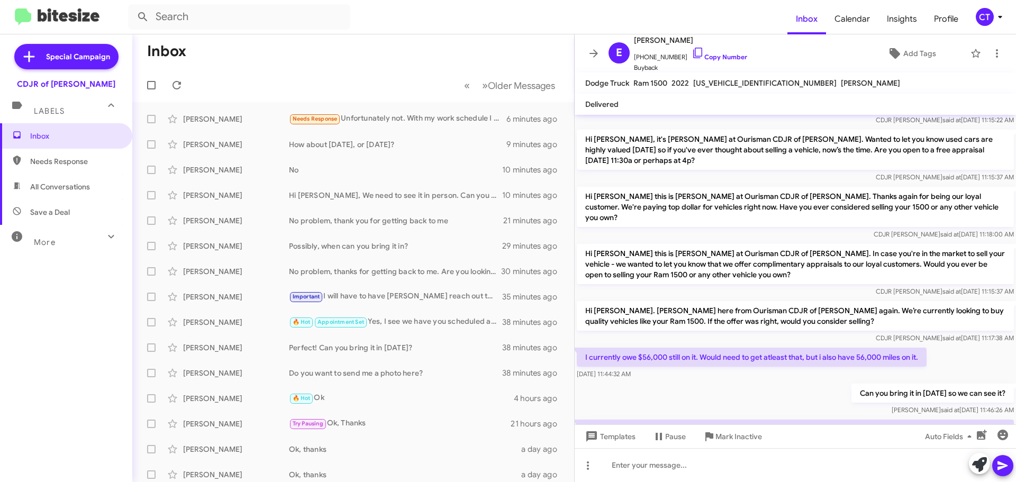
scroll to position [390, 0]
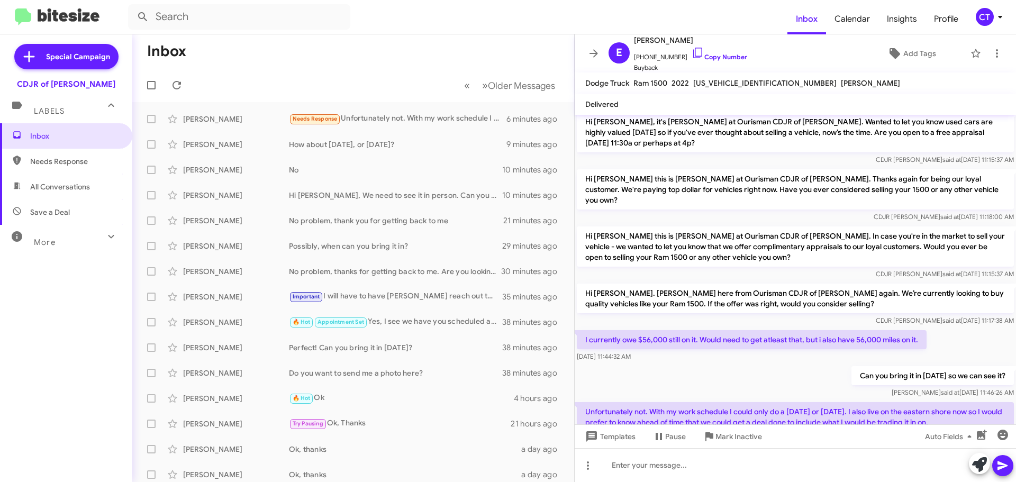
drag, startPoint x: 576, startPoint y: 297, endPoint x: 726, endPoint y: 366, distance: 164.8
click at [945, 396] on div "Hi Eric this is Herbert Ventura, General Sales Manager at Ourisman CDJR of Bowi…" at bounding box center [795, 104] width 441 height 758
copy div "I currently owe $56,000 still on it. Would need to get atleast that, but i also…"
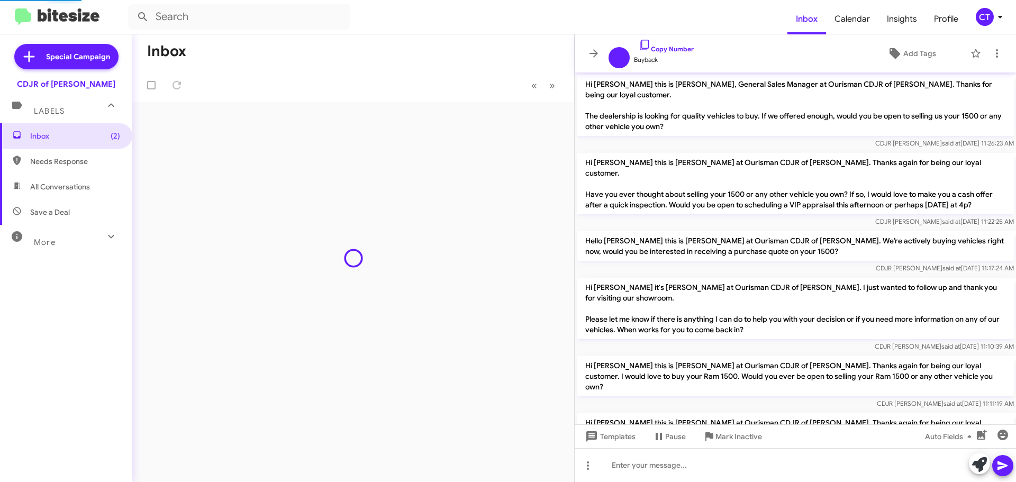
scroll to position [439, 0]
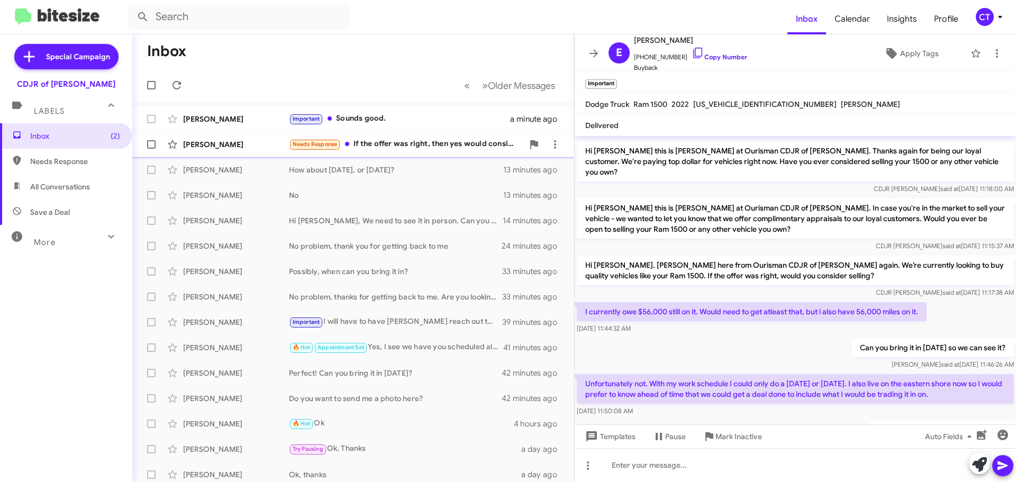
click at [415, 148] on div "Needs Response If the offer was right, then yes would consider selling" at bounding box center [406, 144] width 234 height 12
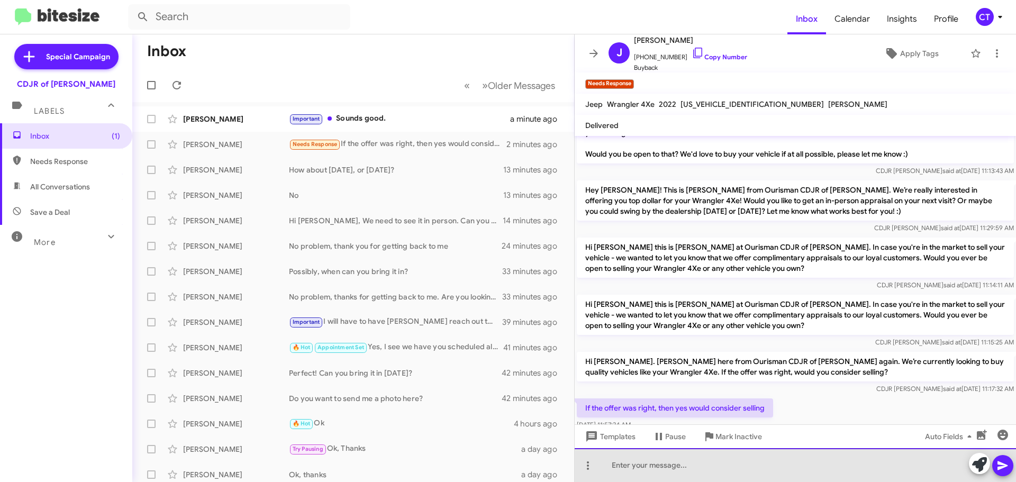
click at [706, 474] on div at bounding box center [795, 465] width 441 height 34
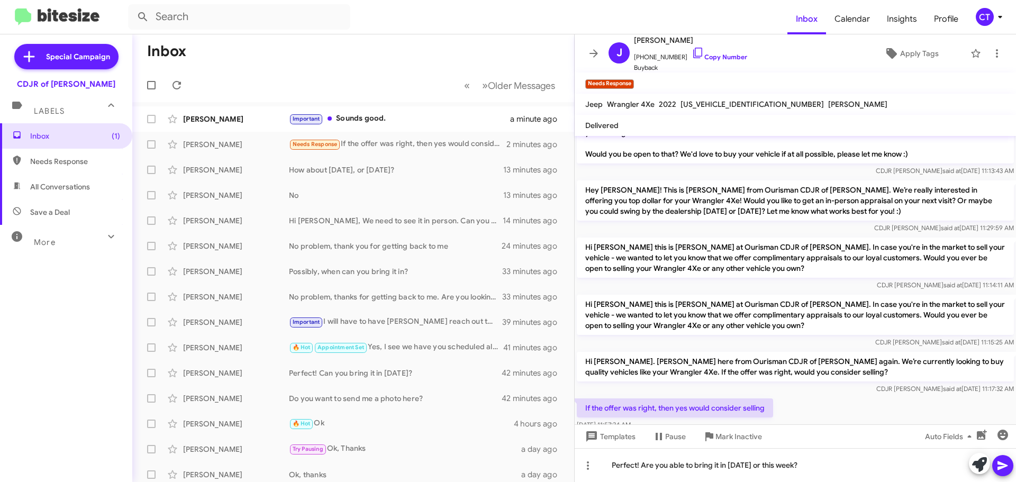
click at [1004, 464] on icon at bounding box center [1002, 465] width 13 height 13
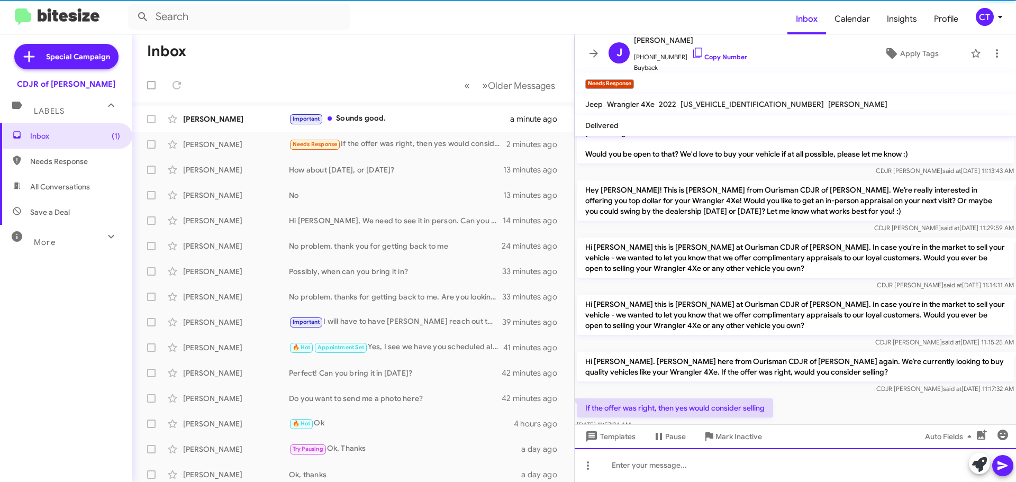
scroll to position [0, 0]
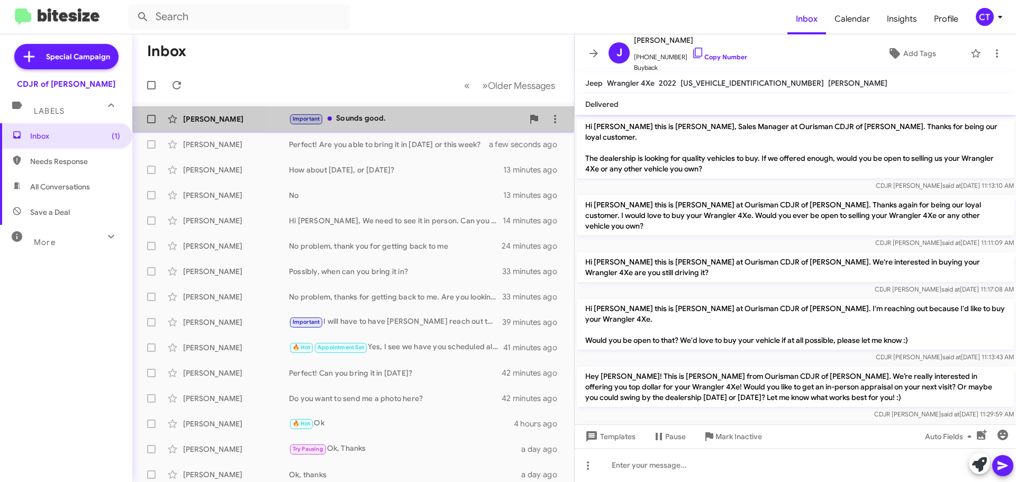
click at [433, 124] on div "Important Sounds good." at bounding box center [406, 119] width 234 height 12
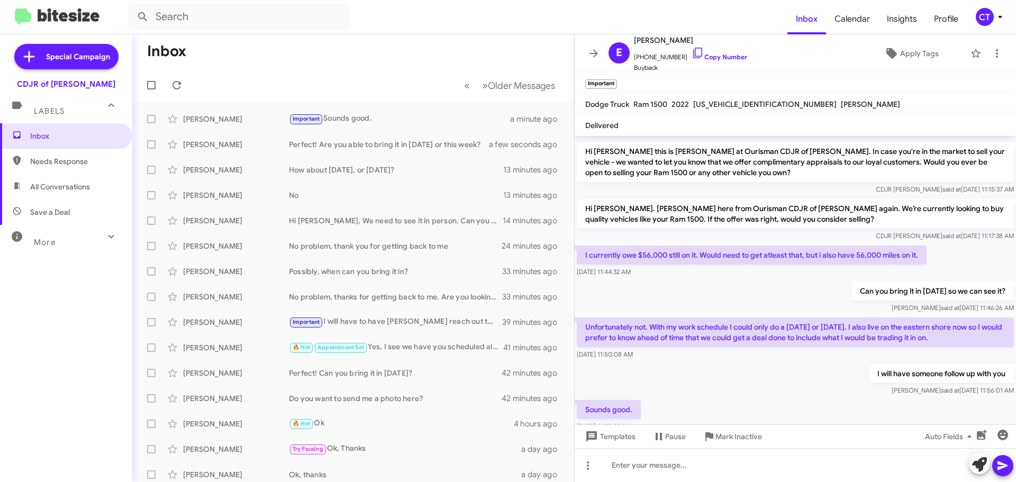
scroll to position [503, 0]
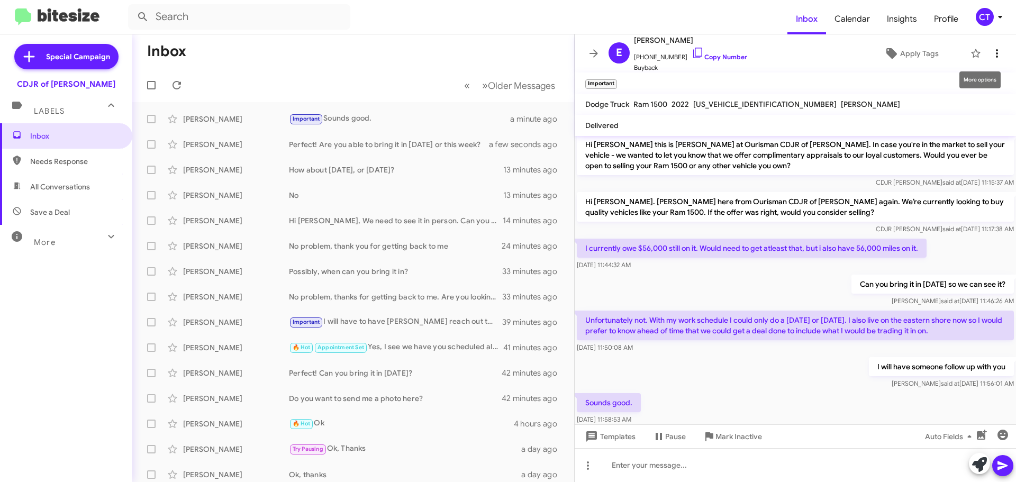
click at [991, 56] on icon at bounding box center [997, 53] width 13 height 13
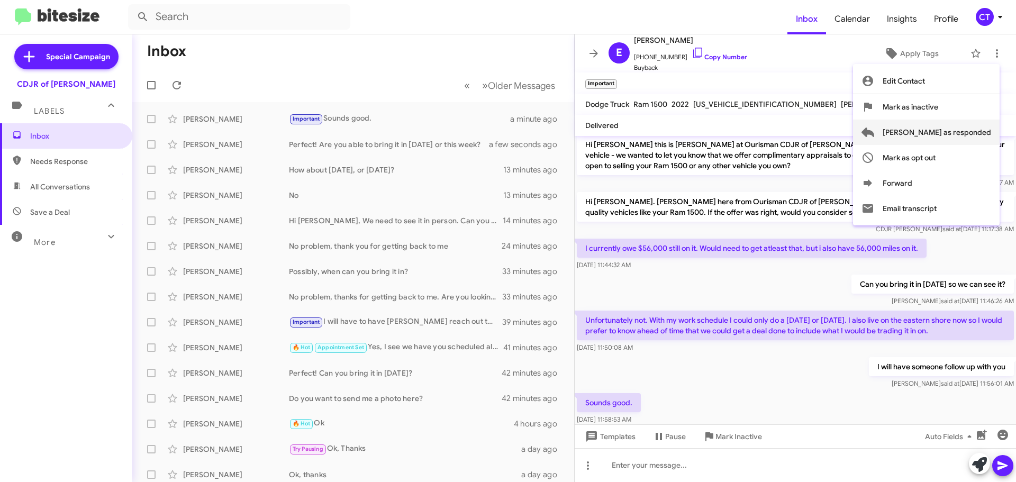
click at [974, 131] on span "Mark as responded" at bounding box center [937, 132] width 108 height 25
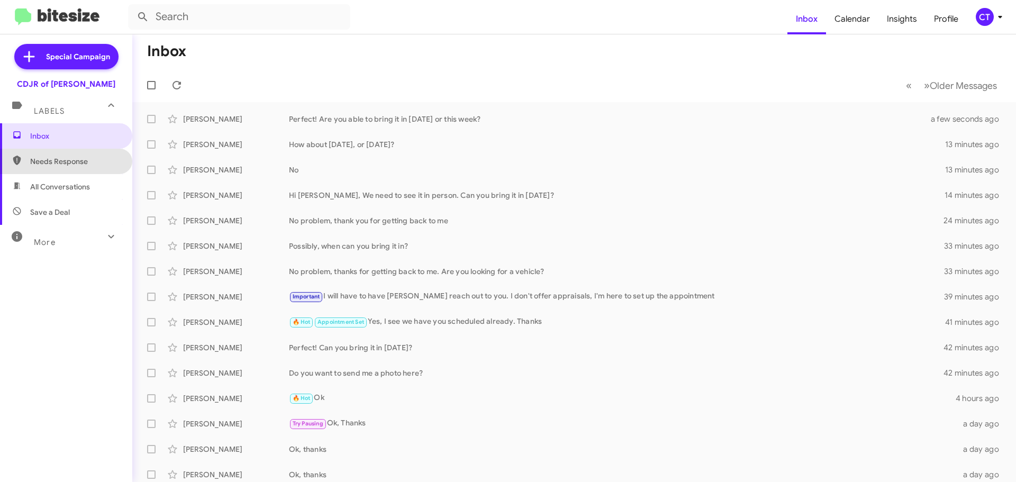
click at [69, 170] on span "Needs Response" at bounding box center [66, 161] width 132 height 25
type input "in:needs-response"
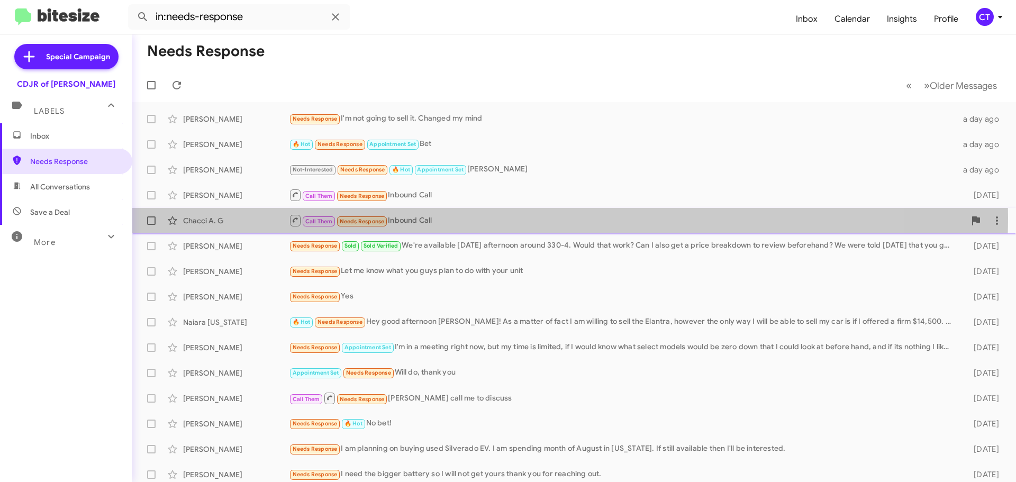
click at [485, 217] on div "Call Them Needs Response Inbound Call" at bounding box center [627, 220] width 676 height 13
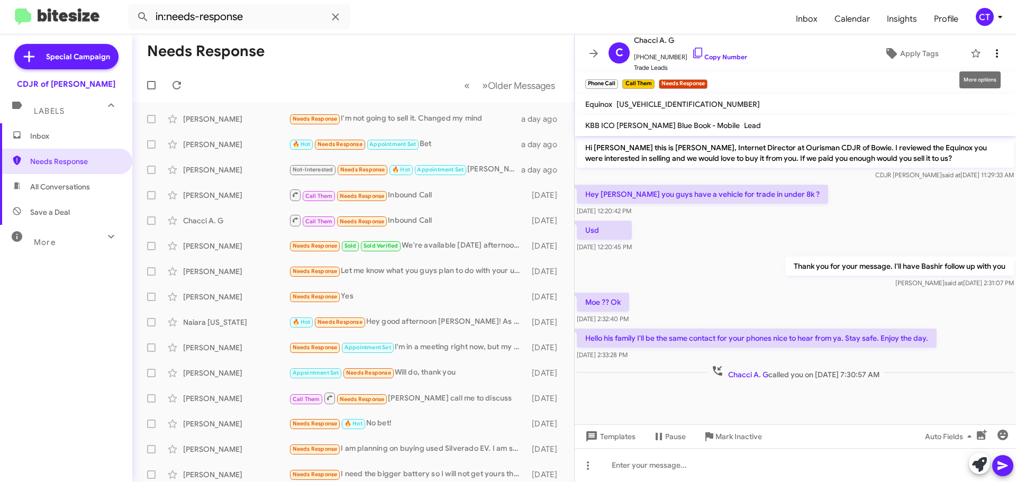
click at [991, 56] on icon at bounding box center [997, 53] width 13 height 13
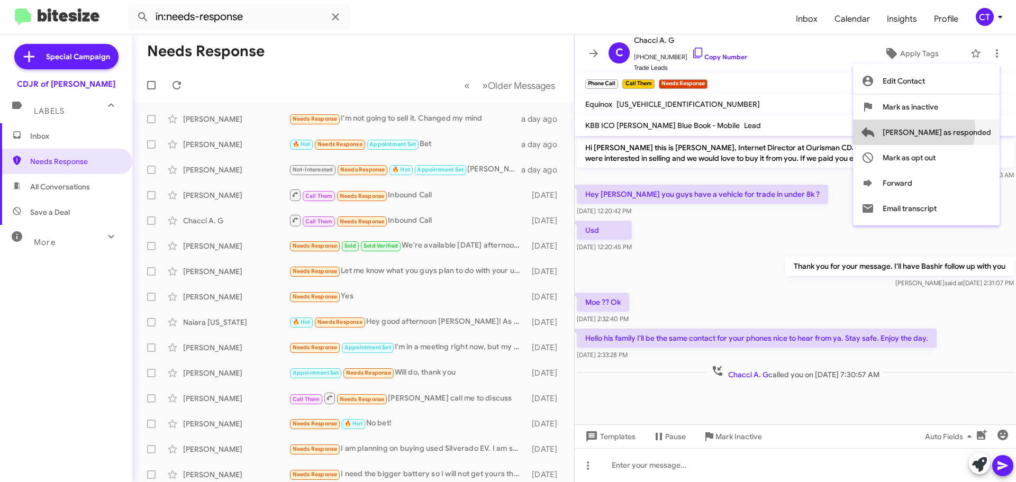
click at [956, 129] on span "Mark as responded" at bounding box center [937, 132] width 108 height 25
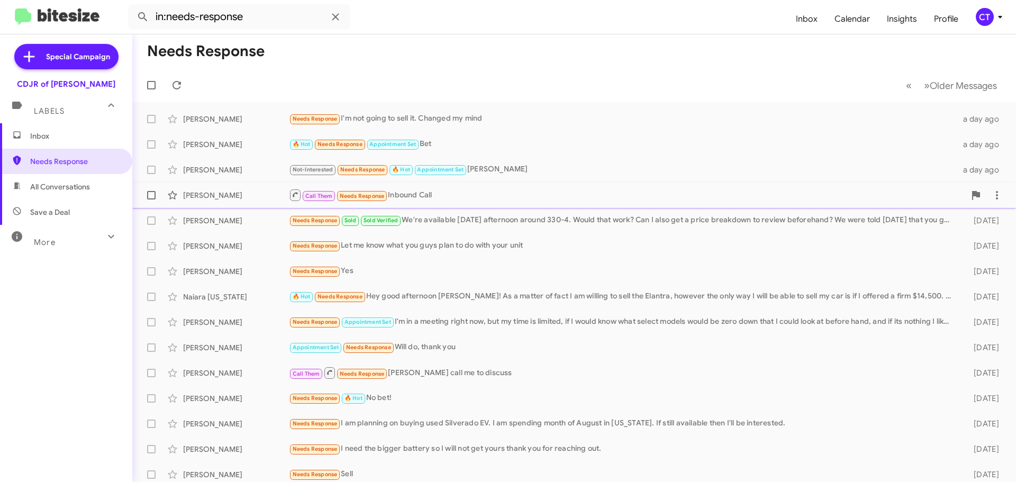
click at [506, 197] on div "Call Them Needs Response Inbound Call" at bounding box center [627, 194] width 676 height 13
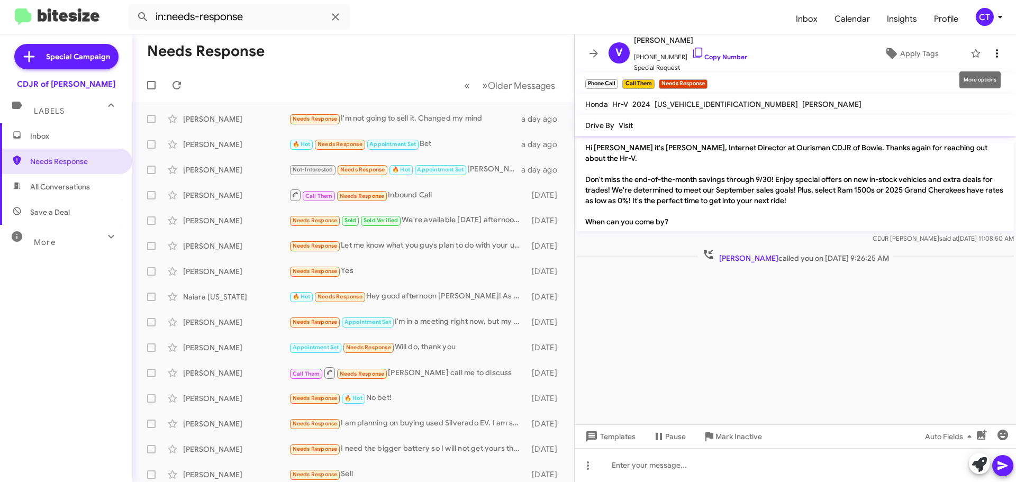
click at [991, 55] on icon at bounding box center [997, 53] width 13 height 13
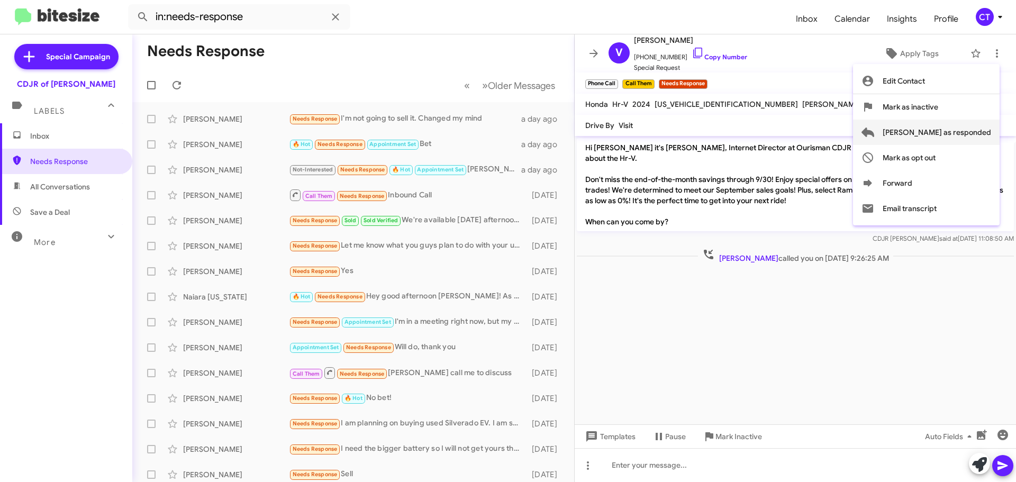
click at [947, 137] on span "Mark as responded" at bounding box center [937, 132] width 108 height 25
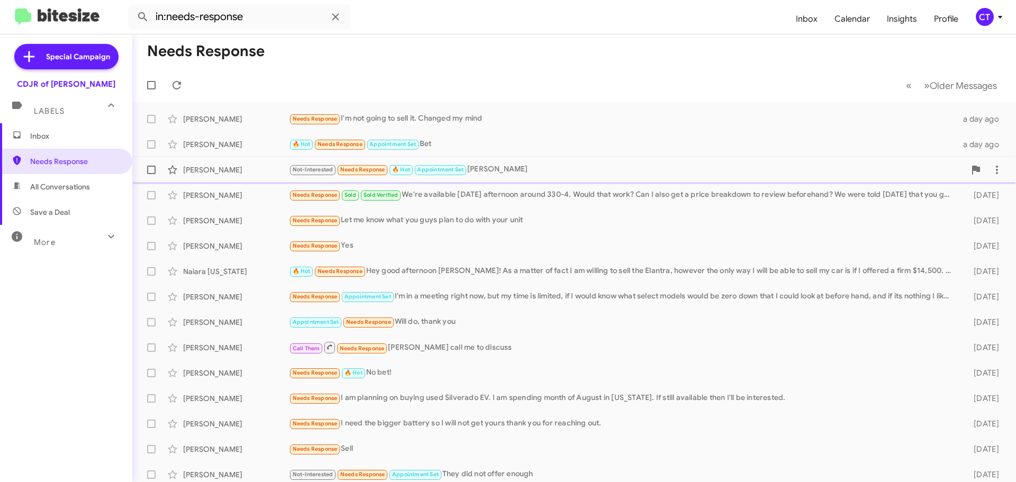
click at [632, 167] on div "Not-Interested Needs Response 🔥 Hot Appointment Set Ms. Adams" at bounding box center [627, 170] width 676 height 12
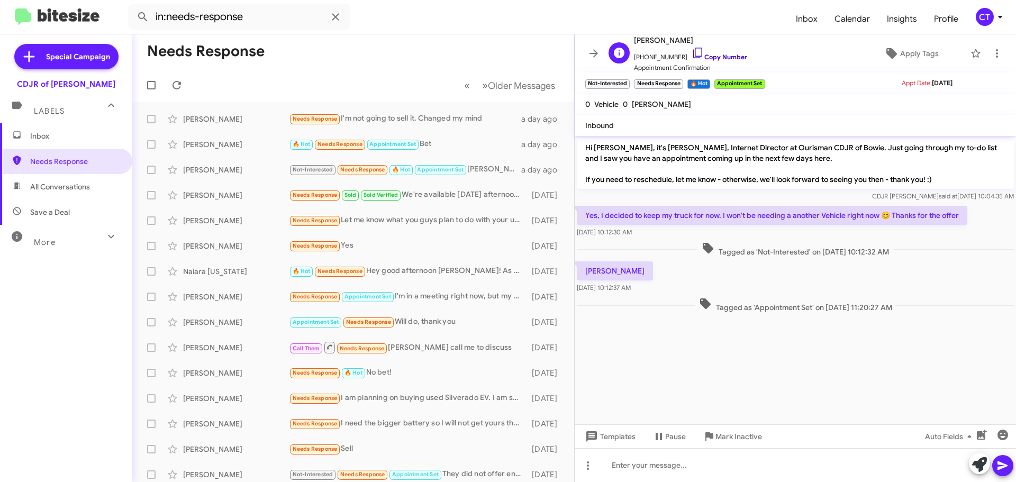
drag, startPoint x: 685, startPoint y: 49, endPoint x: 691, endPoint y: 54, distance: 7.1
click at [692, 49] on icon at bounding box center [698, 53] width 13 height 13
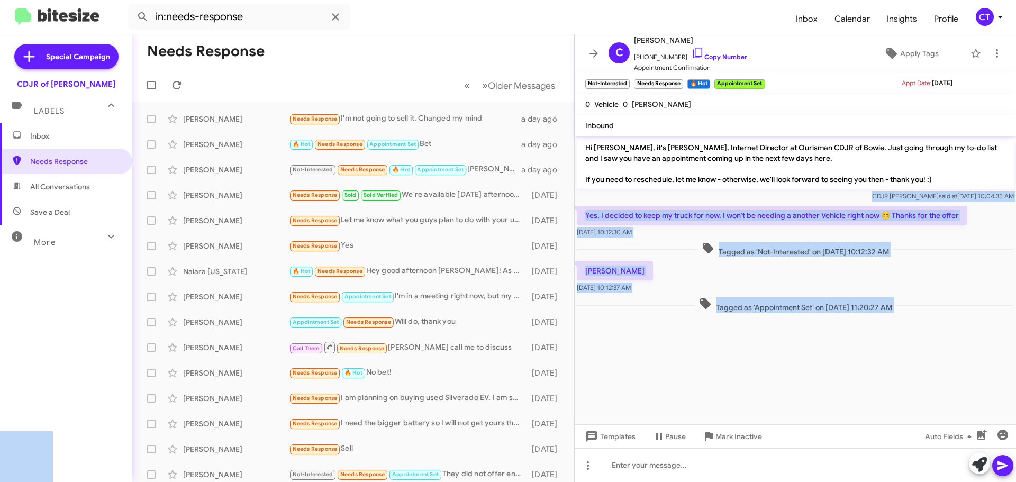
drag, startPoint x: 584, startPoint y: 212, endPoint x: 606, endPoint y: 203, distance: 24.0
copy body "CDJR Bowie said at Sep 29, 2025, 10:04:35 AM Yes, I decided to keep my truck fo…"
click at [991, 52] on icon at bounding box center [997, 53] width 13 height 13
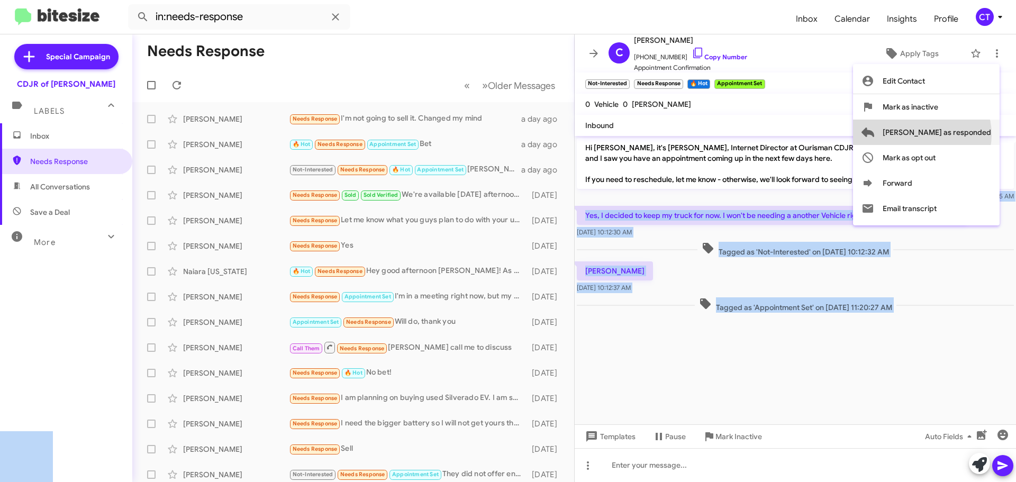
click at [964, 134] on span "Mark as responded" at bounding box center [937, 132] width 108 height 25
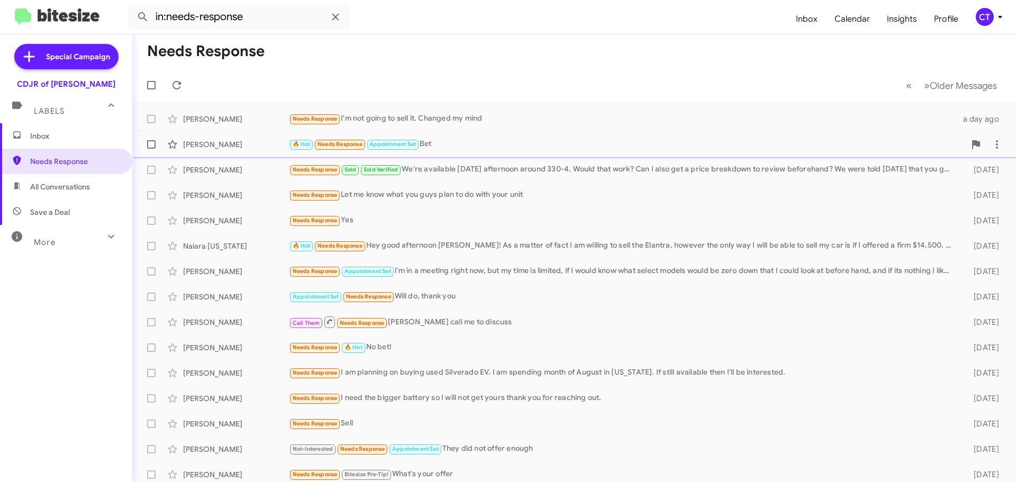
click at [578, 149] on div "🔥 Hot Needs Response Appointment Set Bet" at bounding box center [627, 144] width 676 height 12
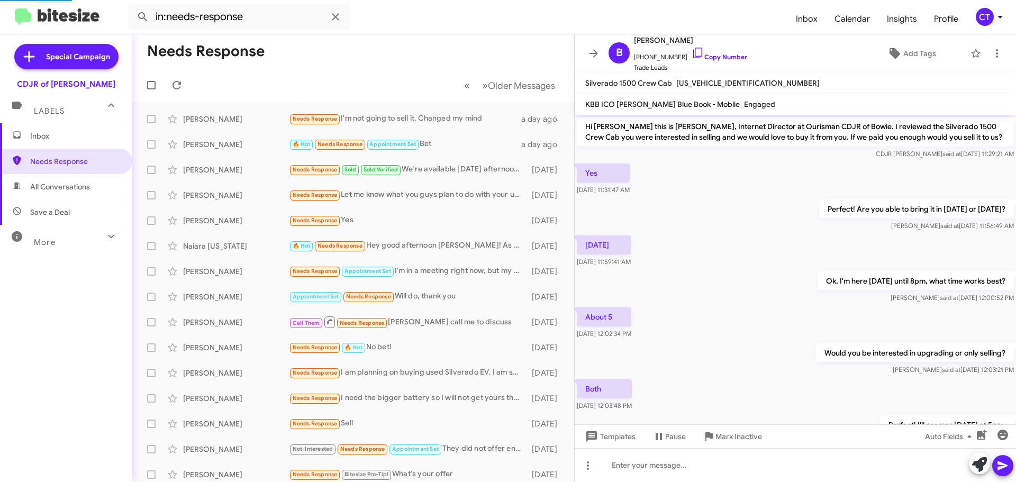
scroll to position [110, 0]
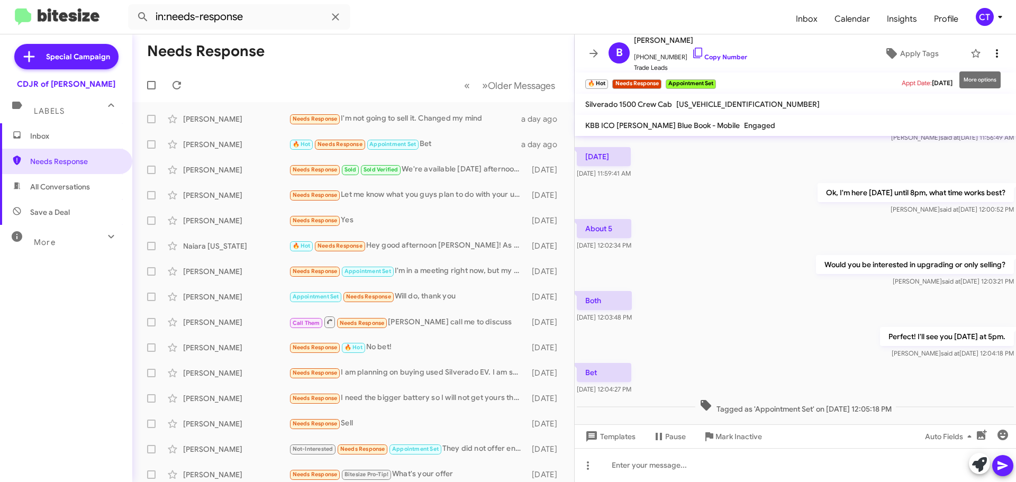
click at [991, 54] on icon at bounding box center [997, 53] width 13 height 13
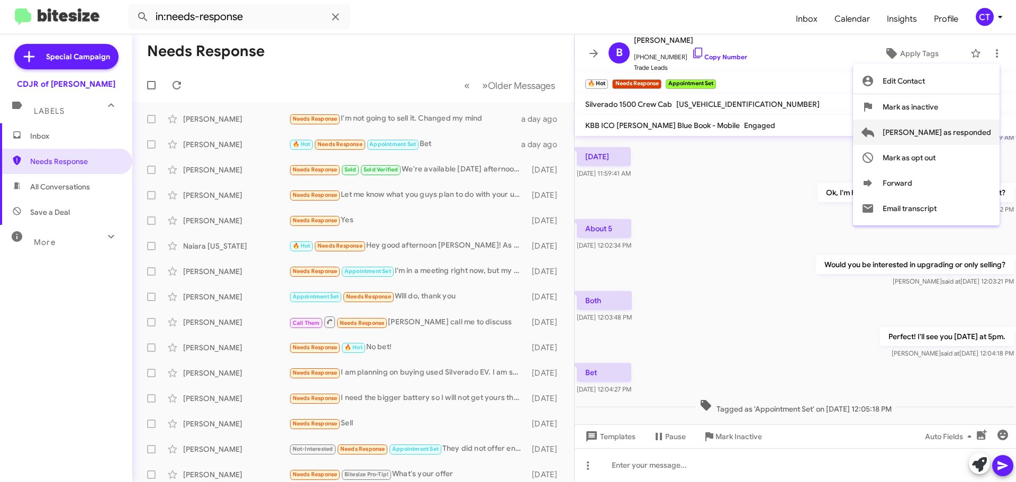
click at [955, 140] on span "Mark as responded" at bounding box center [937, 132] width 108 height 25
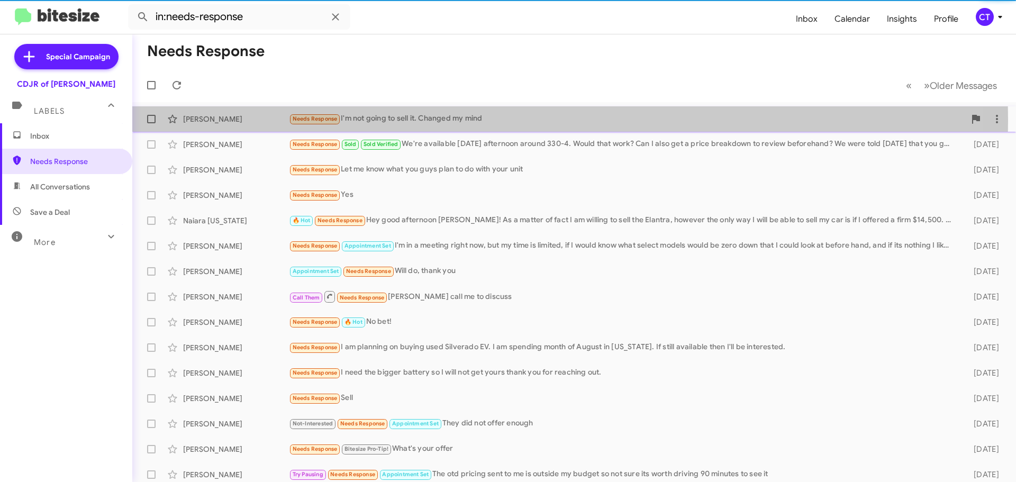
click at [391, 121] on div "Needs Response I'm not going to sell it. Changed my mind" at bounding box center [627, 119] width 676 height 12
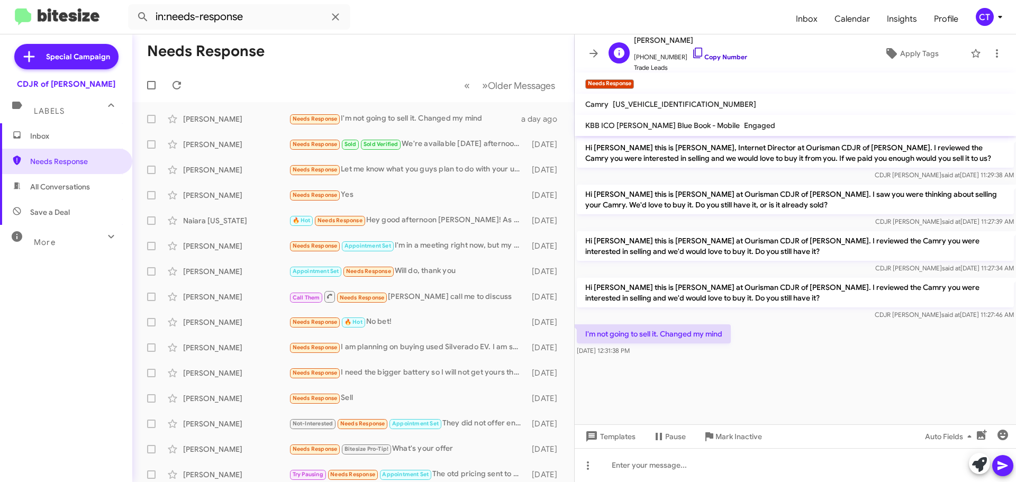
click at [692, 51] on icon at bounding box center [698, 53] width 13 height 13
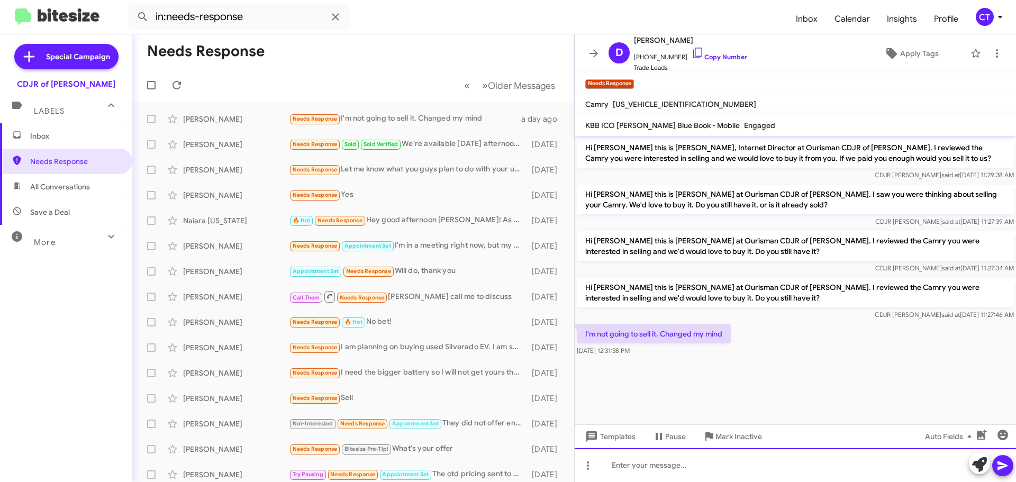
click at [742, 482] on div at bounding box center [795, 465] width 441 height 34
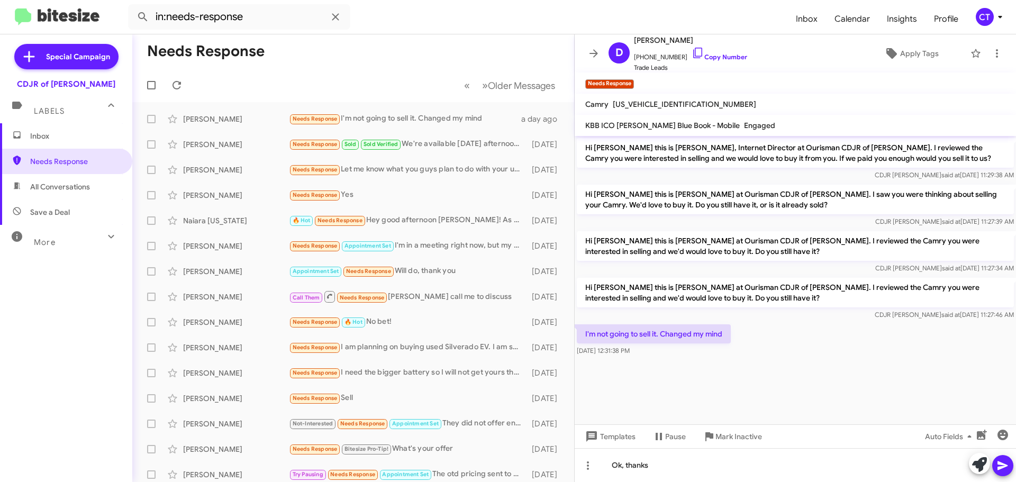
click at [1005, 464] on icon at bounding box center [1002, 465] width 13 height 13
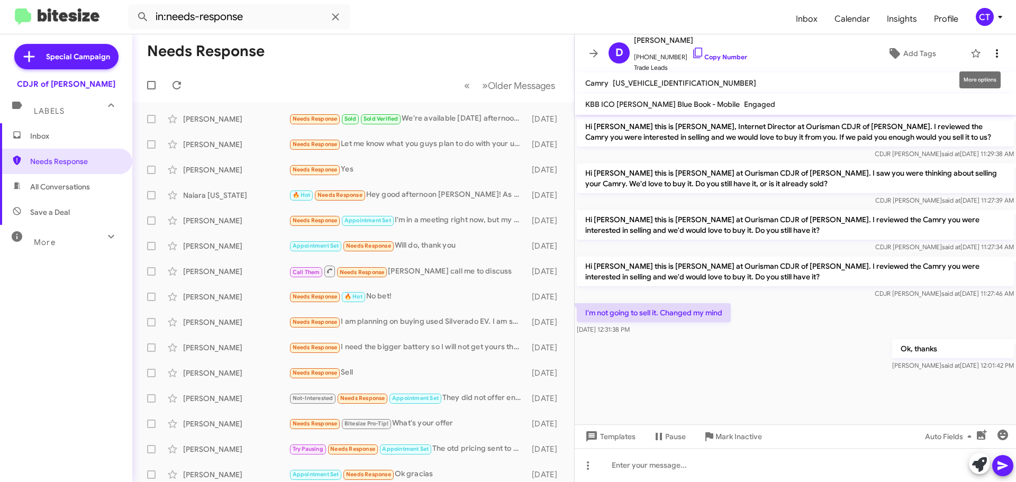
click at [993, 55] on icon at bounding box center [997, 53] width 13 height 13
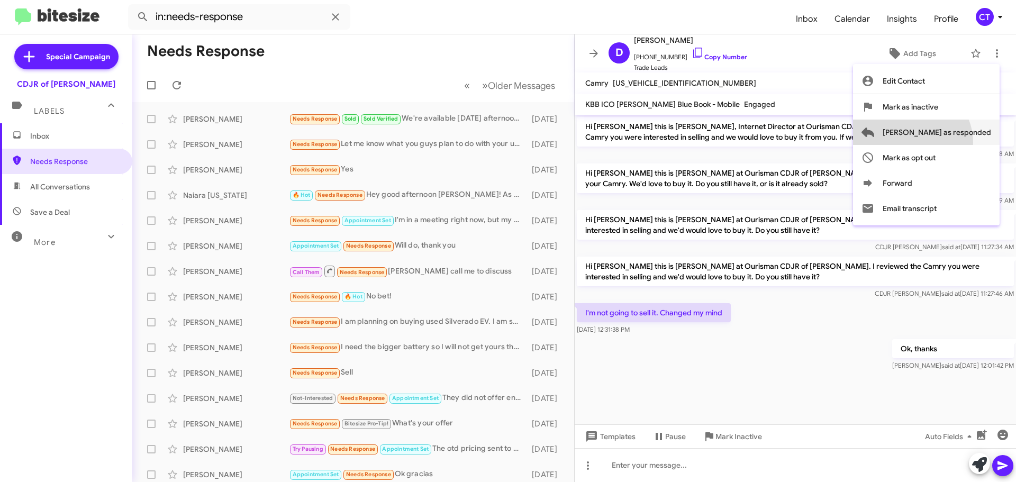
click at [954, 142] on span "Mark as responded" at bounding box center [937, 132] width 108 height 25
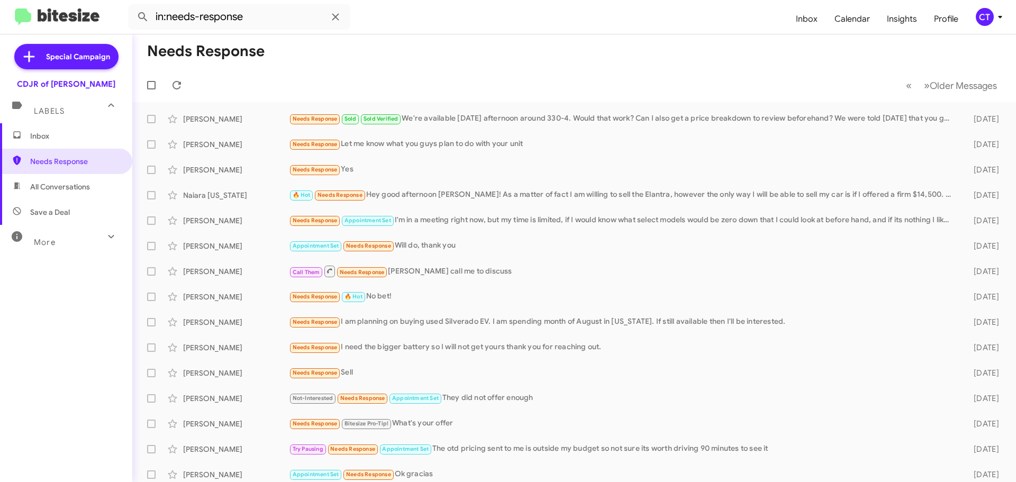
click at [994, 17] on icon at bounding box center [1000, 17] width 13 height 13
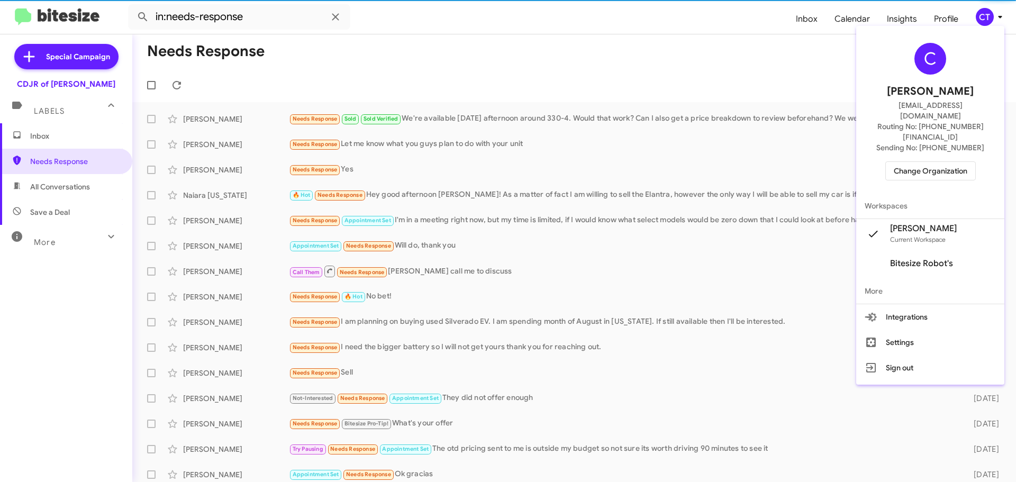
click at [965, 162] on span "Change Organization" at bounding box center [931, 171] width 74 height 18
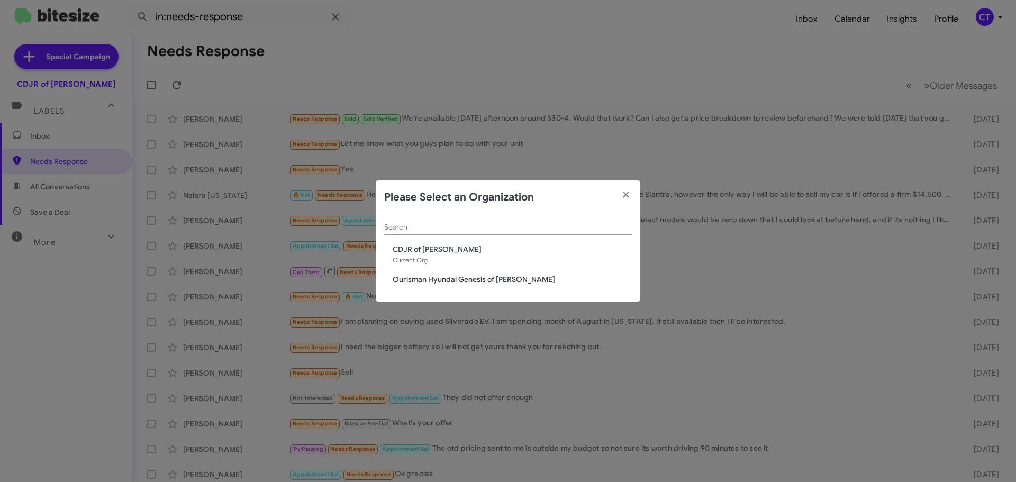
click at [420, 279] on span "Ourisman Hyundai Genesis of [PERSON_NAME]" at bounding box center [512, 279] width 239 height 11
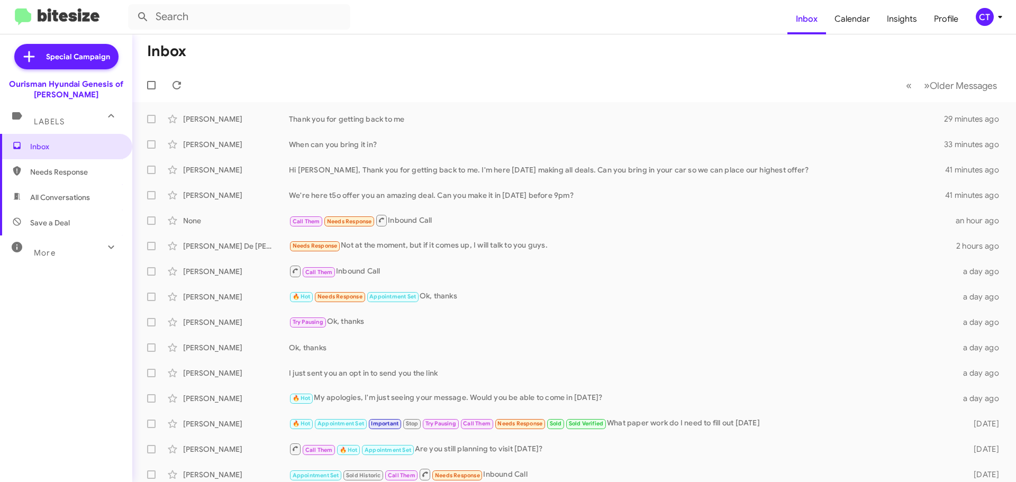
click at [989, 18] on div "CT" at bounding box center [985, 17] width 18 height 18
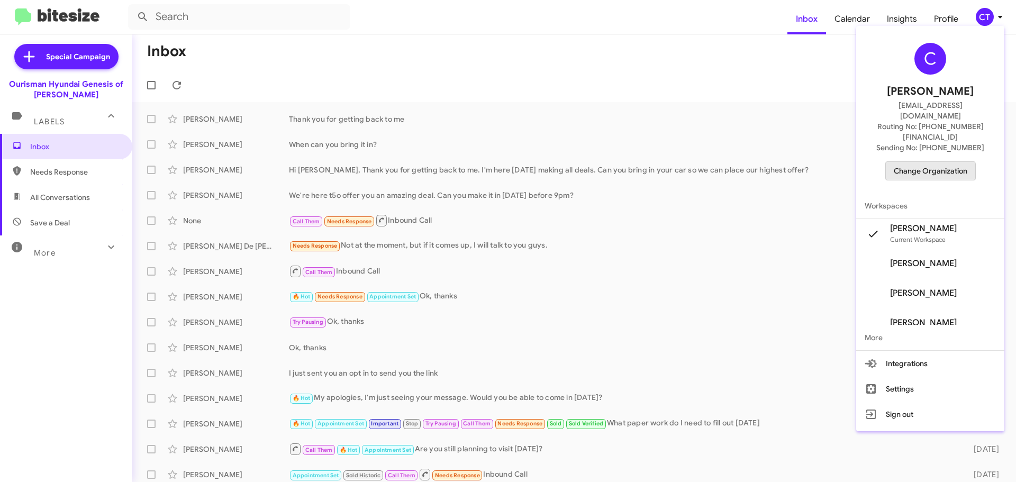
click at [928, 162] on span "Change Organization" at bounding box center [931, 171] width 74 height 18
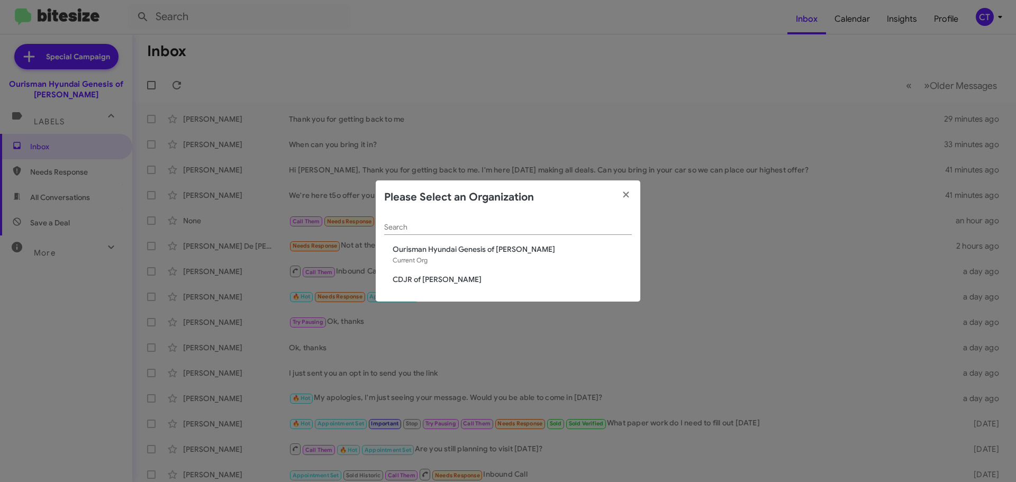
click at [403, 277] on span "CDJR of [PERSON_NAME]" at bounding box center [512, 279] width 239 height 11
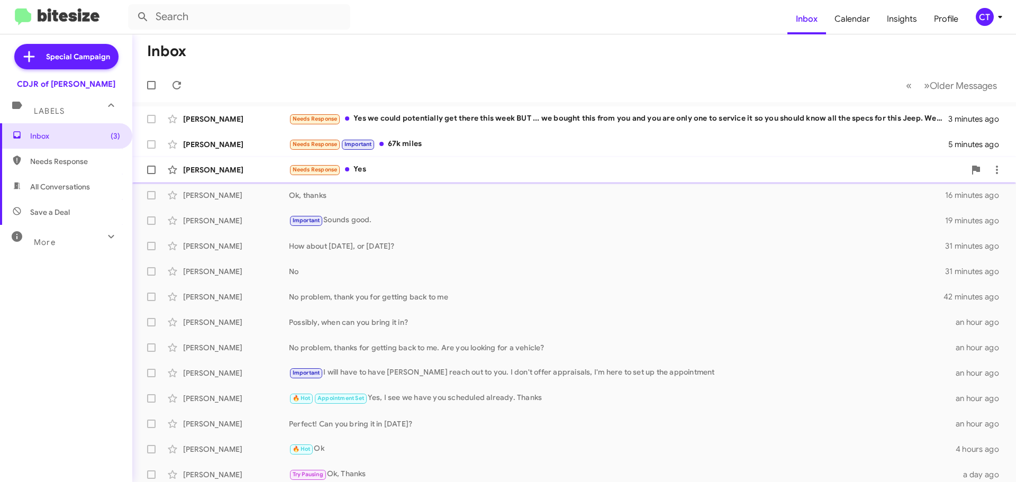
click at [430, 181] on span "[PERSON_NAME] Needs Response Yes 11 minutes ago" at bounding box center [574, 169] width 884 height 25
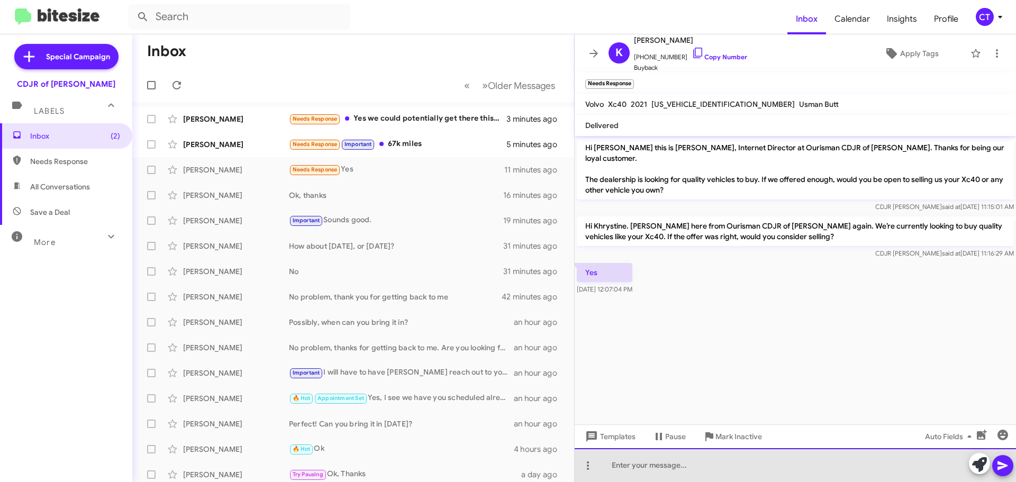
click at [697, 463] on div at bounding box center [795, 465] width 441 height 34
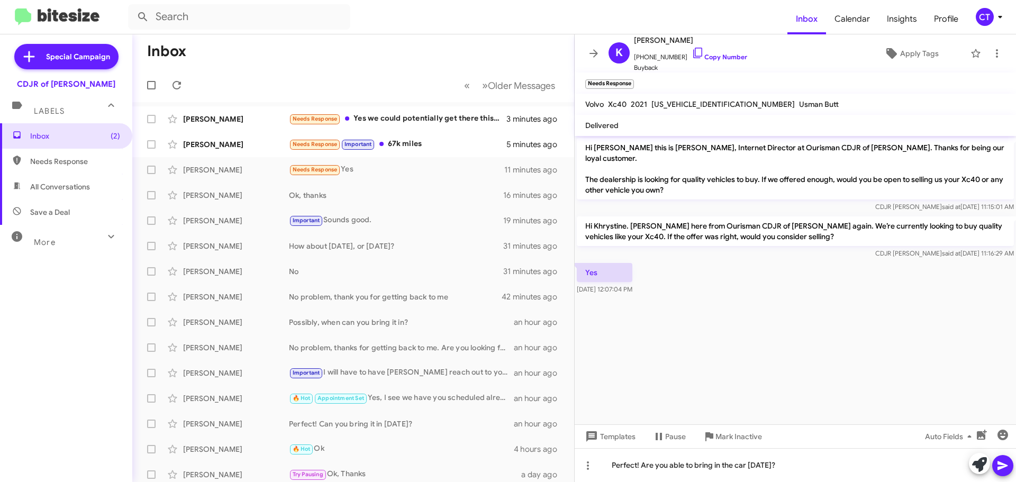
click at [1005, 473] on span at bounding box center [1002, 465] width 13 height 21
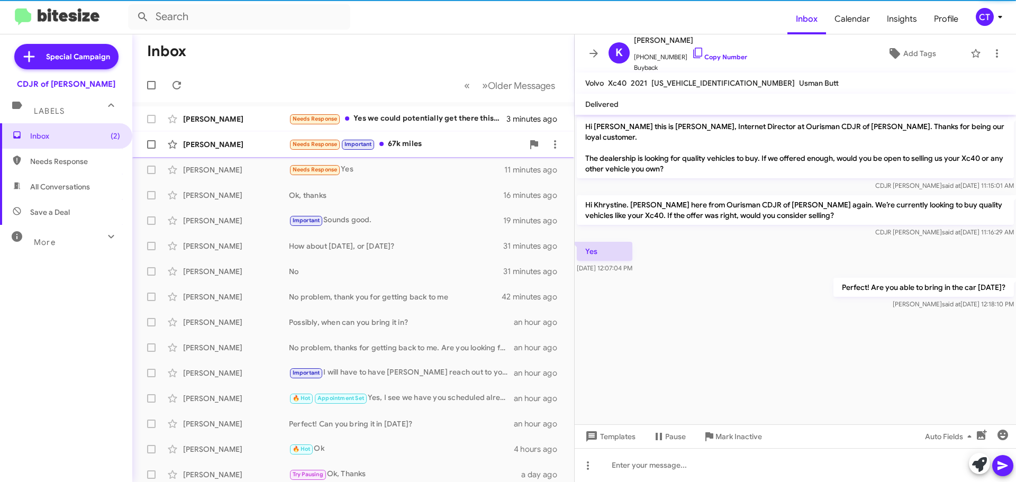
click at [427, 150] on div "Needs Response Important 67k miles" at bounding box center [406, 144] width 234 height 12
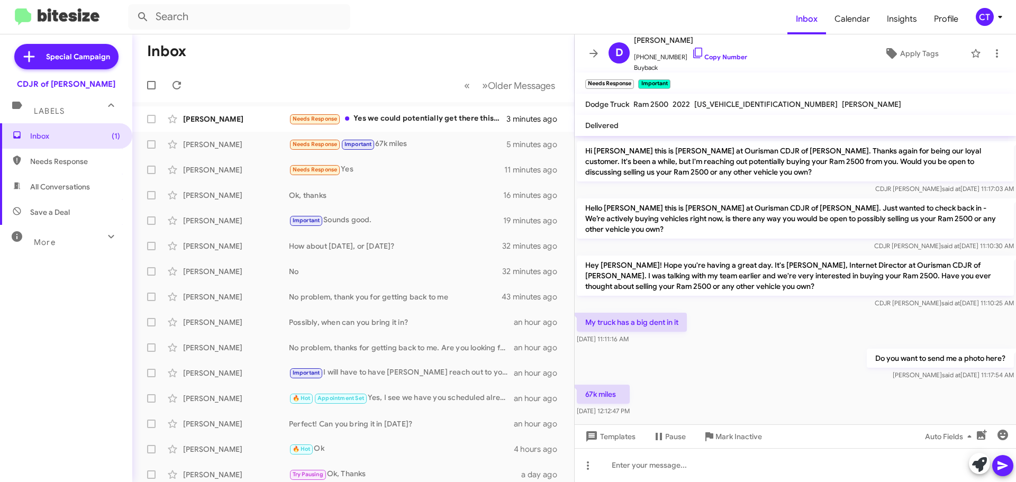
scroll to position [186, 0]
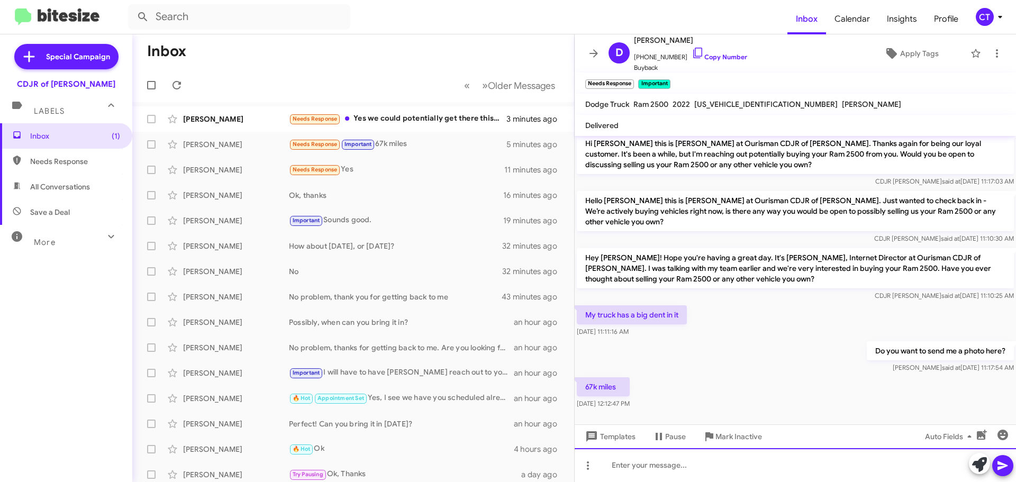
click at [745, 477] on div at bounding box center [795, 465] width 441 height 34
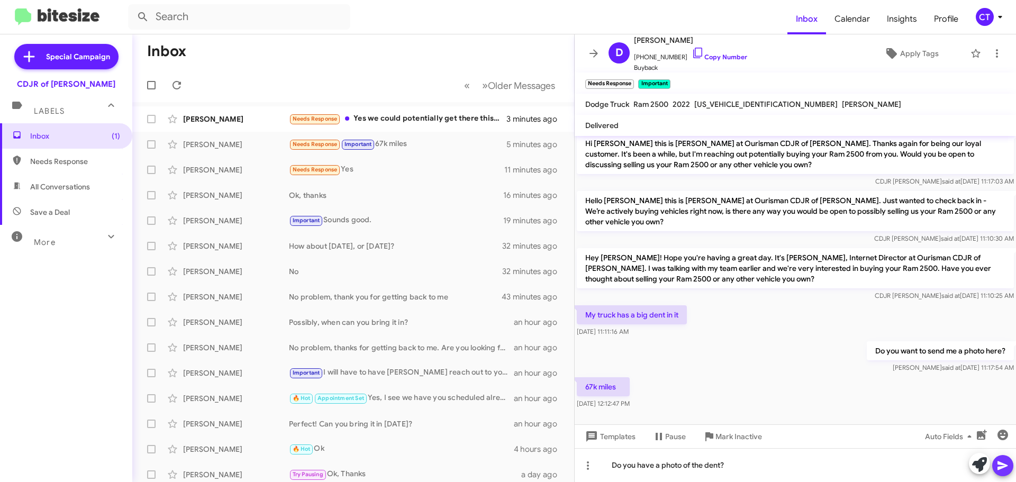
drag, startPoint x: 998, startPoint y: 465, endPoint x: 826, endPoint y: 409, distance: 180.2
click at [997, 464] on icon at bounding box center [1002, 465] width 13 height 13
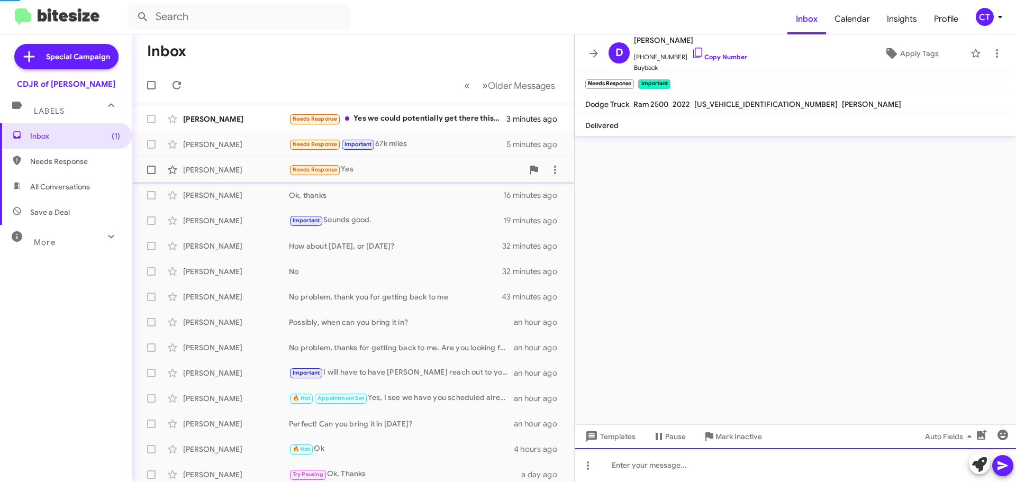
scroll to position [0, 0]
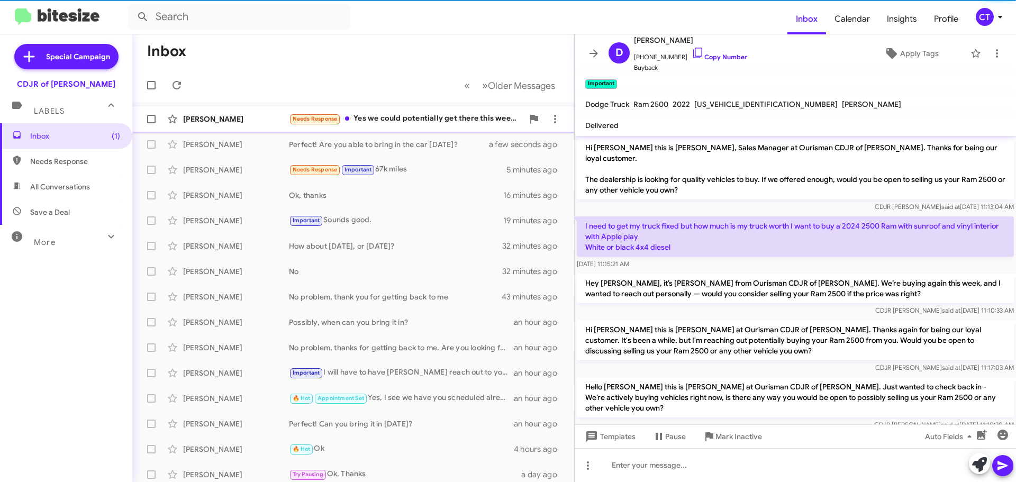
click at [366, 127] on div "Janice Flamand Needs Response Yes we could potentially get there this week BUT …" at bounding box center [353, 118] width 425 height 21
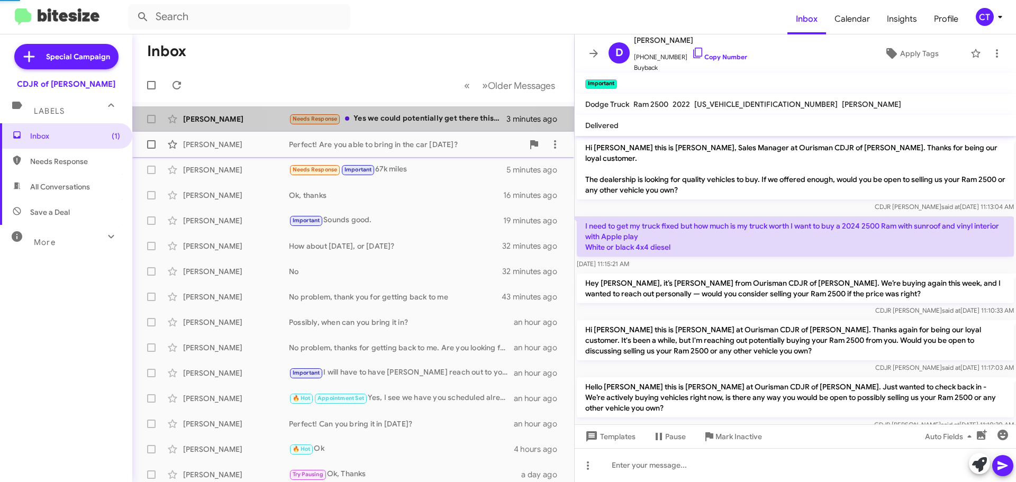
scroll to position [306, 0]
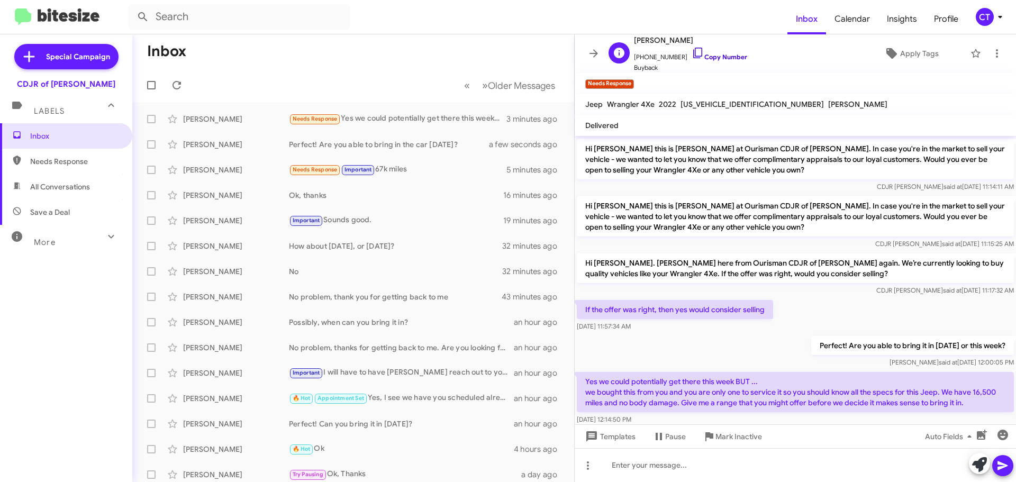
click at [692, 52] on icon at bounding box center [698, 53] width 13 height 13
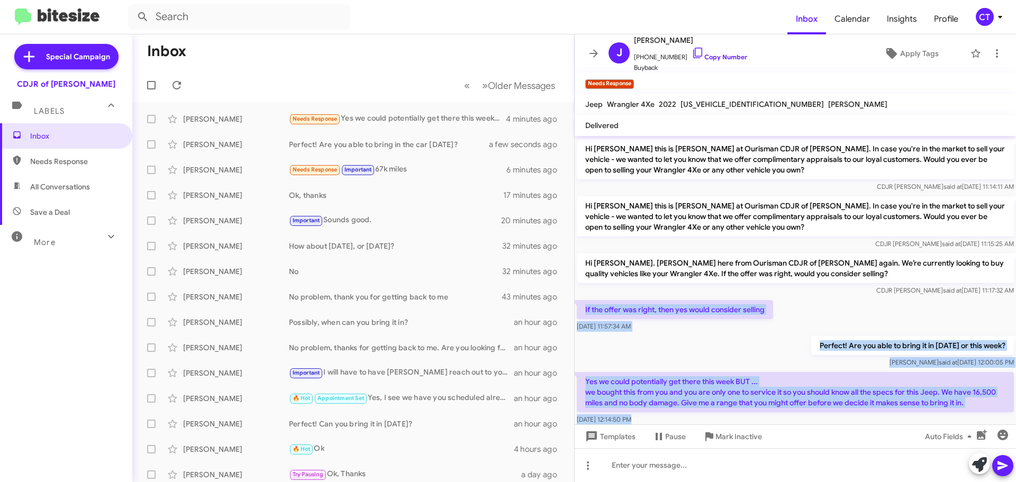
drag, startPoint x: 583, startPoint y: 325, endPoint x: 922, endPoint y: 414, distance: 350.5
click at [922, 414] on cdk-virtual-scroll-viewport "Hi Janice this is Kunta Mambouray, Sales Manager at Ourisman CDJR of Bowie. Tha…" at bounding box center [795, 280] width 441 height 288
copy div "If the offer was right, then yes would consider selling Sep 30, 2025, 11:57:34 …"
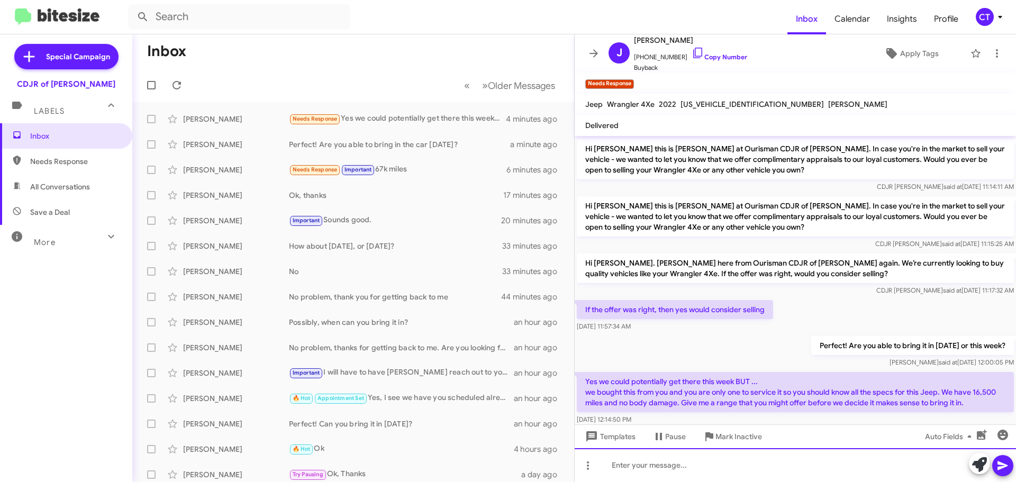
click at [644, 460] on div at bounding box center [795, 465] width 441 height 34
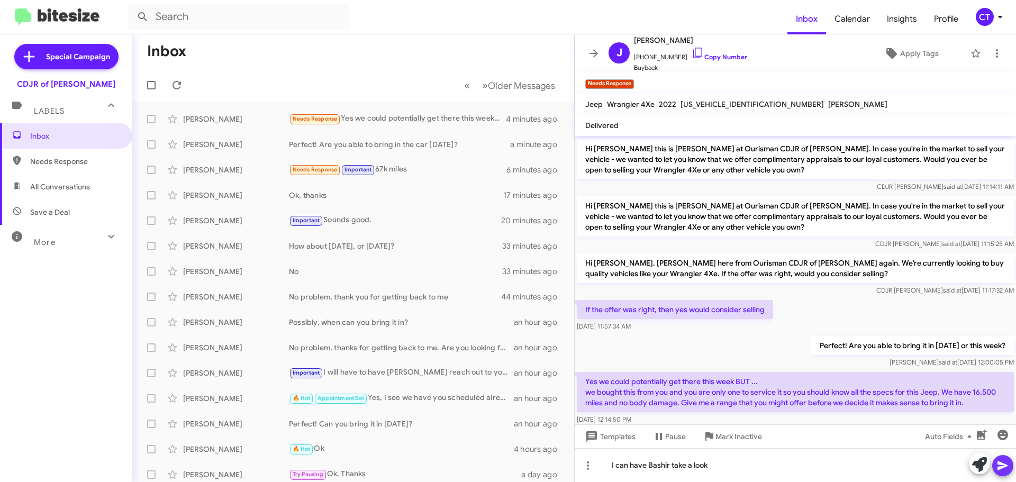
click at [1003, 464] on icon at bounding box center [1003, 465] width 10 height 9
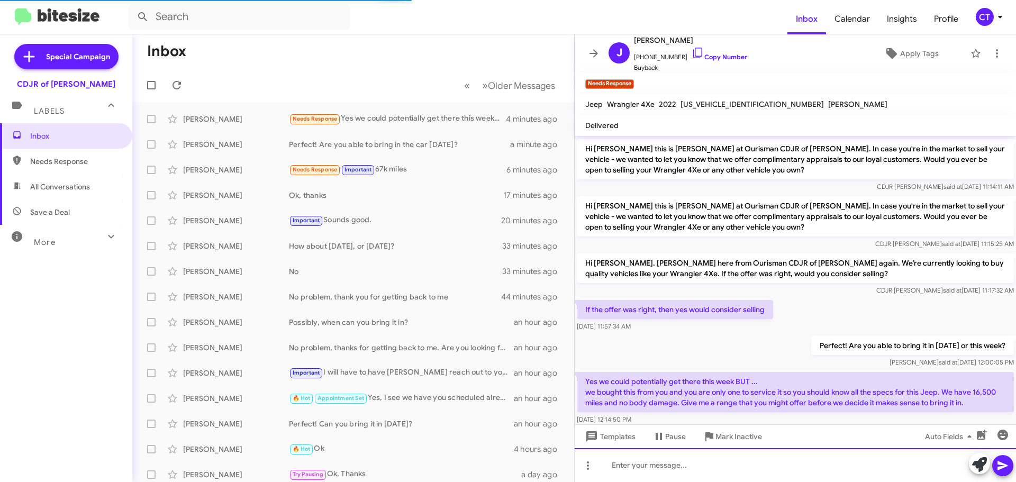
scroll to position [0, 0]
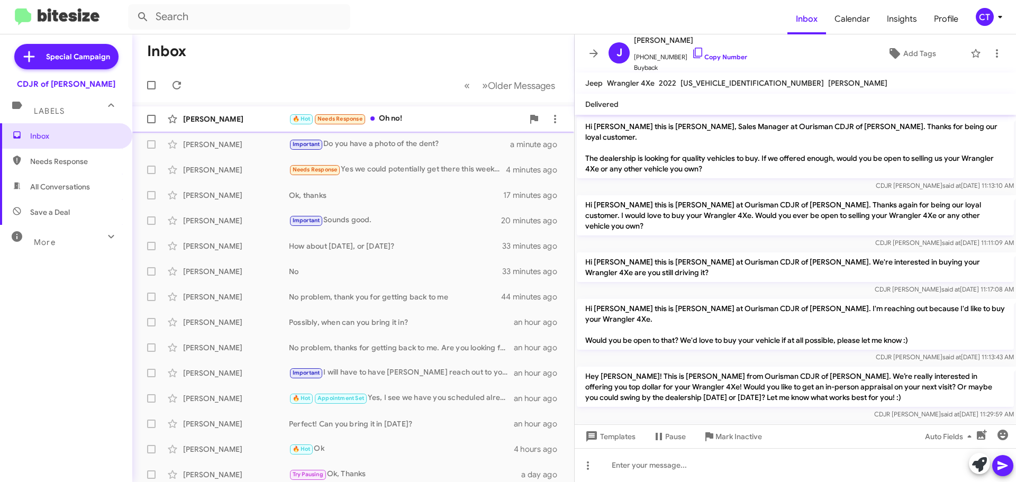
drag, startPoint x: 442, startPoint y: 114, endPoint x: 427, endPoint y: 123, distance: 18.5
click at [442, 114] on div "🔥 Hot Needs Response Oh no!" at bounding box center [406, 119] width 234 height 12
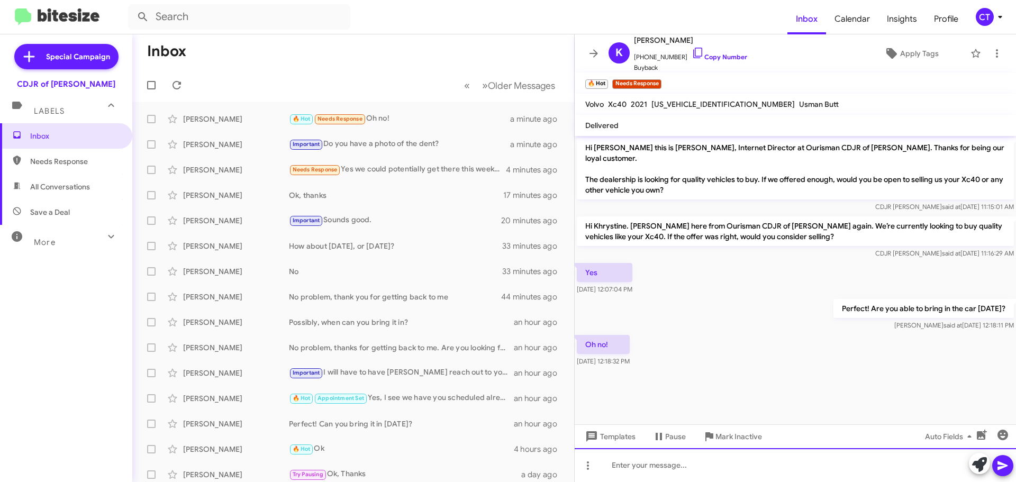
click at [718, 472] on div at bounding box center [795, 465] width 441 height 34
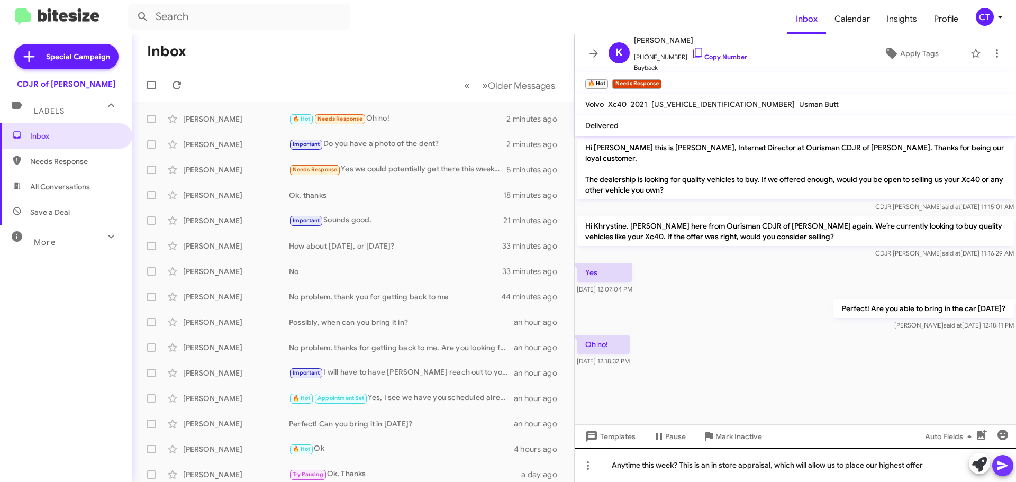
drag, startPoint x: 995, startPoint y: 464, endPoint x: 939, endPoint y: 470, distance: 56.5
click at [995, 465] on button at bounding box center [1002, 465] width 21 height 21
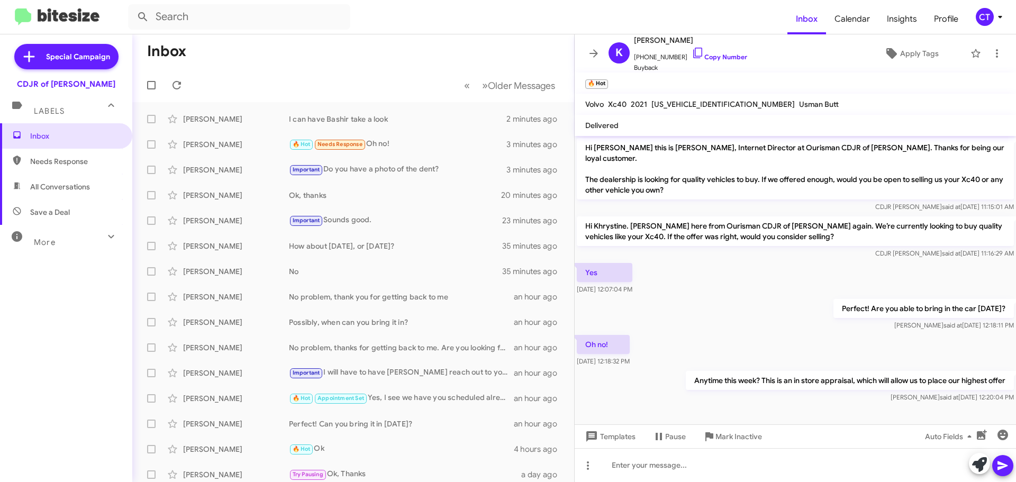
click at [994, 17] on icon at bounding box center [1000, 17] width 13 height 13
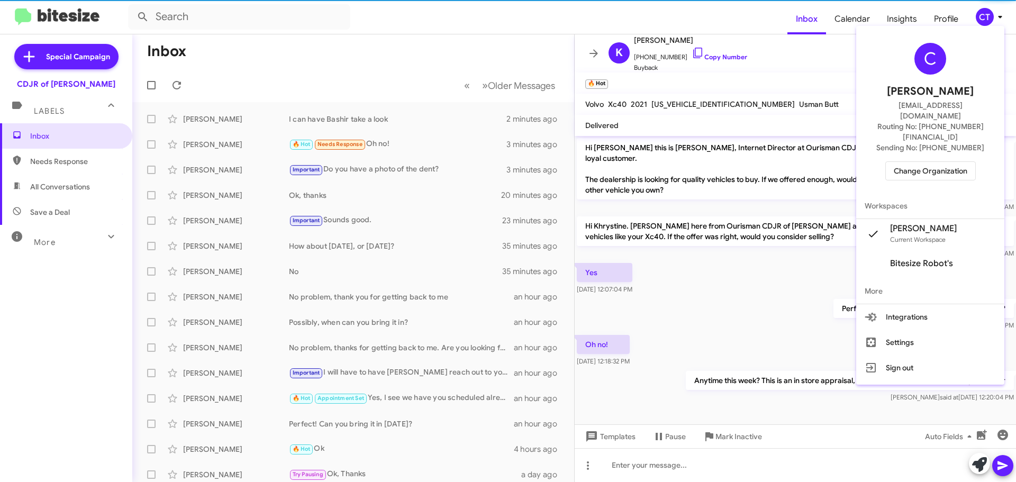
click at [922, 162] on span "Change Organization" at bounding box center [931, 171] width 74 height 18
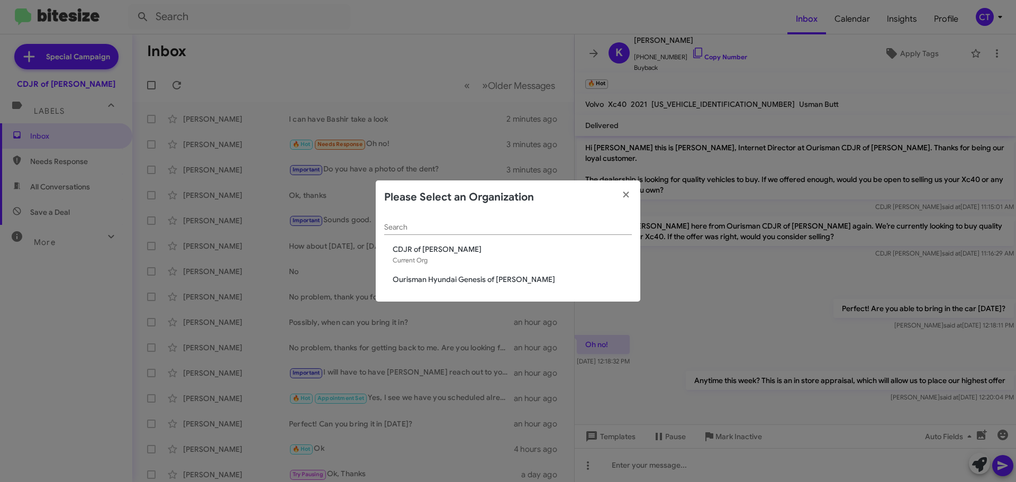
click at [479, 273] on div "Search CDJR of Bowie Current Org Ourisman Hyundai Genesis of Bowie" at bounding box center [508, 258] width 265 height 88
click at [478, 279] on span "Ourisman Hyundai Genesis of [PERSON_NAME]" at bounding box center [512, 279] width 239 height 11
